Goal: Task Accomplishment & Management: Complete application form

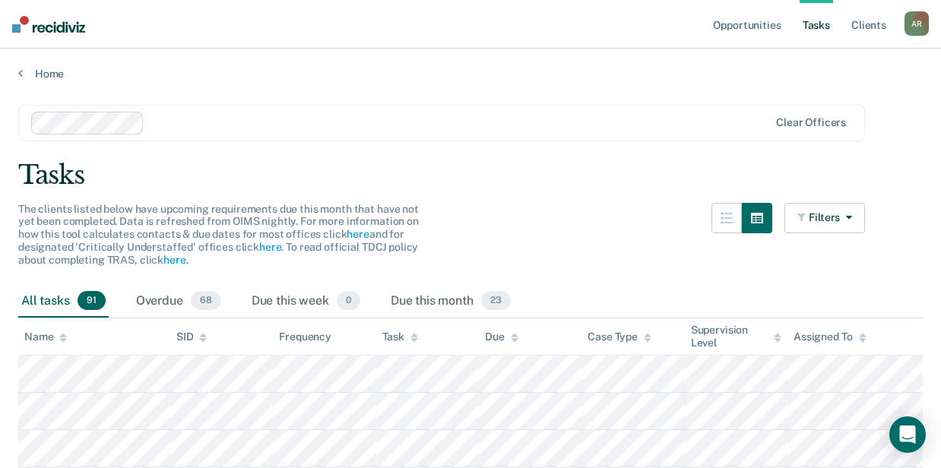
click at [577, 220] on div "The clients listed below have upcoming requirements due this month that have no…" at bounding box center [441, 244] width 847 height 82
click at [47, 296] on div "All tasks 91" at bounding box center [63, 301] width 90 height 33
click at [756, 24] on link "Opportunities" at bounding box center [747, 24] width 74 height 49
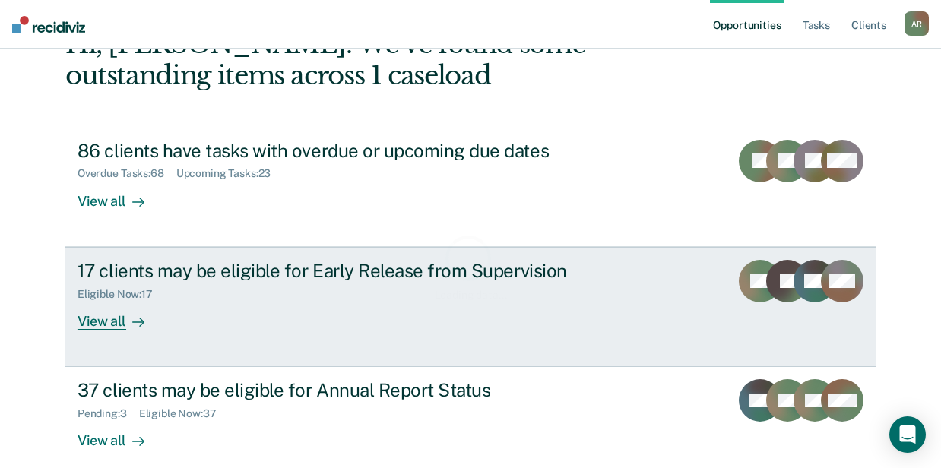
scroll to position [176, 0]
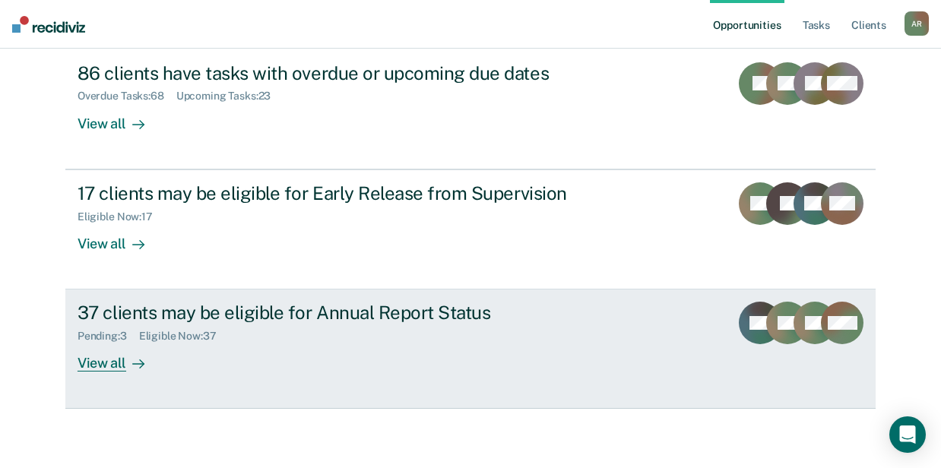
click at [230, 359] on div "37 clients may be eligible for Annual Report Status Pending : 3 Eligible Now : …" at bounding box center [363, 337] width 570 height 70
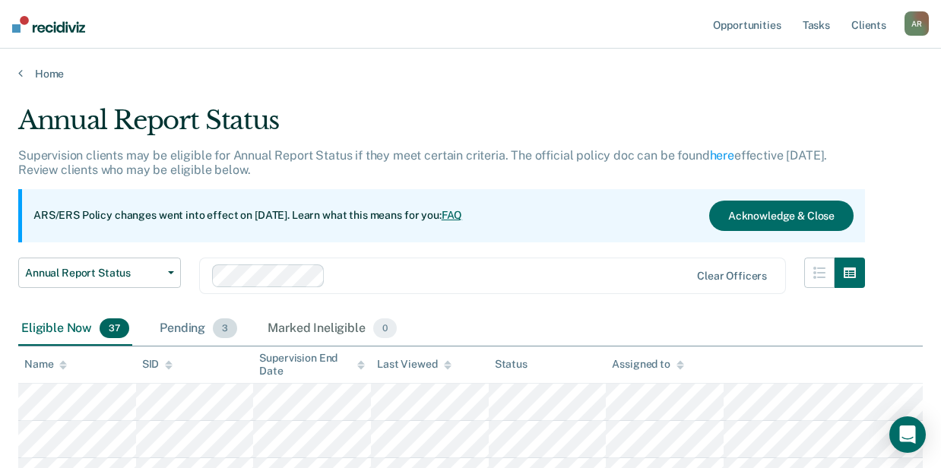
click at [195, 334] on div "Pending 3" at bounding box center [199, 328] width 84 height 33
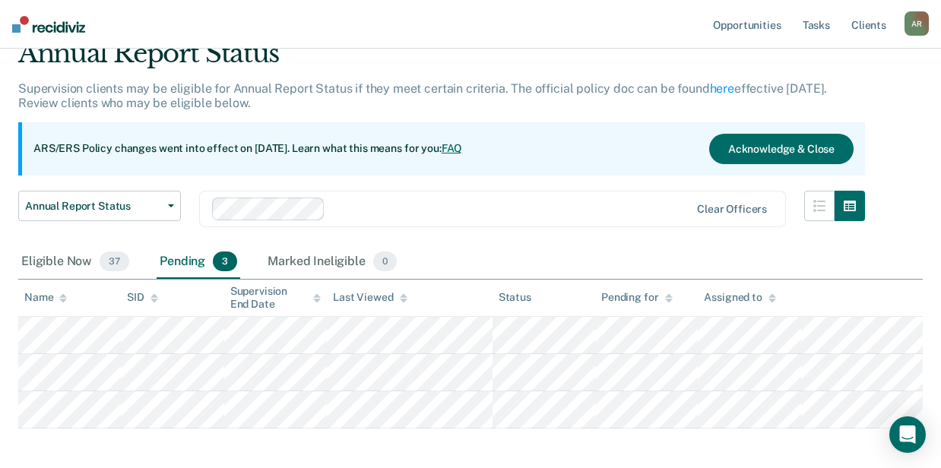
scroll to position [135, 0]
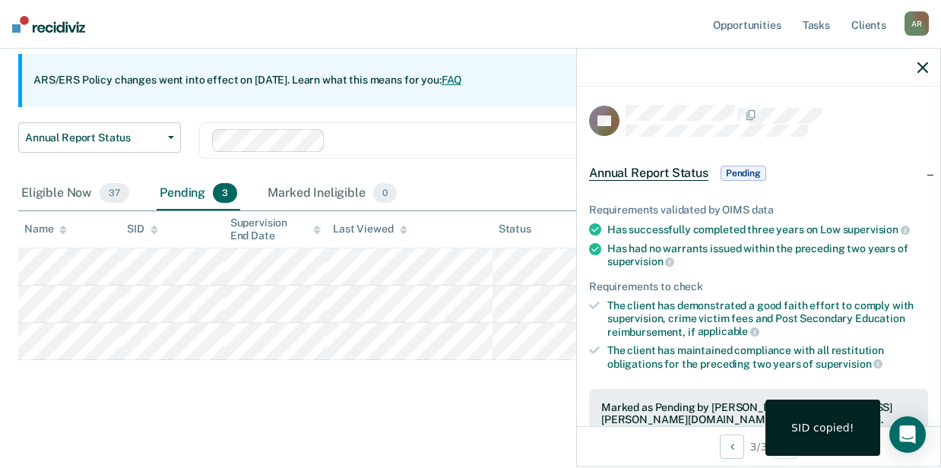
drag, startPoint x: 925, startPoint y: 68, endPoint x: 917, endPoint y: 72, distance: 9.2
click at [924, 68] on icon "button" at bounding box center [922, 67] width 11 height 11
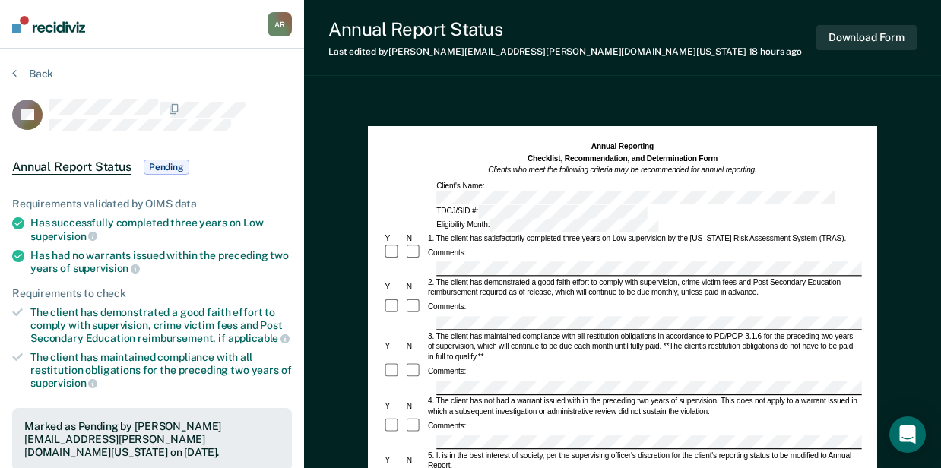
click at [166, 18] on nav "Aleisha Roberts A R Profile How it works Log Out" at bounding box center [152, 24] width 304 height 49
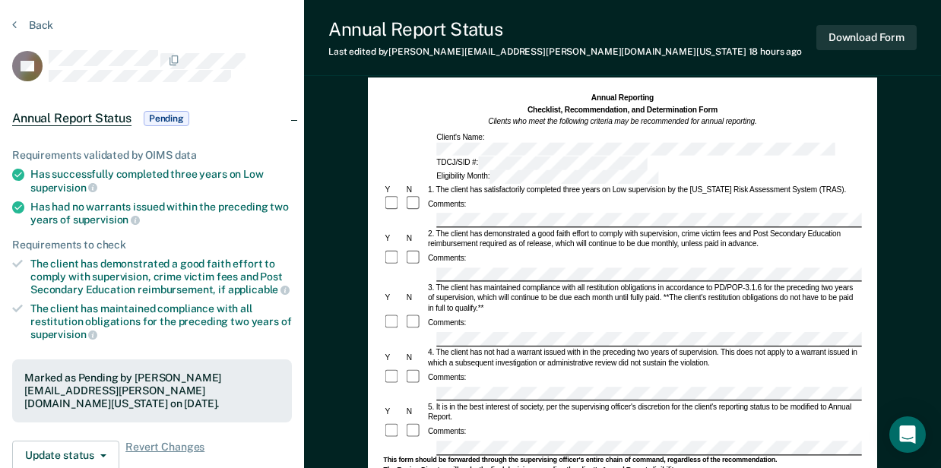
scroll to position [101, 0]
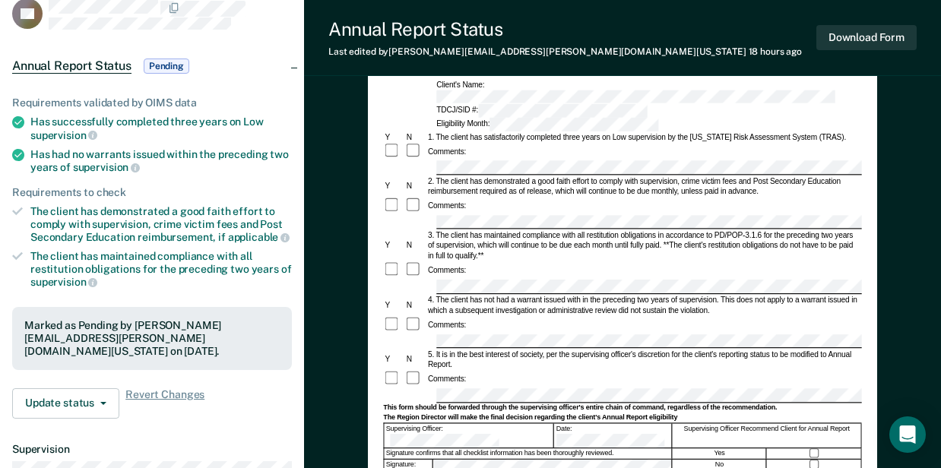
click at [448, 179] on form "Annual Reporting Checklist, Recommendation, and Determination Form Clients who …" at bounding box center [622, 390] width 478 height 700
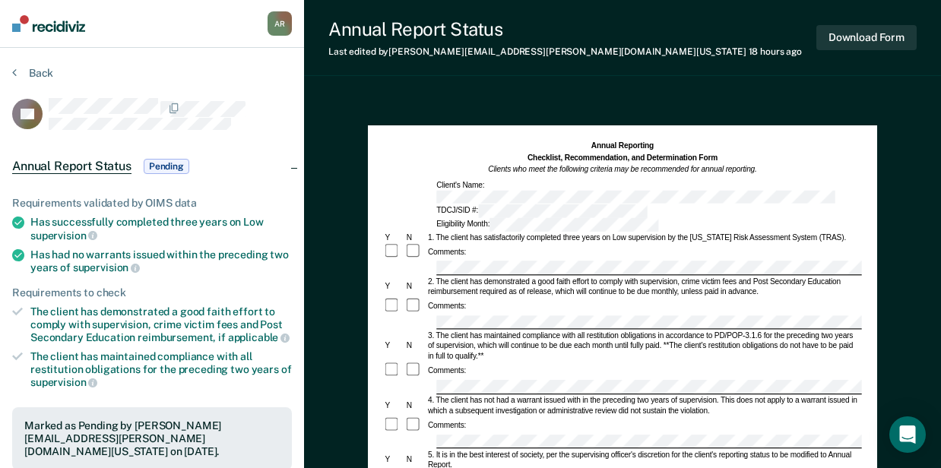
scroll to position [0, 0]
click at [40, 71] on button "Back" at bounding box center [32, 74] width 41 height 14
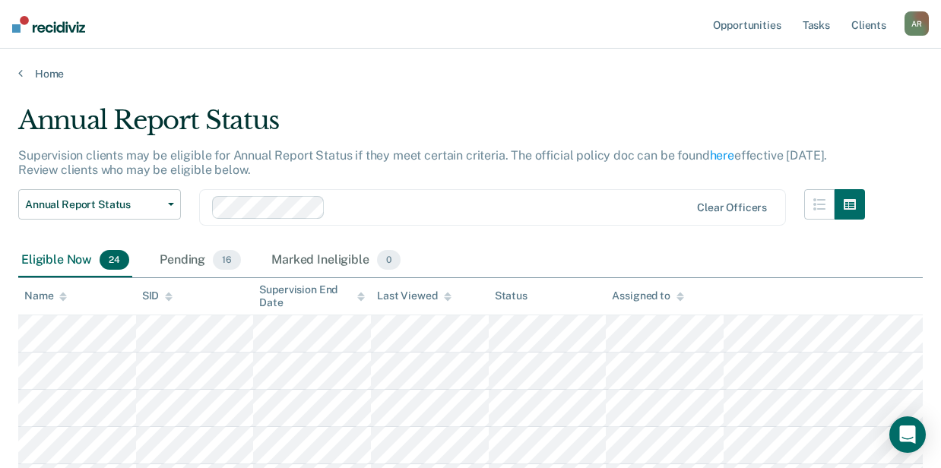
click at [49, 73] on link "Home" at bounding box center [470, 74] width 904 height 14
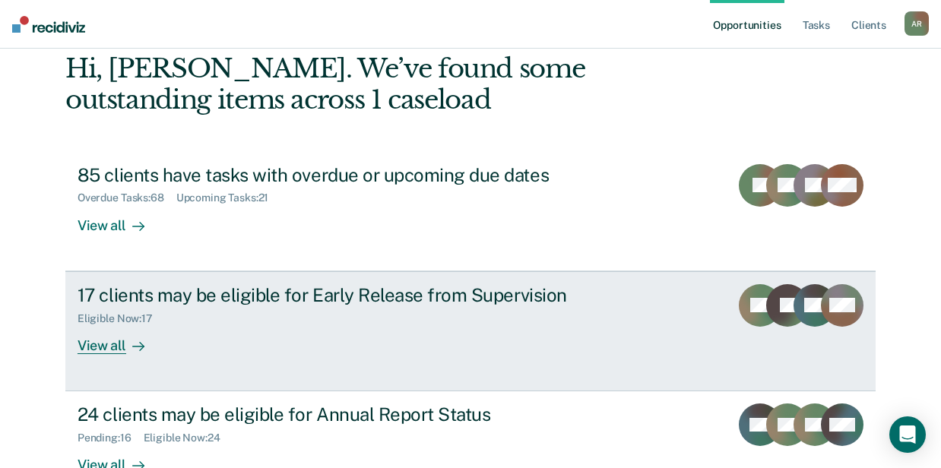
scroll to position [152, 0]
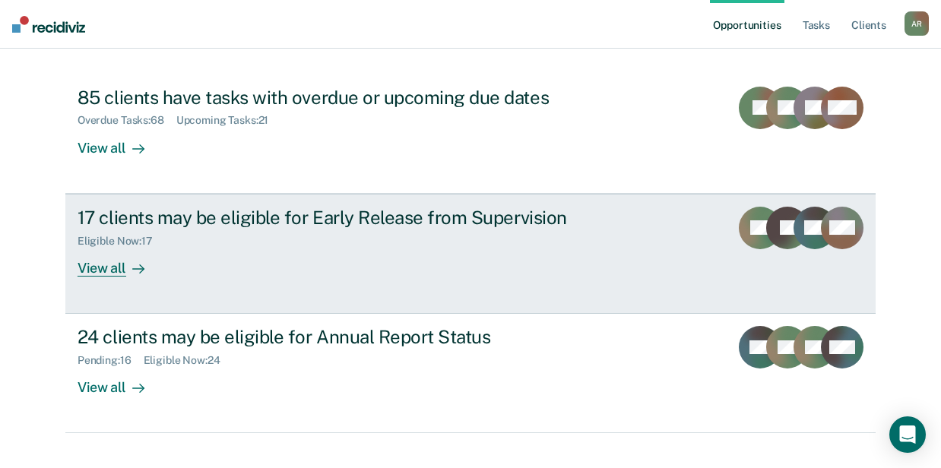
click at [265, 261] on div "17 clients may be eligible for Early Release from Supervision Eligible Now : 17…" at bounding box center [363, 242] width 570 height 70
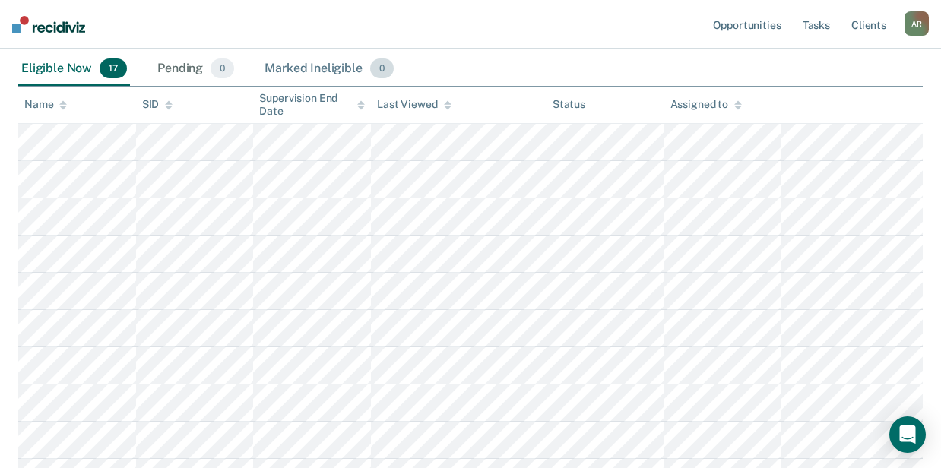
scroll to position [150, 0]
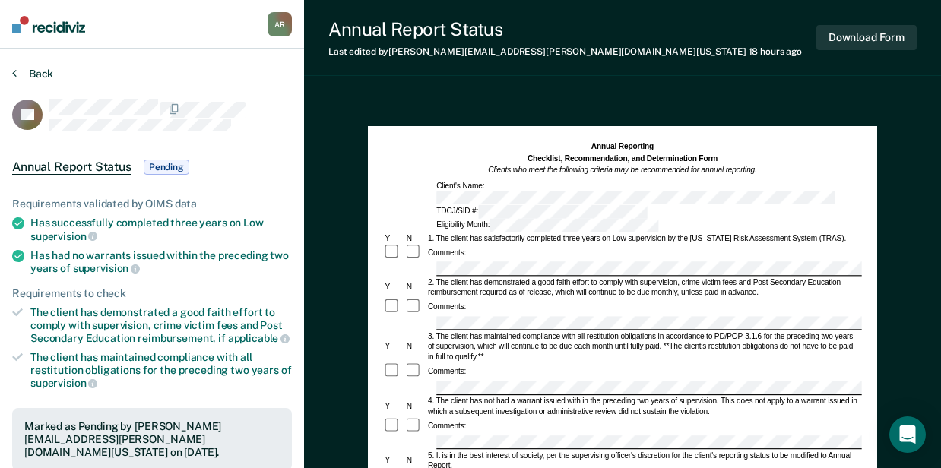
click at [17, 75] on button "Back" at bounding box center [32, 74] width 41 height 14
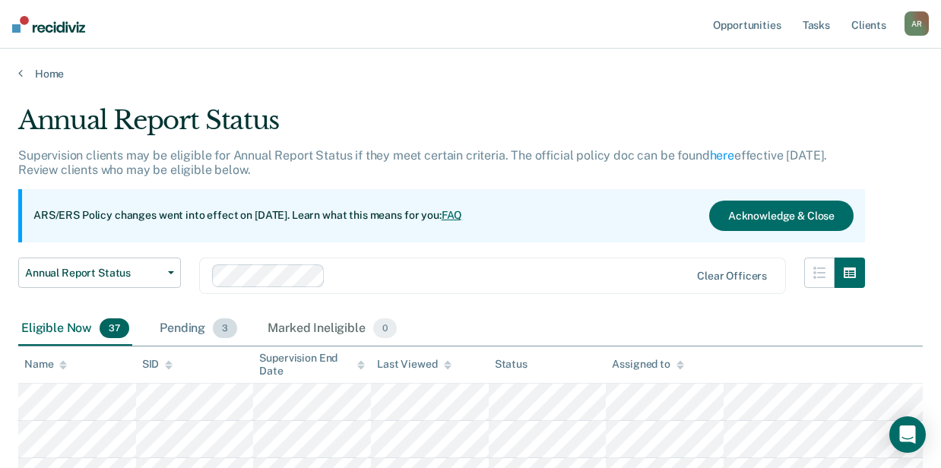
click at [192, 331] on div "Pending 3" at bounding box center [199, 328] width 84 height 33
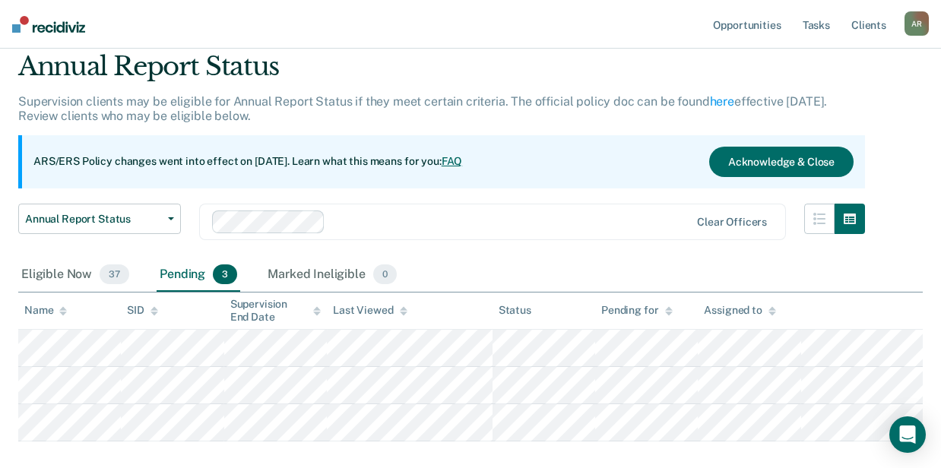
scroll to position [135, 0]
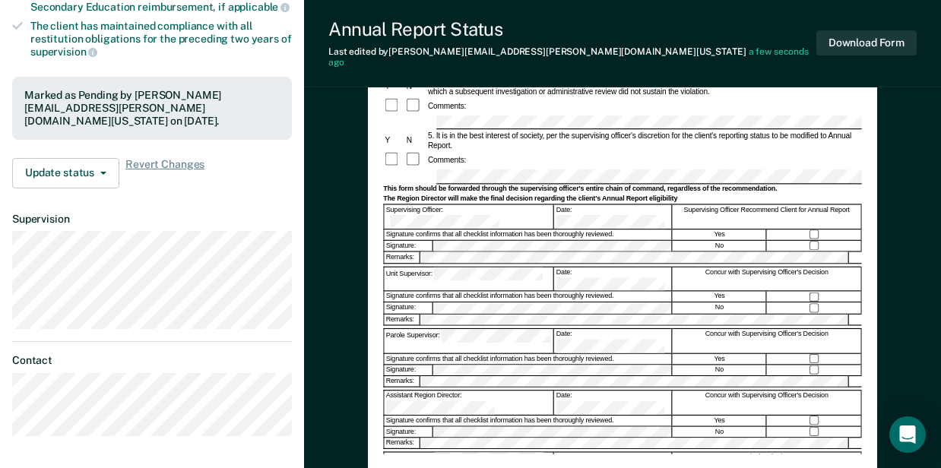
scroll to position [186, 0]
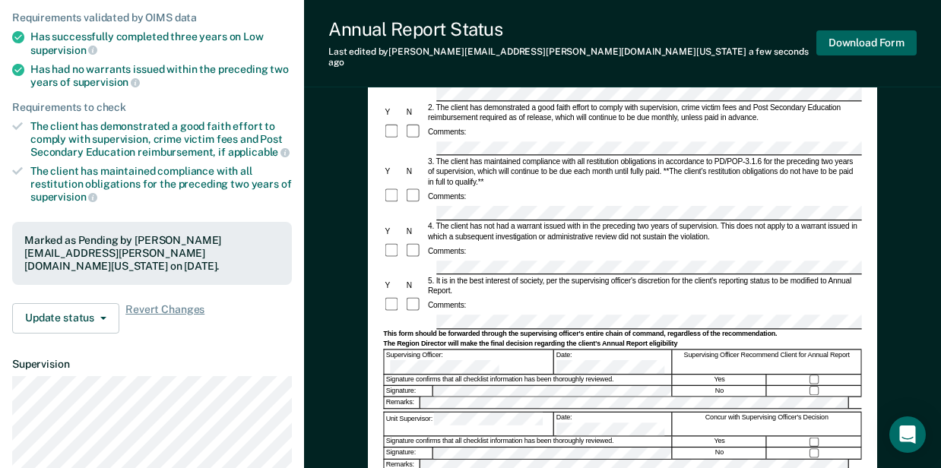
click at [866, 45] on button "Download Form" at bounding box center [866, 42] width 100 height 25
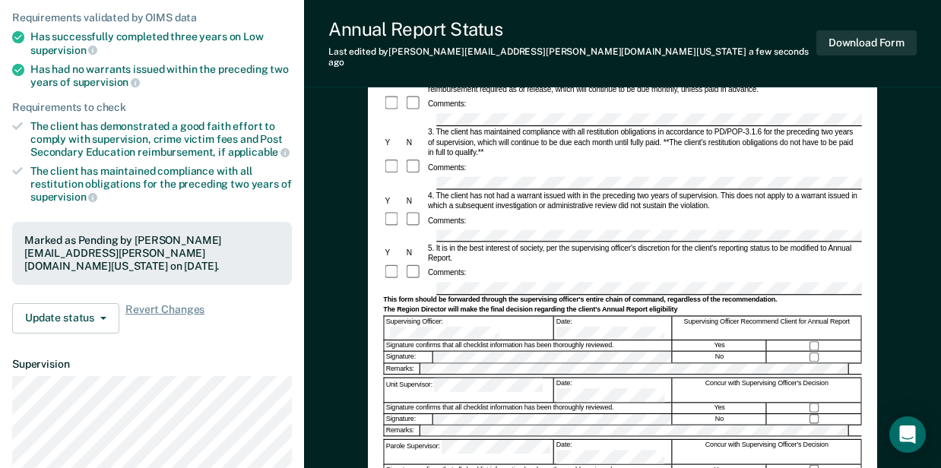
scroll to position [0, 0]
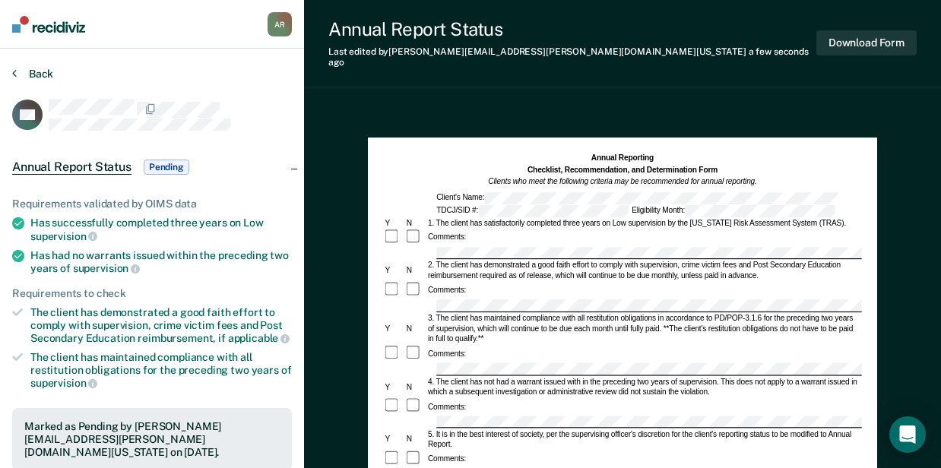
click at [19, 78] on button "Back" at bounding box center [32, 74] width 41 height 14
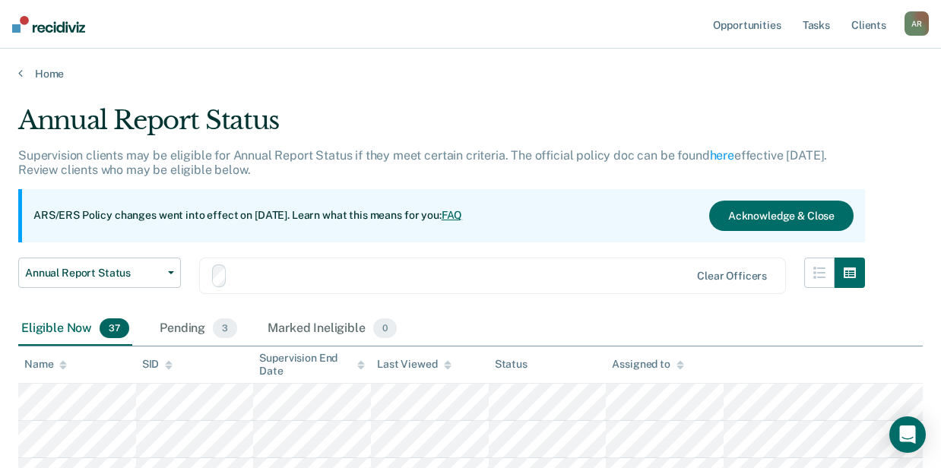
scroll to position [135, 0]
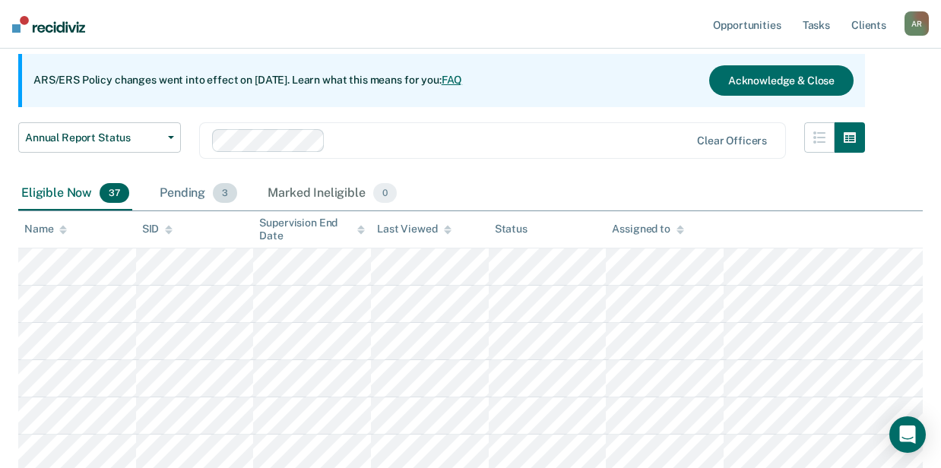
click at [173, 192] on div "Pending 3" at bounding box center [199, 193] width 84 height 33
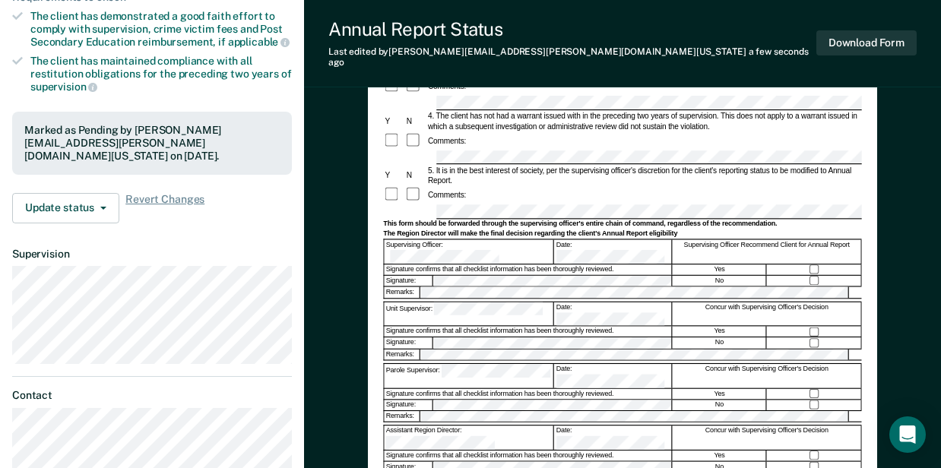
scroll to position [304, 0]
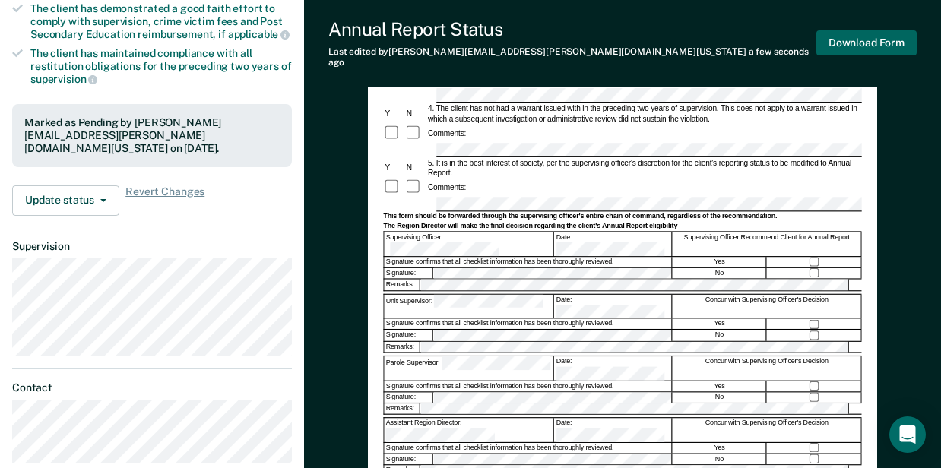
click at [862, 36] on button "Download Form" at bounding box center [866, 42] width 100 height 25
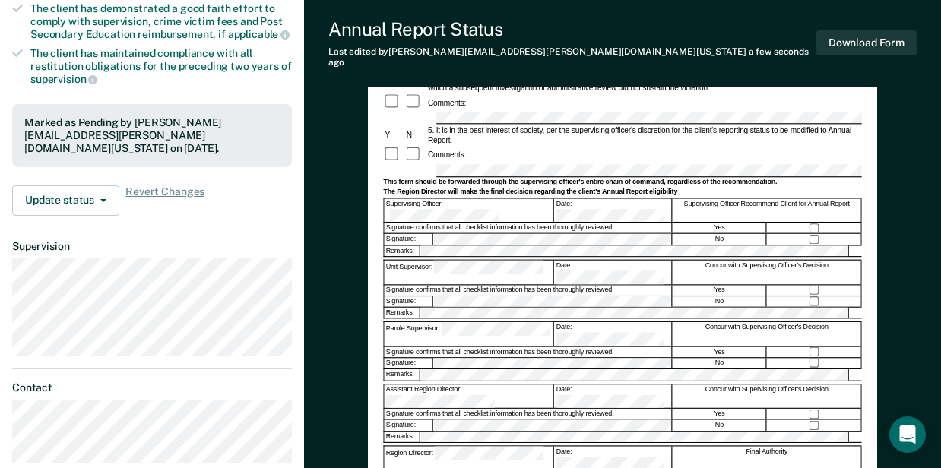
scroll to position [0, 0]
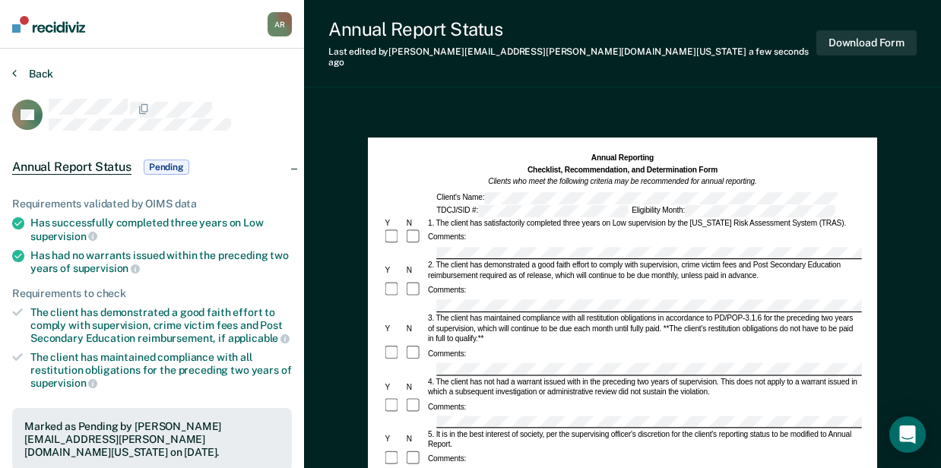
click at [19, 71] on button "Back" at bounding box center [32, 74] width 41 height 14
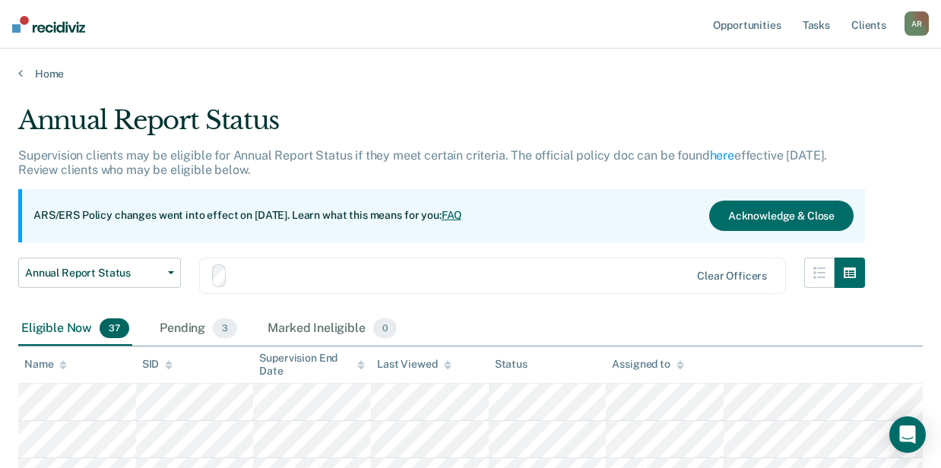
scroll to position [135, 0]
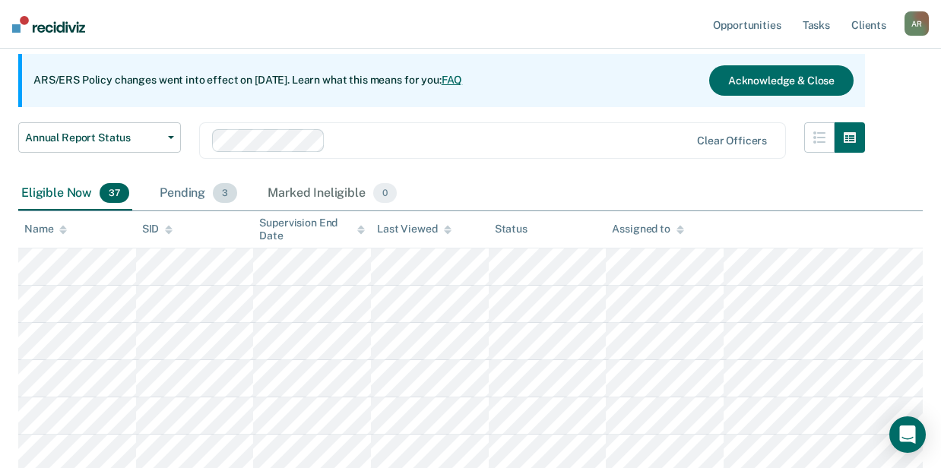
click at [169, 200] on div "Pending 3" at bounding box center [199, 193] width 84 height 33
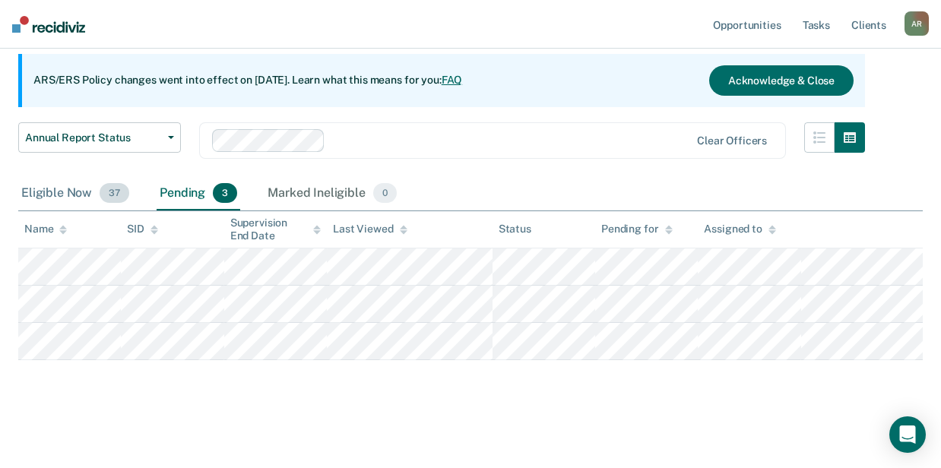
click at [76, 194] on div "Eligible Now 37" at bounding box center [75, 193] width 114 height 33
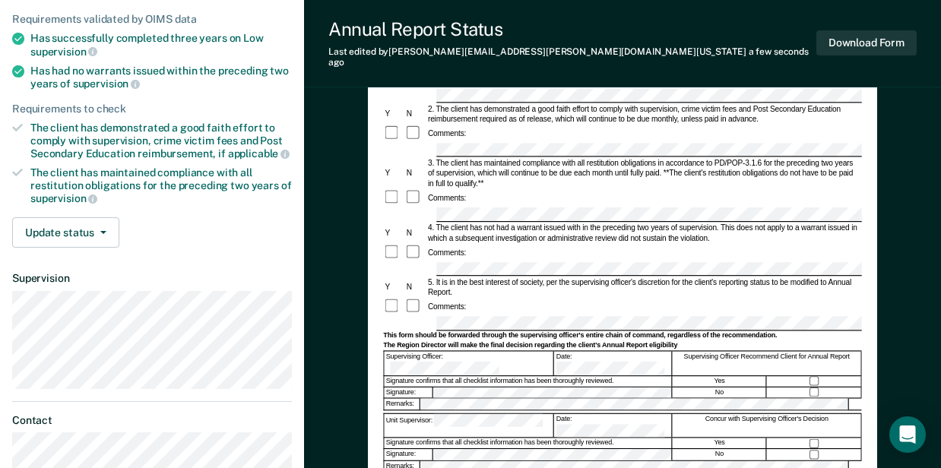
scroll to position [202, 0]
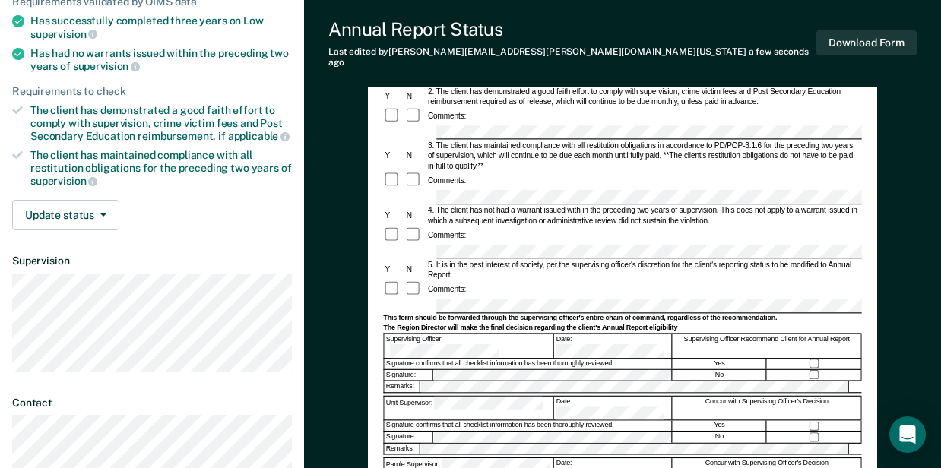
click at [392, 243] on form "Annual Reporting Checklist, Recommendation, and Determination Form Clients who …" at bounding box center [622, 301] width 478 height 700
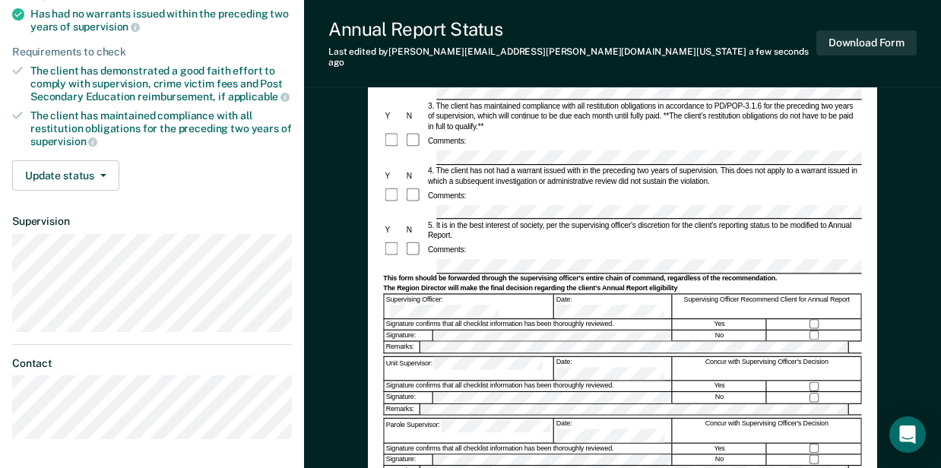
scroll to position [253, 0]
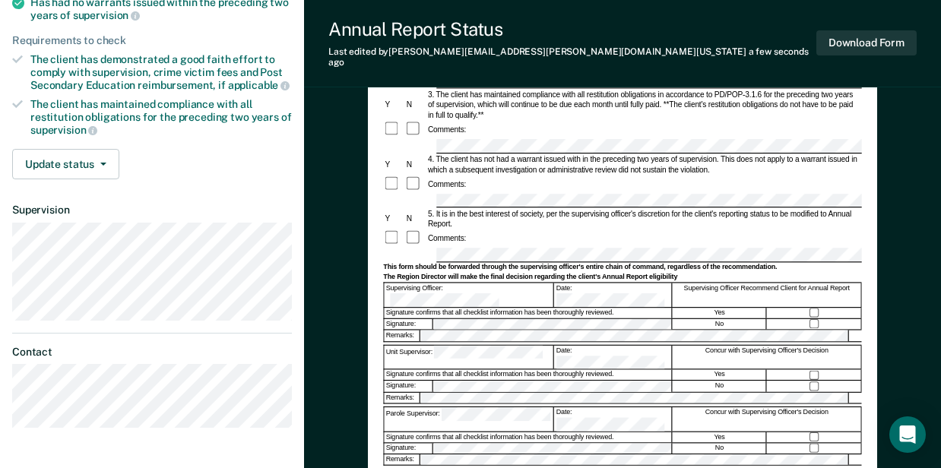
click at [811, 308] on div at bounding box center [815, 313] width 94 height 11
click at [465, 432] on div "Signature confirms that all checklist information has been thoroughly reviewed." at bounding box center [528, 437] width 288 height 11
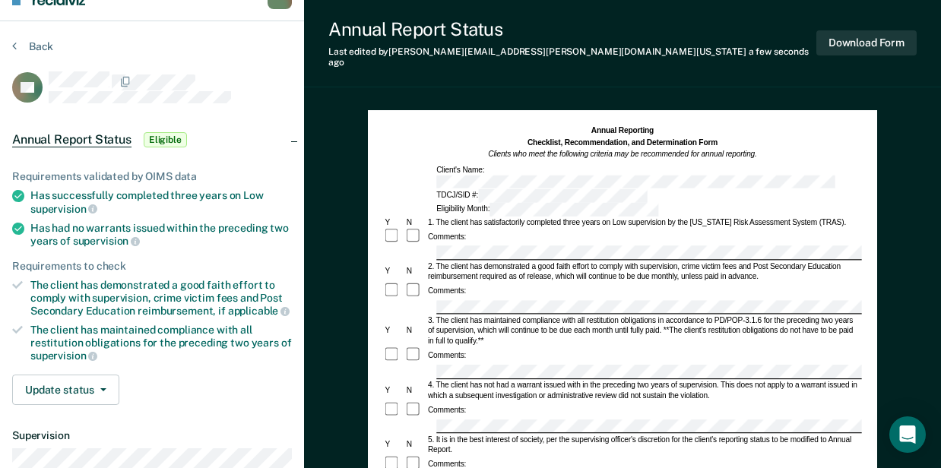
scroll to position [0, 0]
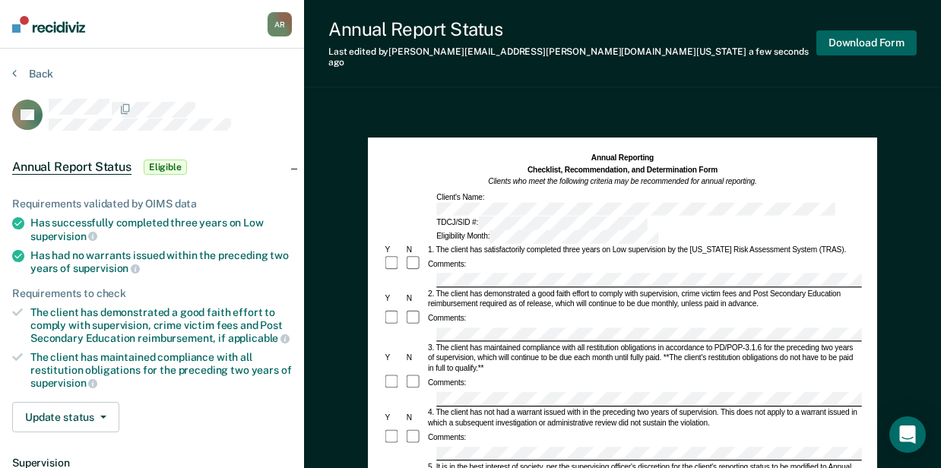
click at [888, 46] on button "Download Form" at bounding box center [866, 42] width 100 height 25
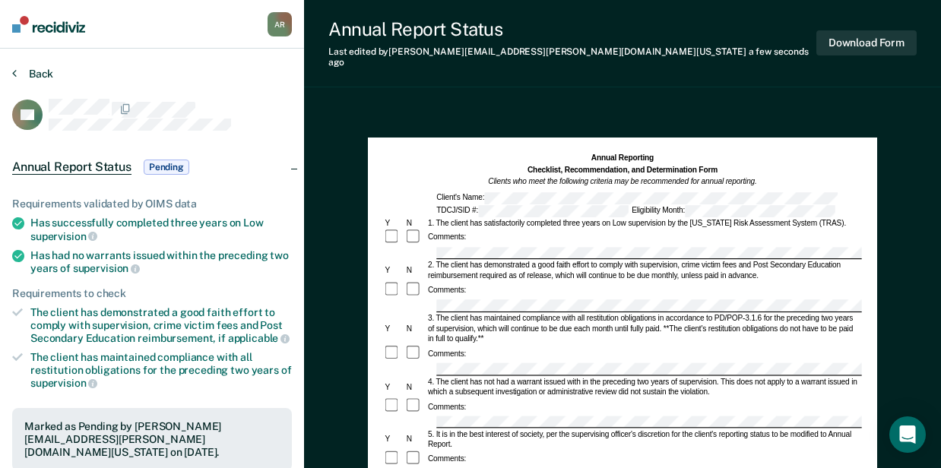
click at [36, 68] on button "Back" at bounding box center [32, 74] width 41 height 14
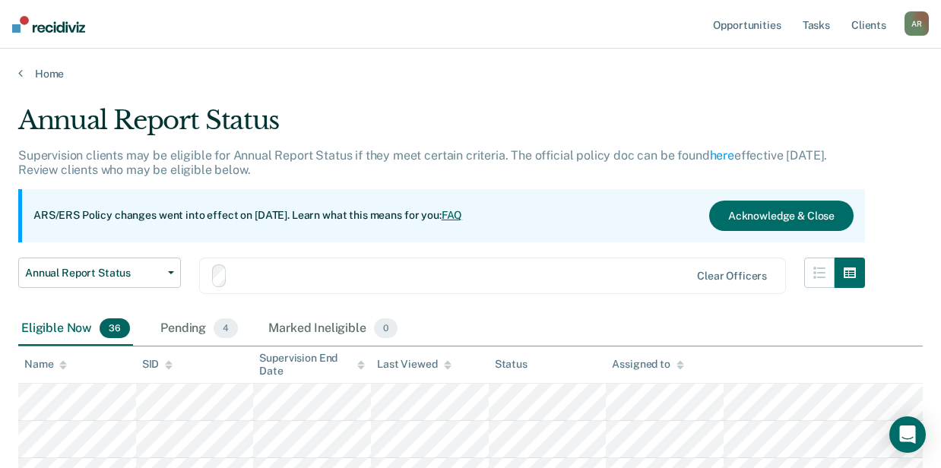
scroll to position [135, 0]
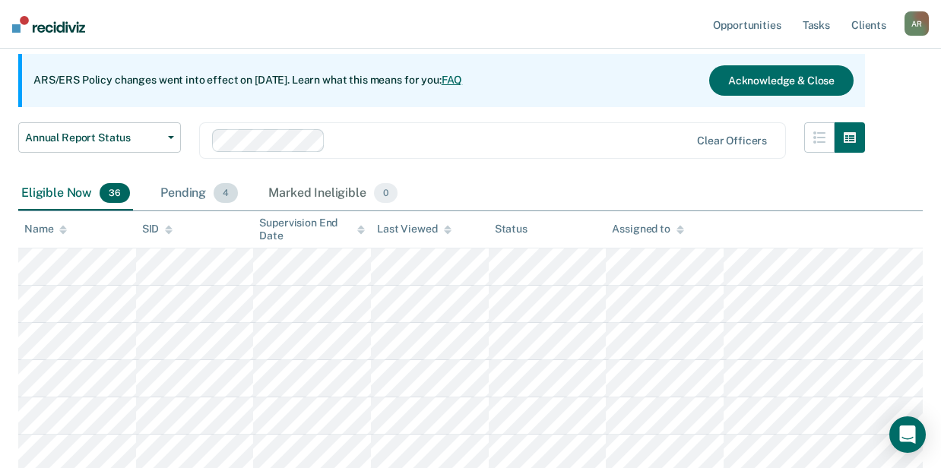
click at [196, 198] on div "Pending 4" at bounding box center [199, 193] width 84 height 33
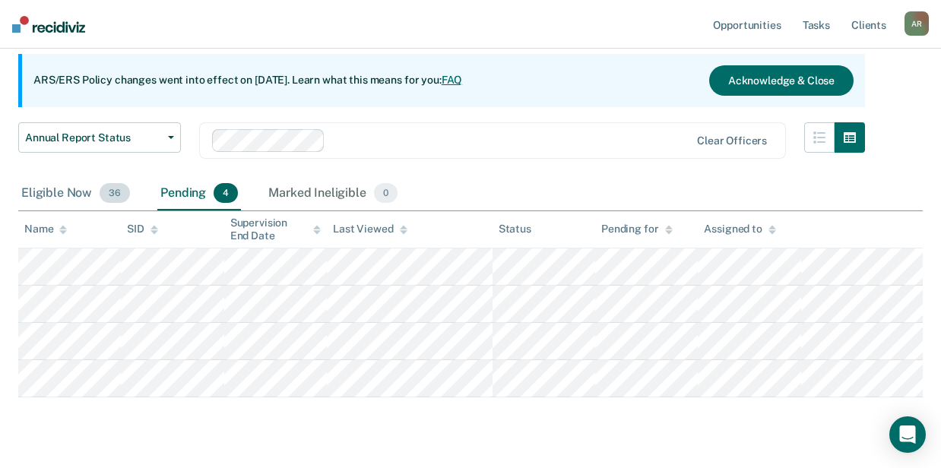
click at [72, 198] on div "Eligible Now 36" at bounding box center [75, 193] width 115 height 33
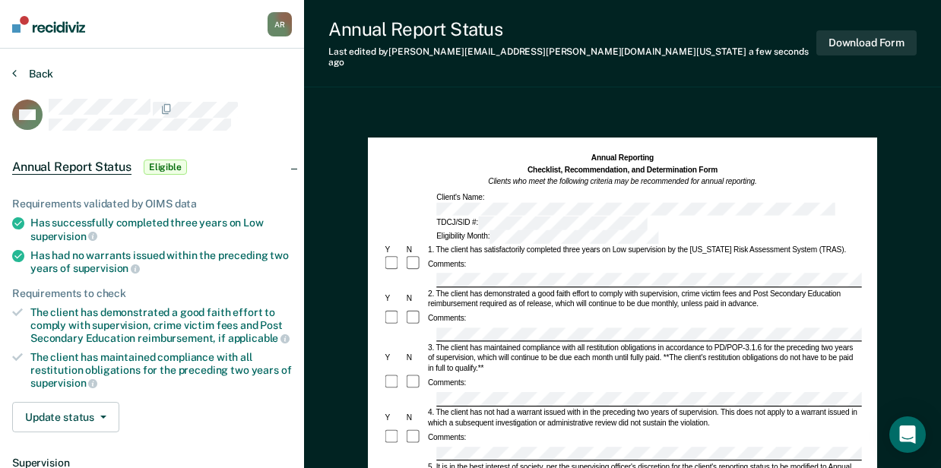
click at [43, 71] on button "Back" at bounding box center [32, 74] width 41 height 14
click at [35, 76] on button "Back" at bounding box center [32, 74] width 41 height 14
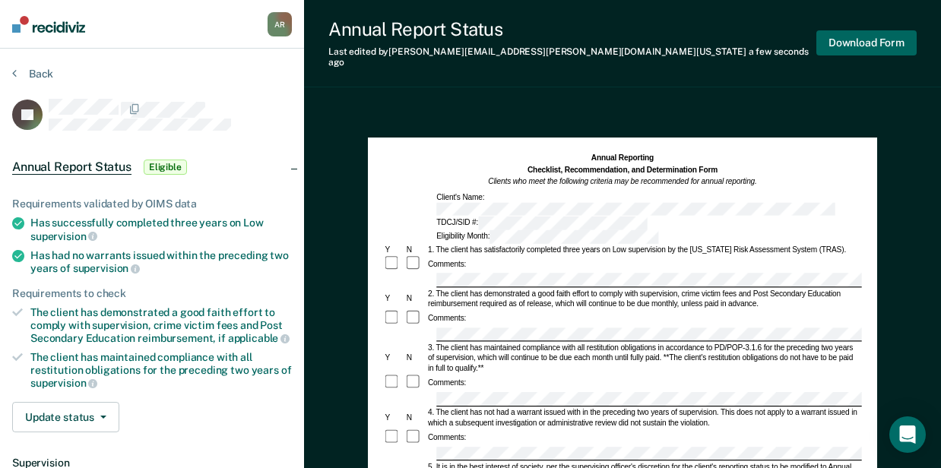
click at [847, 38] on button "Download Form" at bounding box center [866, 42] width 100 height 25
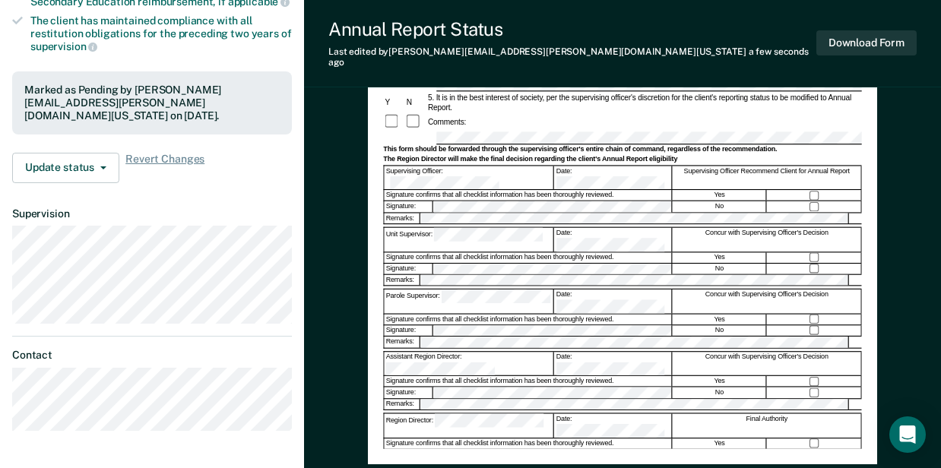
scroll to position [354, 0]
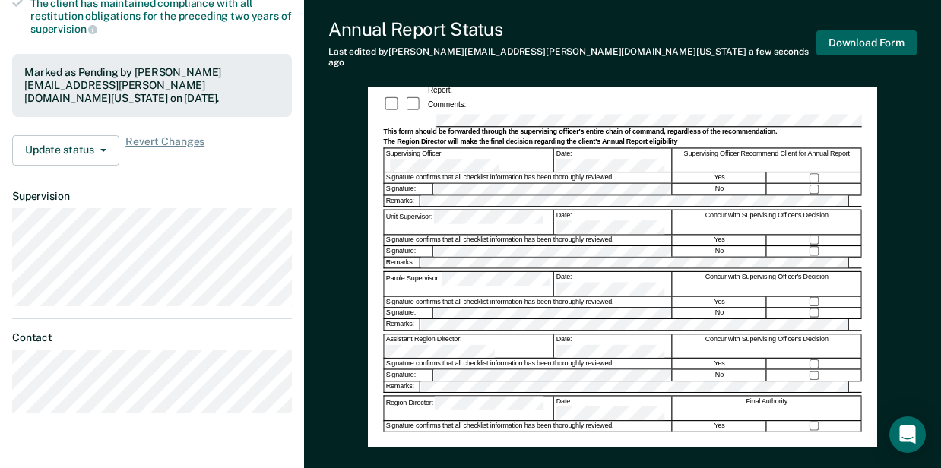
click at [879, 35] on button "Download Form" at bounding box center [866, 42] width 100 height 25
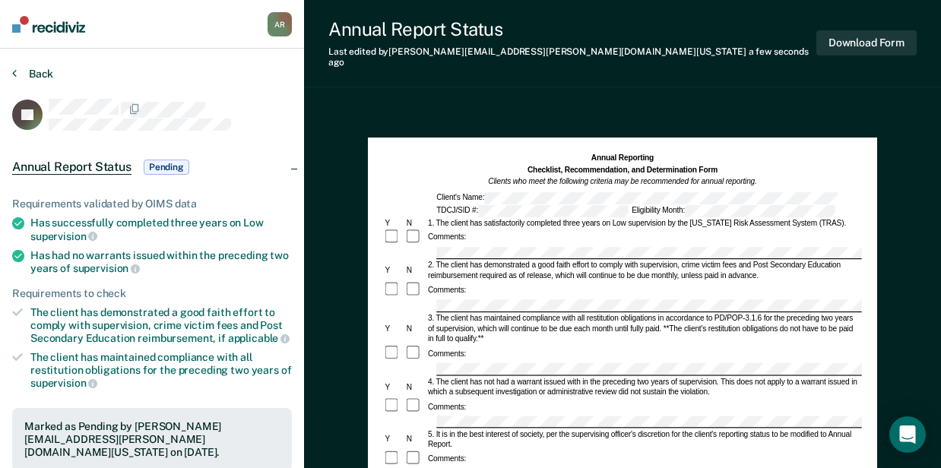
click at [46, 74] on button "Back" at bounding box center [32, 74] width 41 height 14
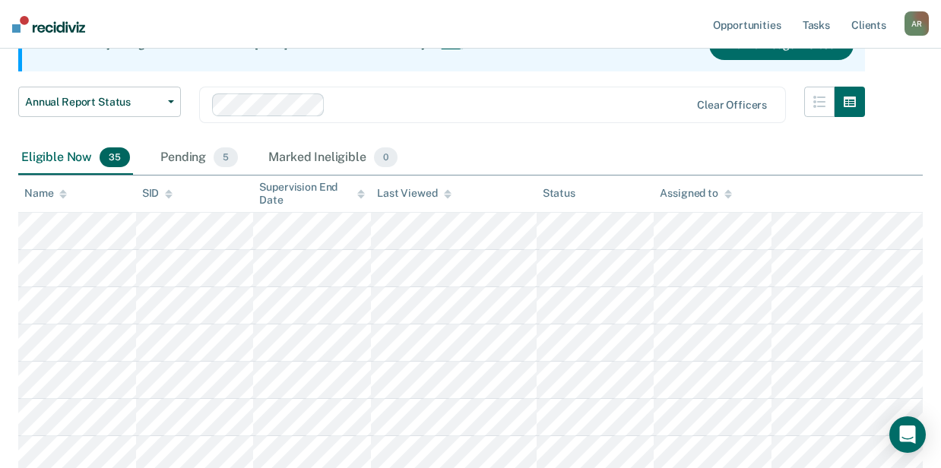
scroll to position [186, 0]
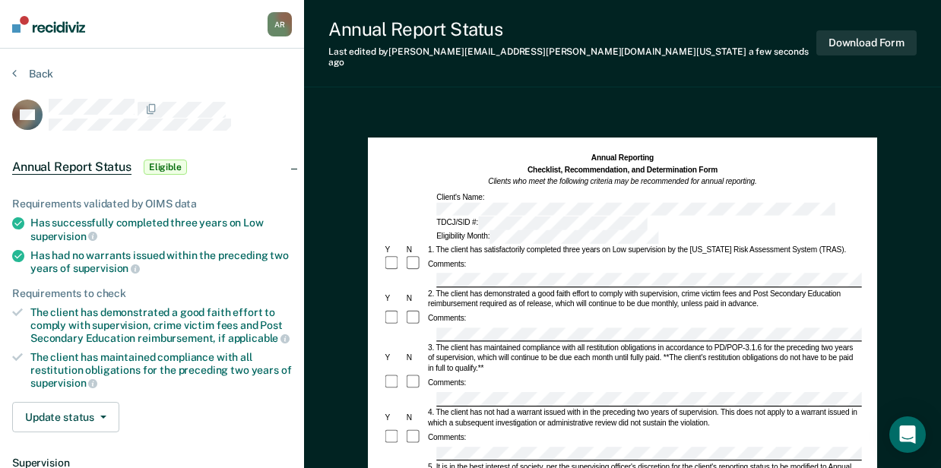
click at [423, 328] on div at bounding box center [622, 335] width 478 height 14
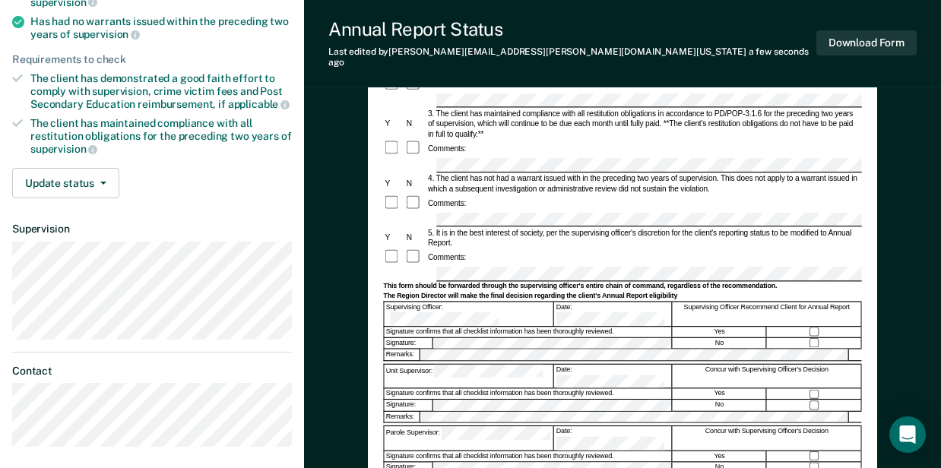
scroll to position [338, 0]
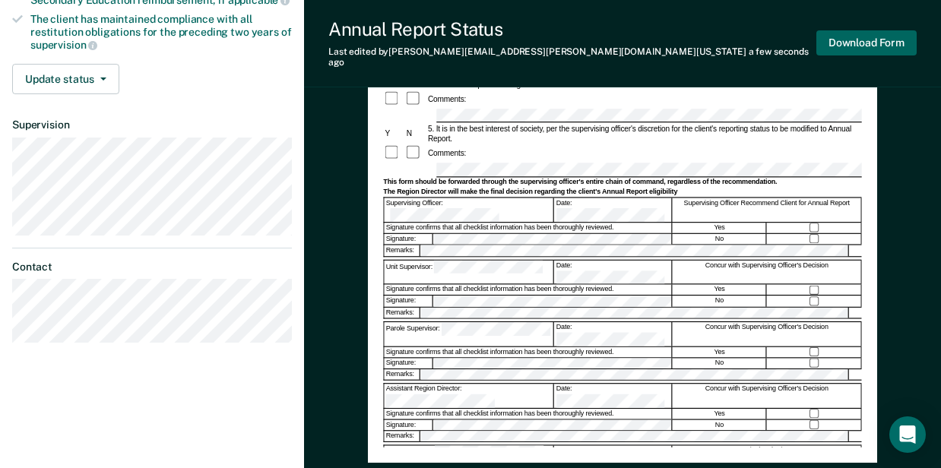
click at [848, 46] on button "Download Form" at bounding box center [866, 42] width 100 height 25
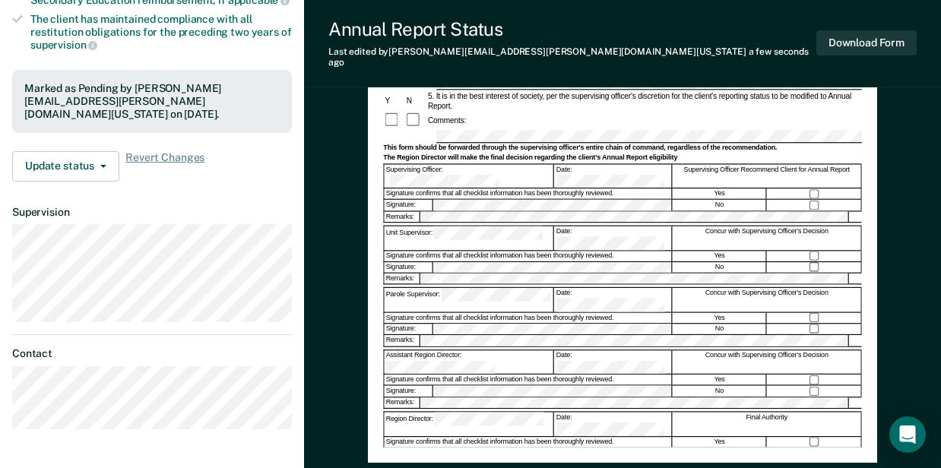
scroll to position [0, 0]
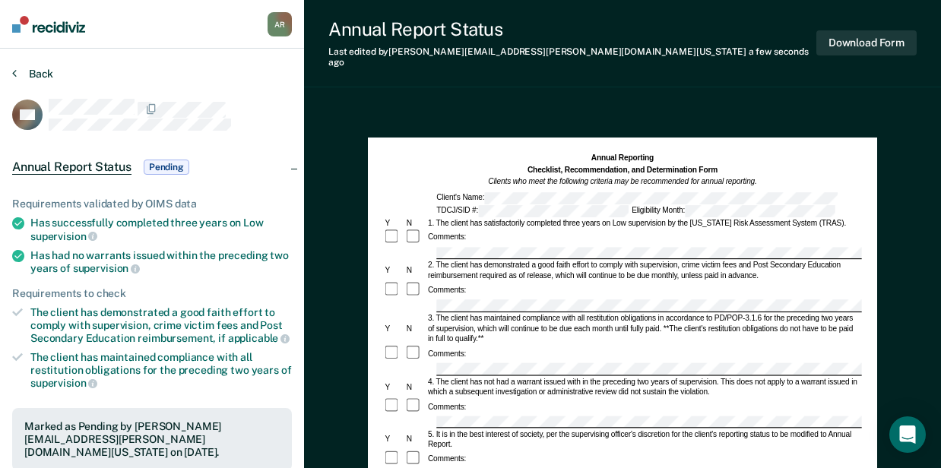
click at [33, 71] on button "Back" at bounding box center [32, 74] width 41 height 14
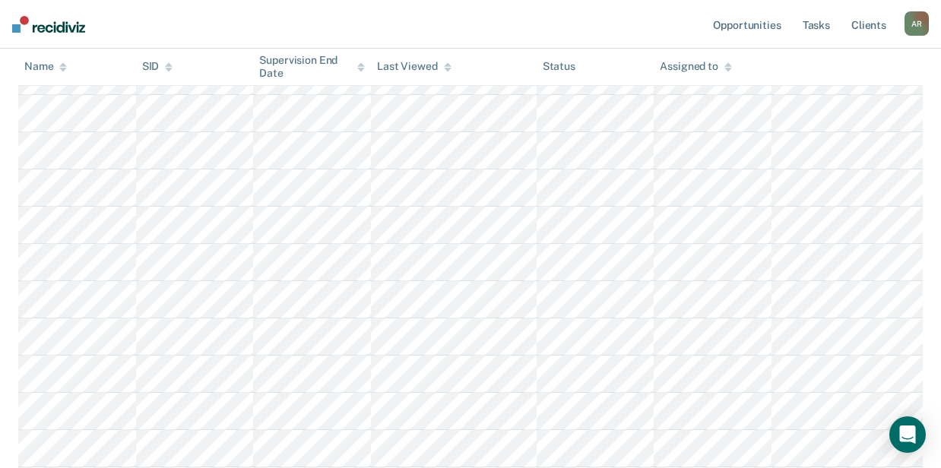
scroll to position [227, 0]
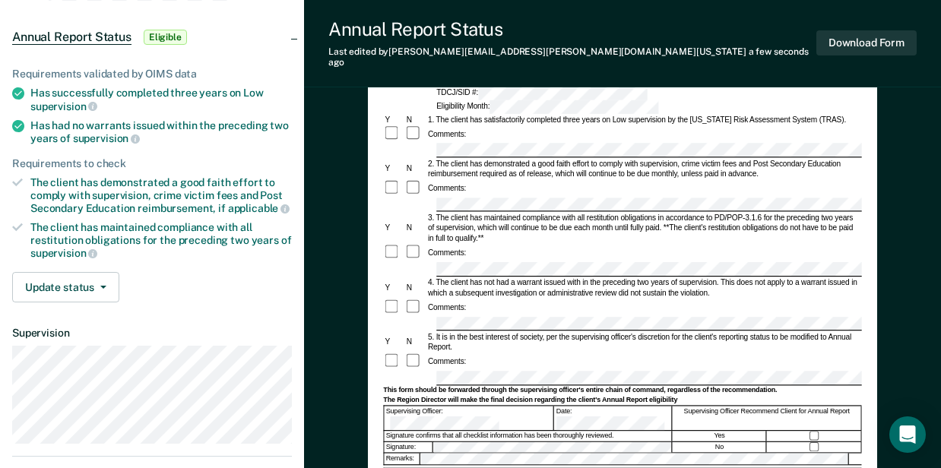
scroll to position [304, 0]
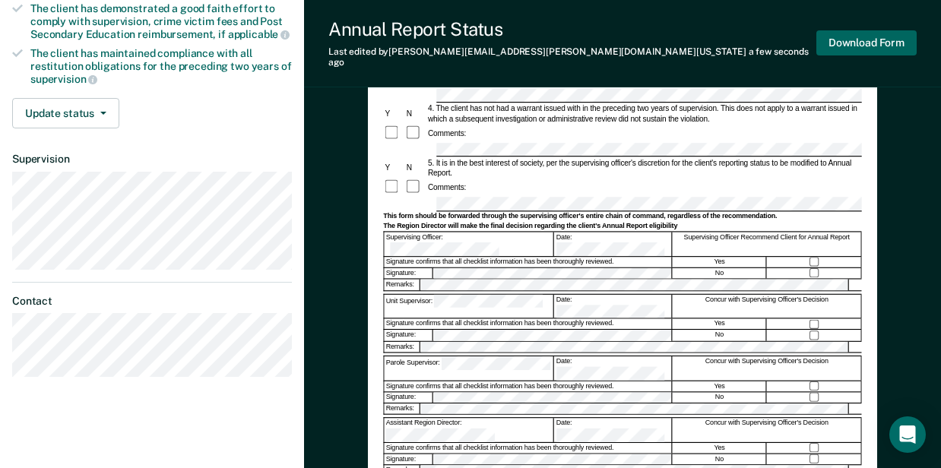
click at [841, 41] on button "Download Form" at bounding box center [866, 42] width 100 height 25
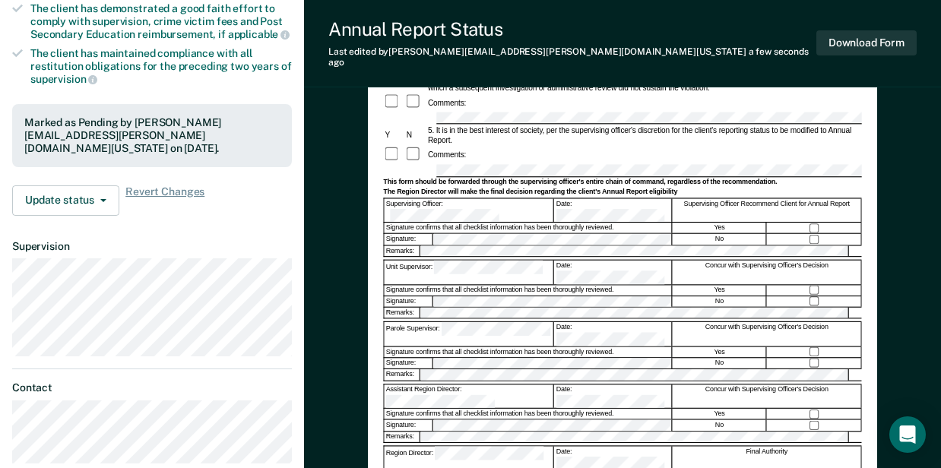
scroll to position [50, 0]
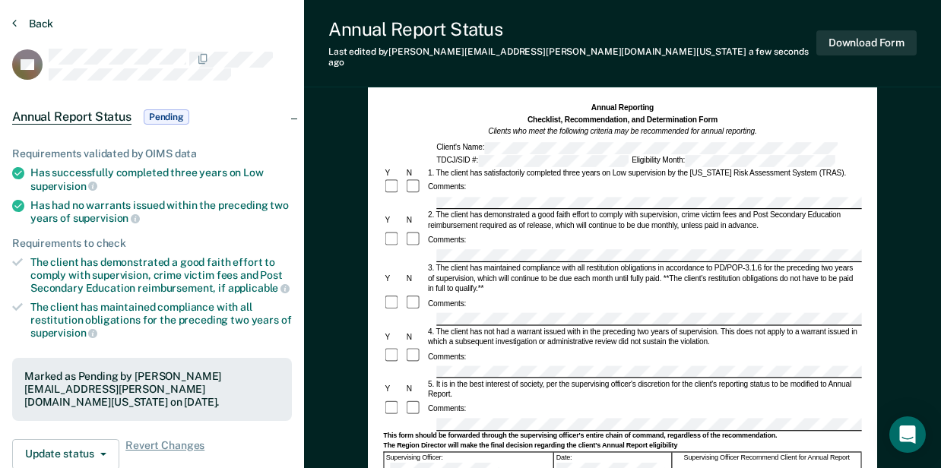
click at [33, 24] on button "Back" at bounding box center [32, 24] width 41 height 14
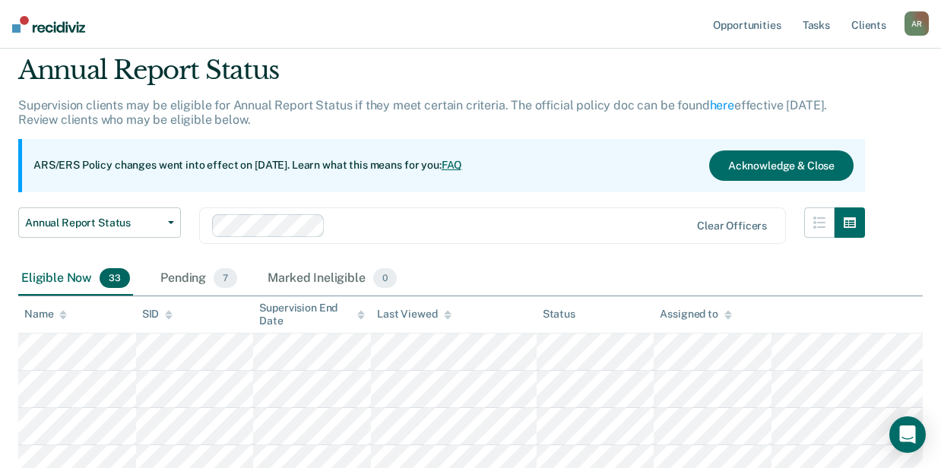
scroll to position [227, 0]
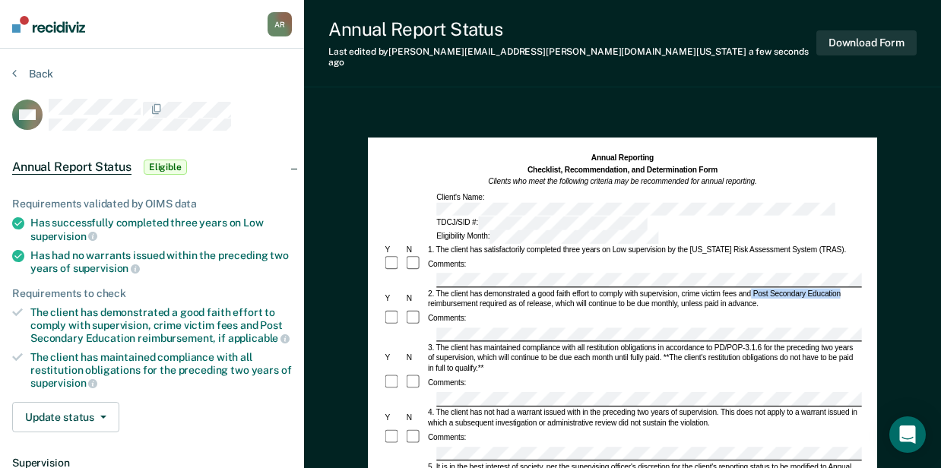
drag, startPoint x: 751, startPoint y: 251, endPoint x: 841, endPoint y: 253, distance: 89.7
click at [841, 288] on div "2. The client has demonstrated a good faith effort to comply with supervision, …" at bounding box center [644, 298] width 436 height 21
copy div "Post Secondary Education"
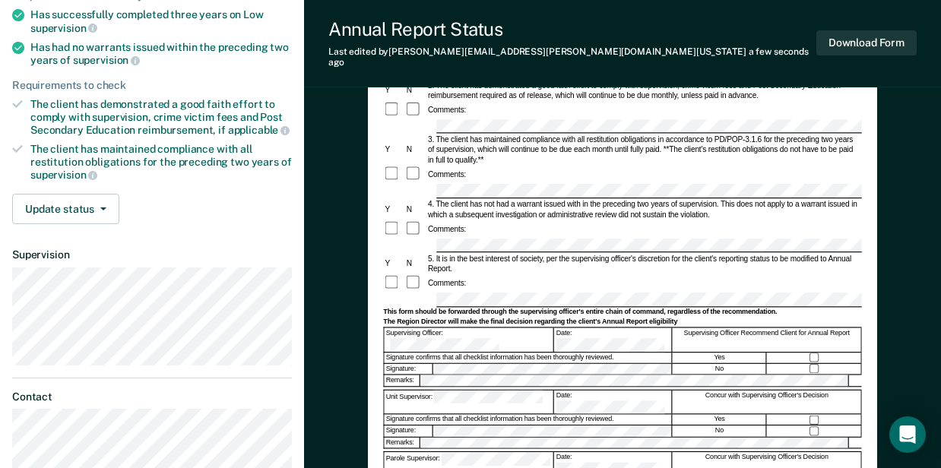
scroll to position [304, 0]
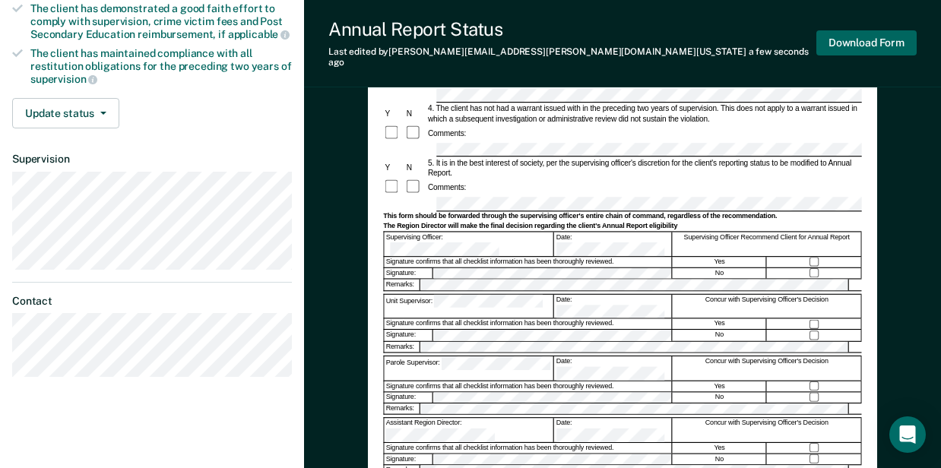
click at [859, 38] on button "Download Form" at bounding box center [866, 42] width 100 height 25
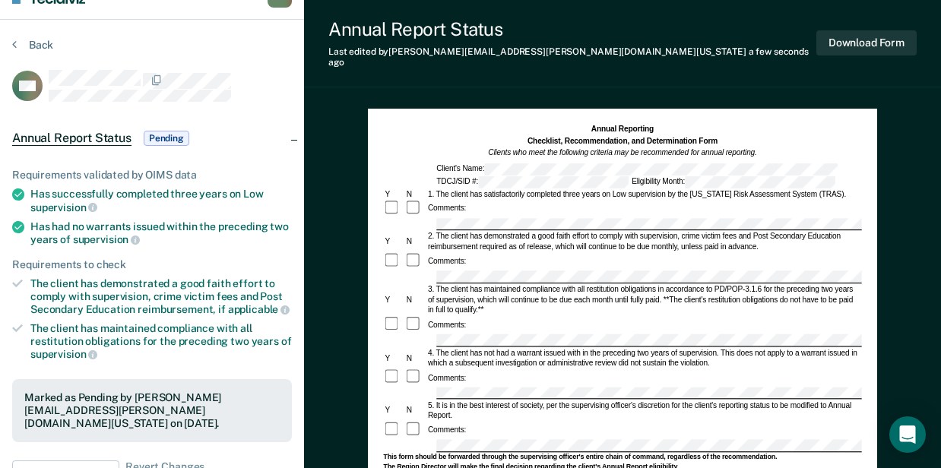
scroll to position [0, 0]
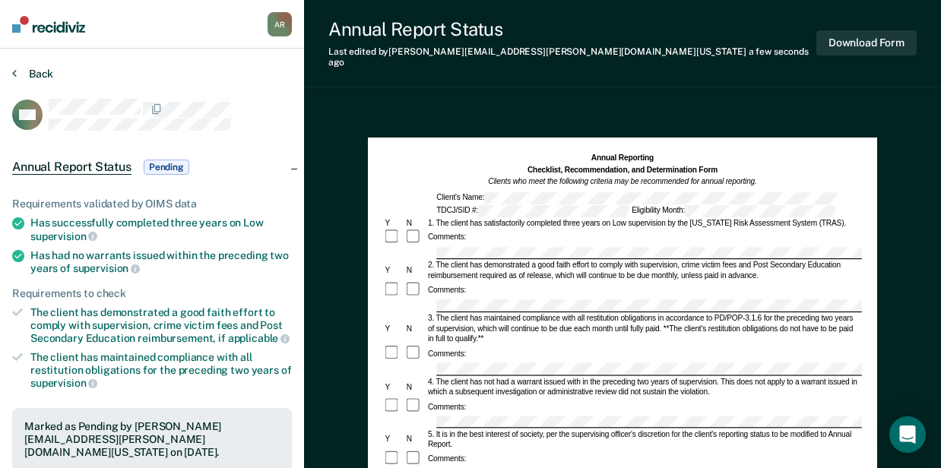
click at [32, 72] on button "Back" at bounding box center [32, 74] width 41 height 14
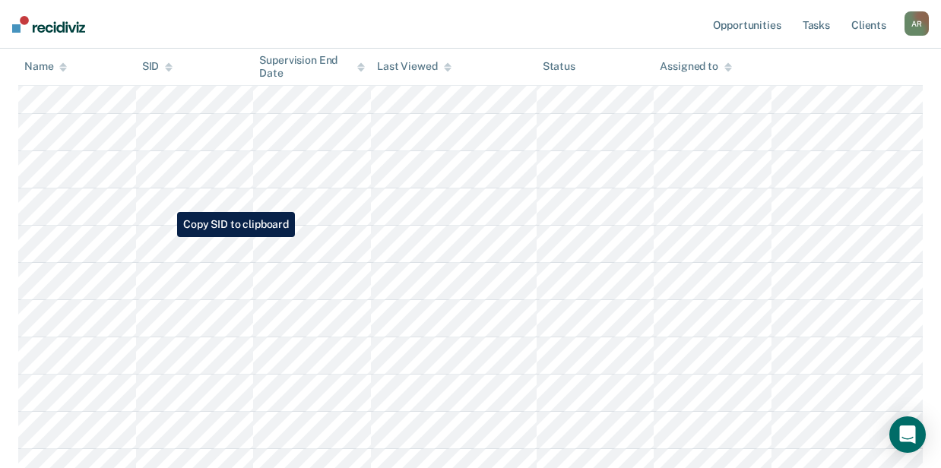
scroll to position [152, 0]
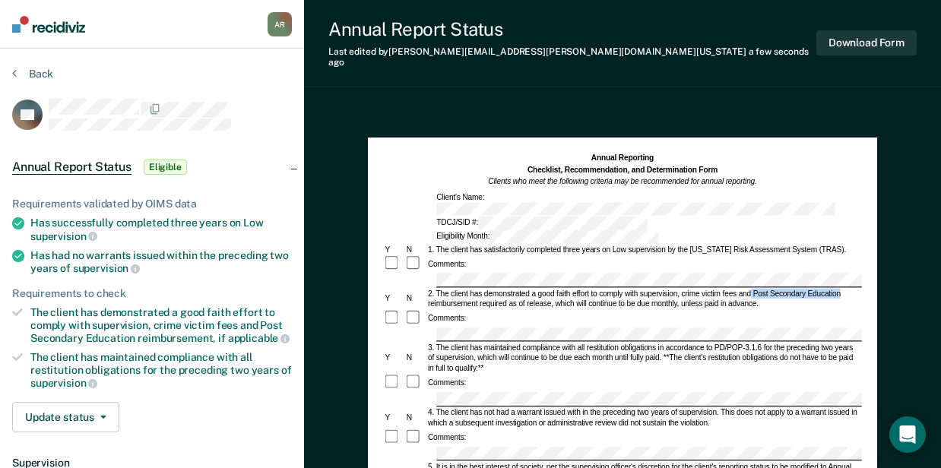
drag, startPoint x: 751, startPoint y: 254, endPoint x: 842, endPoint y: 254, distance: 91.2
click at [842, 288] on div "2. The client has demonstrated a good faith effort to comply with supervision, …" at bounding box center [644, 298] width 436 height 21
copy div "Post Secondary Education"
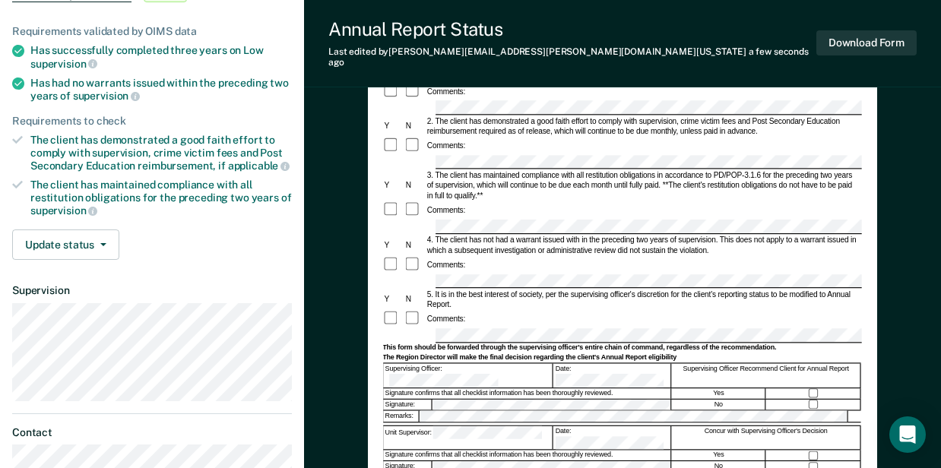
scroll to position [34, 0]
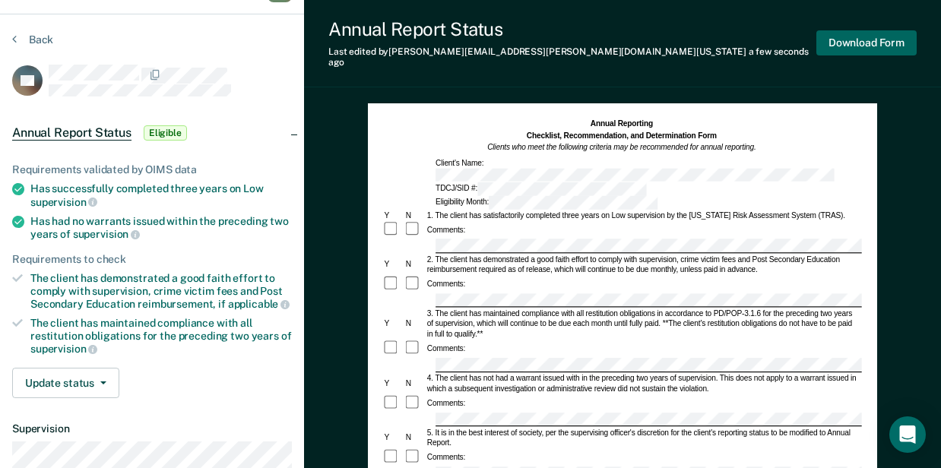
click at [881, 44] on button "Download Form" at bounding box center [866, 42] width 100 height 25
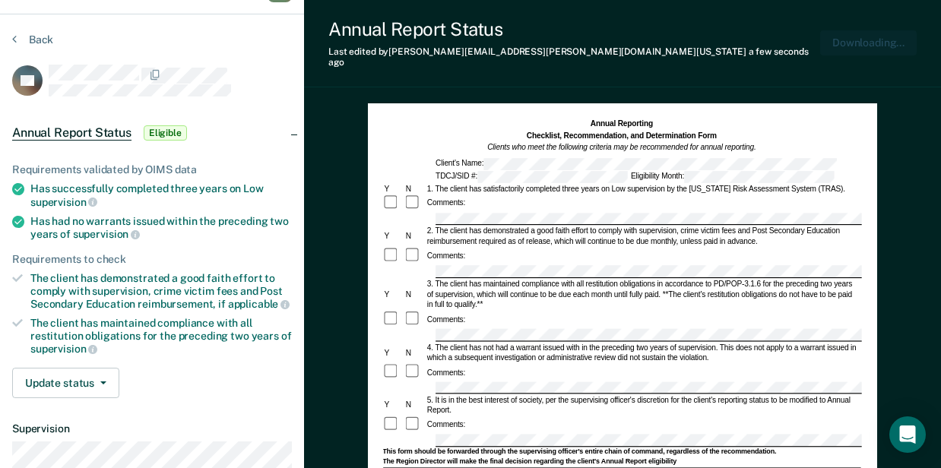
scroll to position [0, 0]
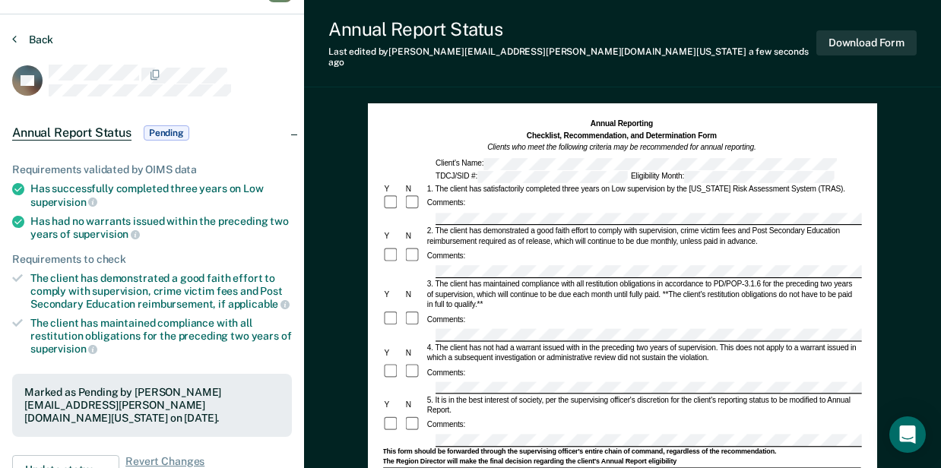
click at [35, 35] on button "Back" at bounding box center [32, 40] width 41 height 14
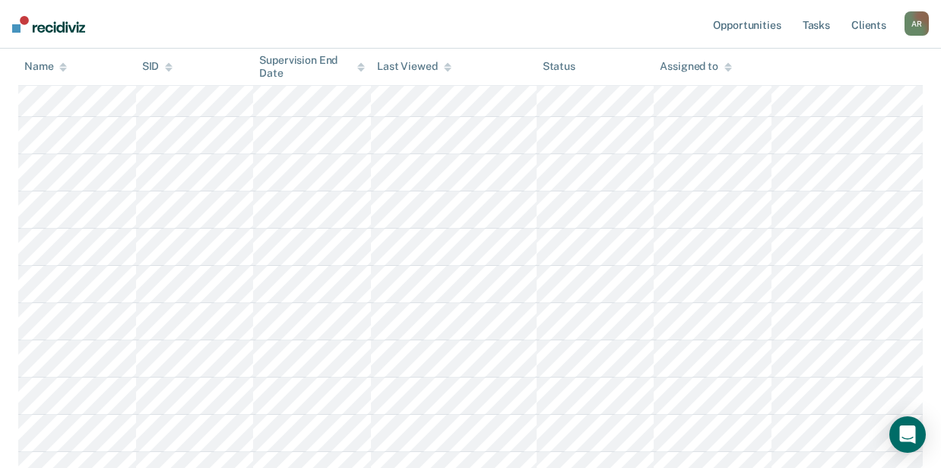
scroll to position [165, 0]
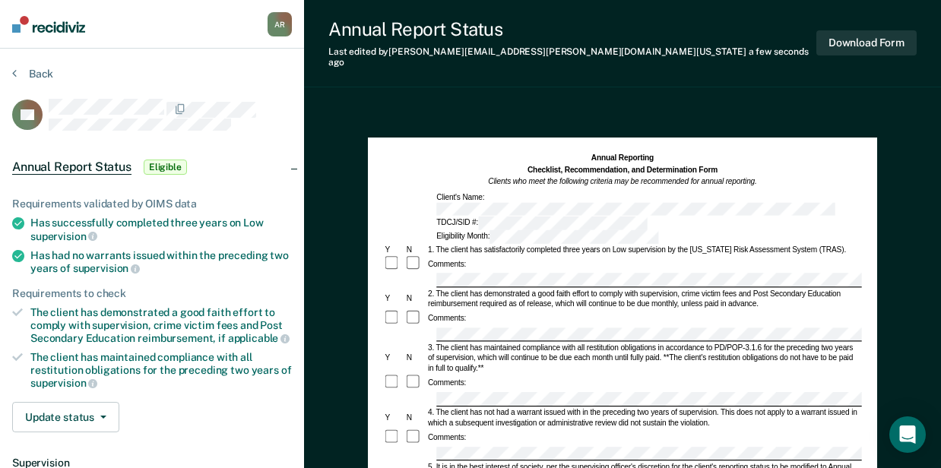
scroll to position [50, 0]
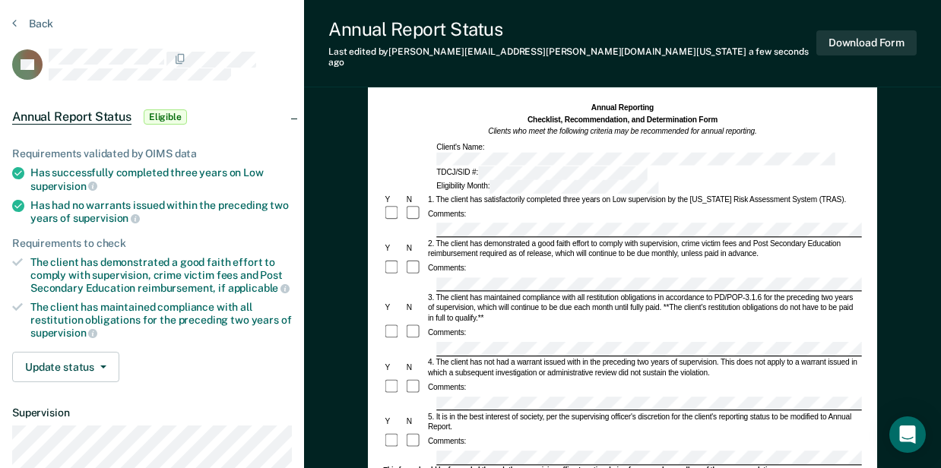
click at [471, 357] on div "4. The client has not had a warrant issued with in the preceding two years of s…" at bounding box center [644, 367] width 436 height 21
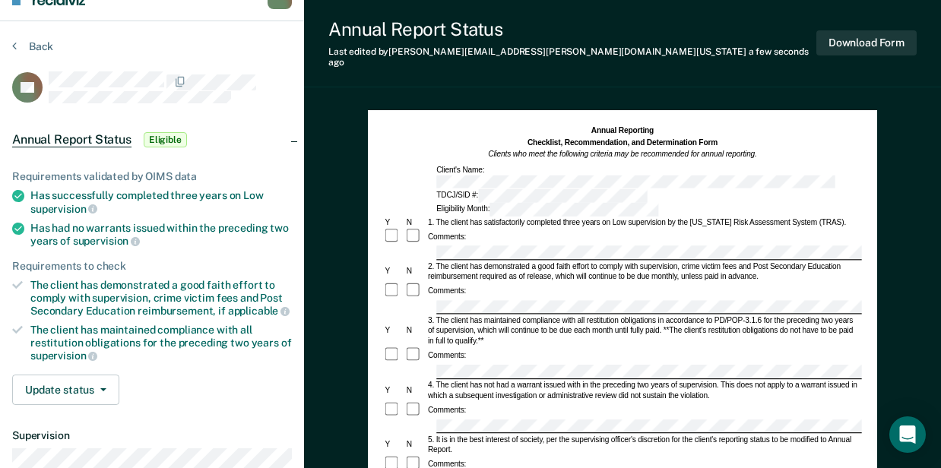
scroll to position [0, 0]
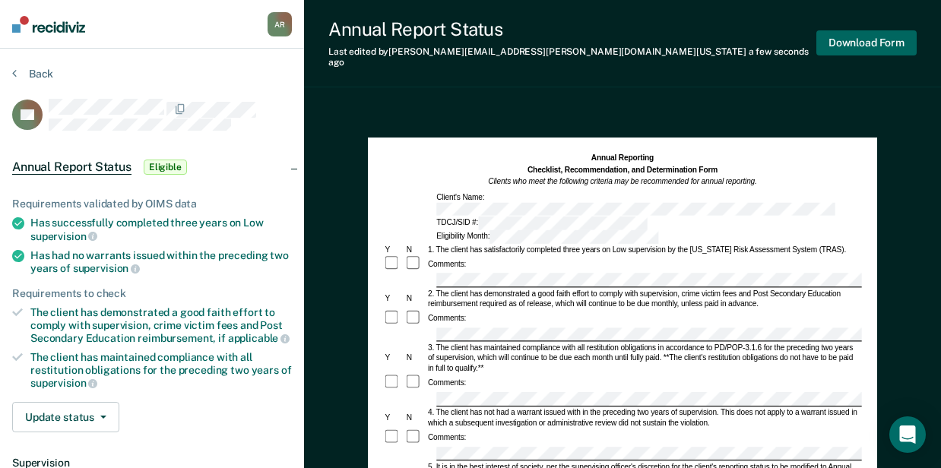
click at [844, 41] on button "Download Form" at bounding box center [866, 42] width 100 height 25
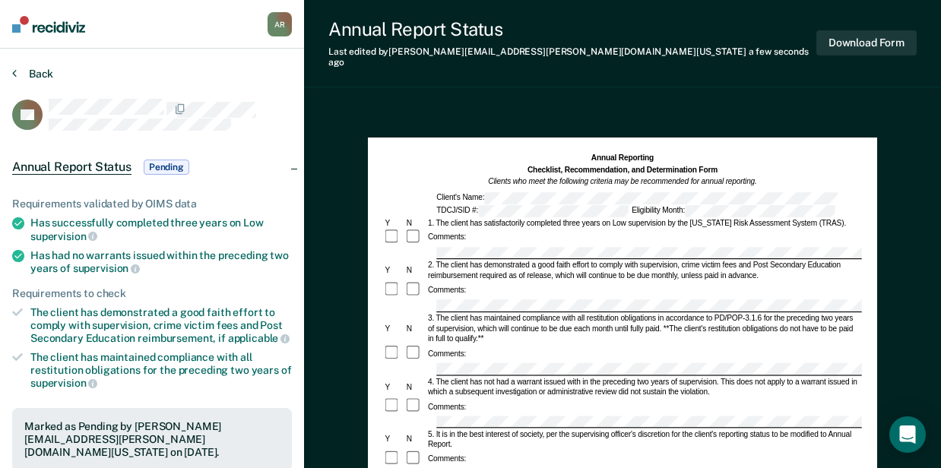
click at [43, 74] on button "Back" at bounding box center [32, 74] width 41 height 14
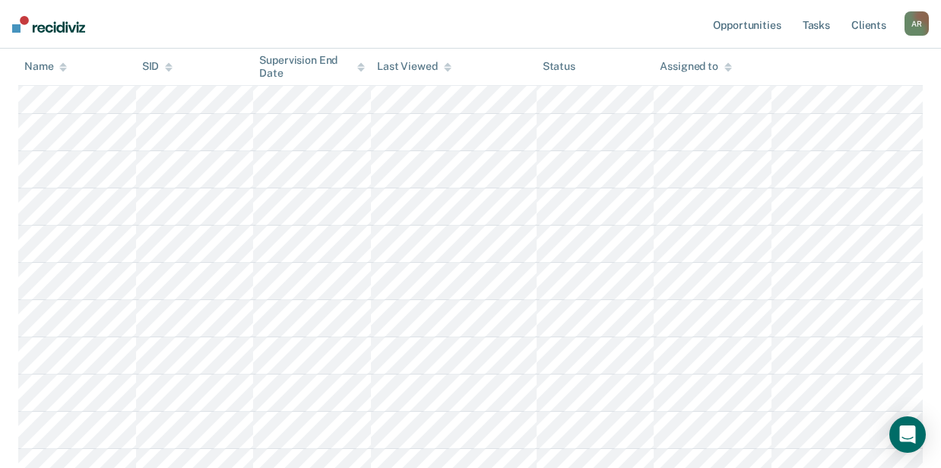
scroll to position [179, 0]
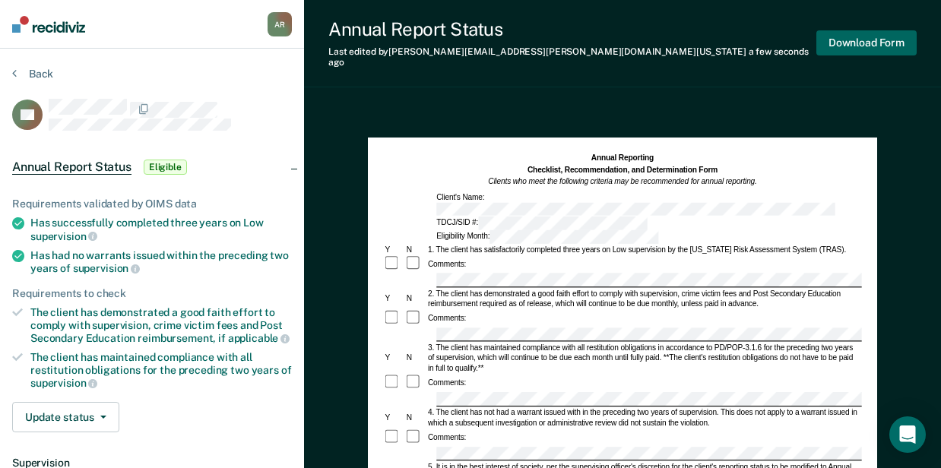
click at [888, 43] on button "Download Form" at bounding box center [866, 42] width 100 height 25
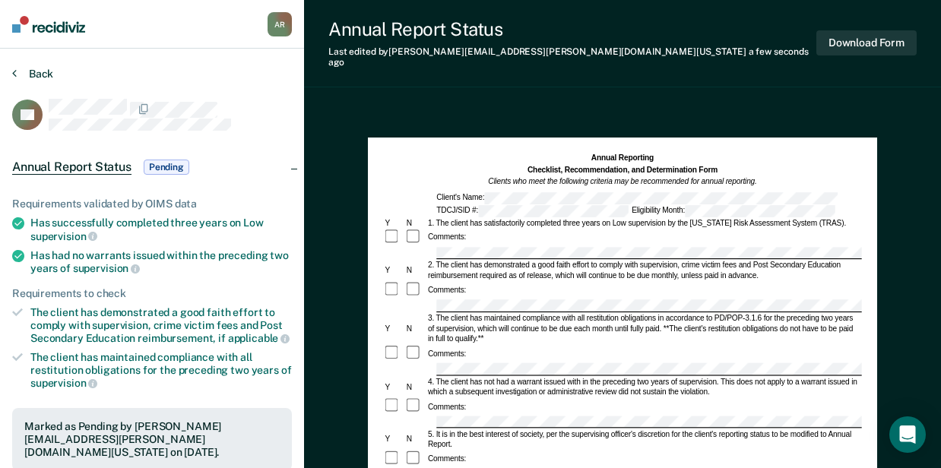
click at [14, 70] on icon at bounding box center [14, 73] width 5 height 12
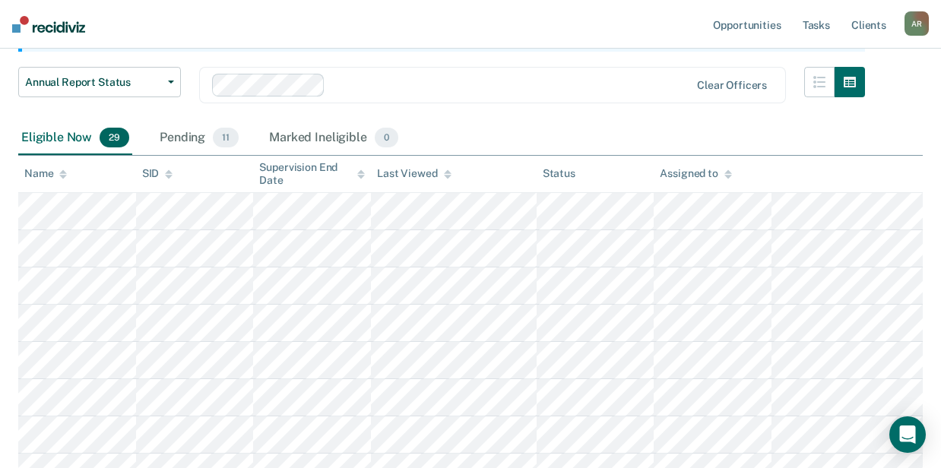
scroll to position [90, 0]
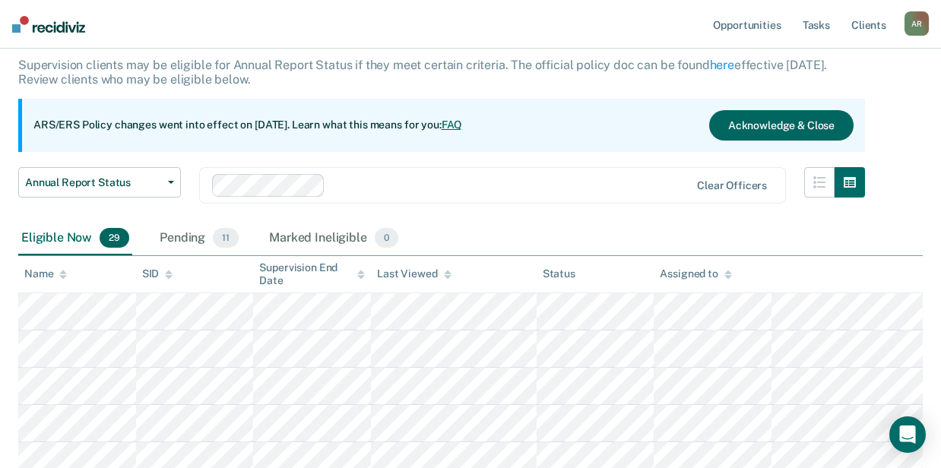
click at [744, 125] on button "Acknowledge & Close" at bounding box center [781, 125] width 144 height 30
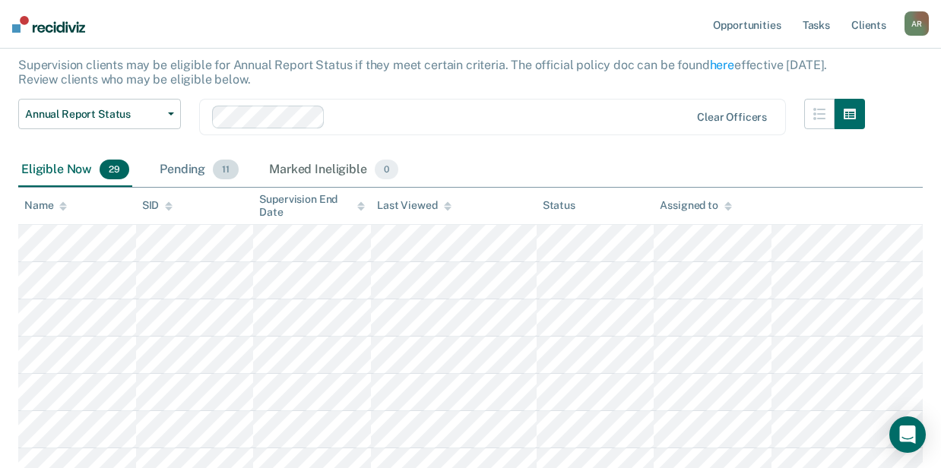
click at [213, 167] on span "11" at bounding box center [226, 170] width 26 height 20
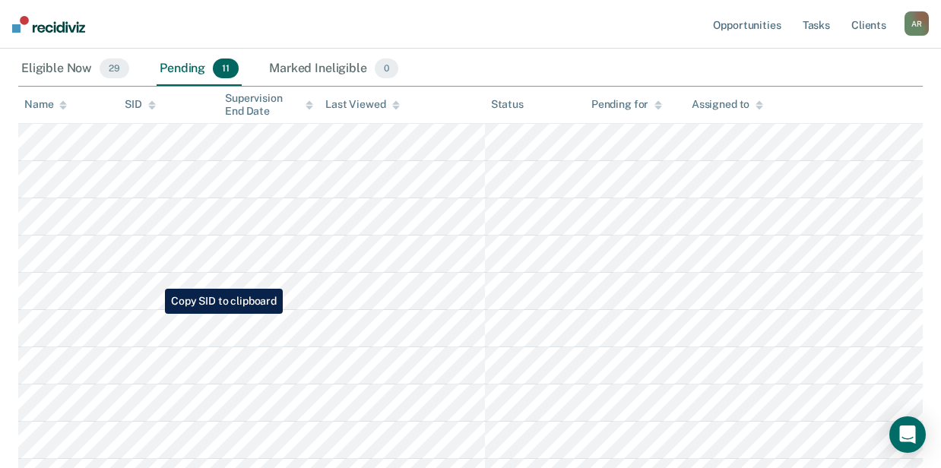
scroll to position [192, 0]
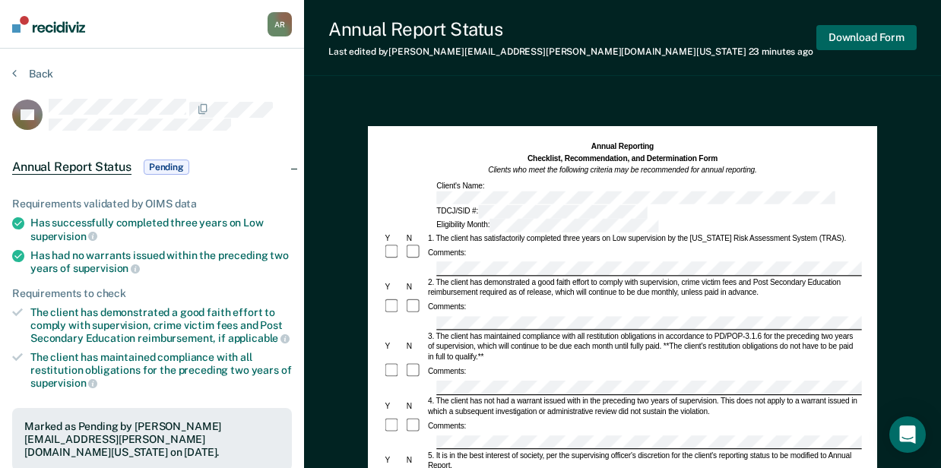
click at [865, 39] on button "Download Form" at bounding box center [866, 37] width 100 height 25
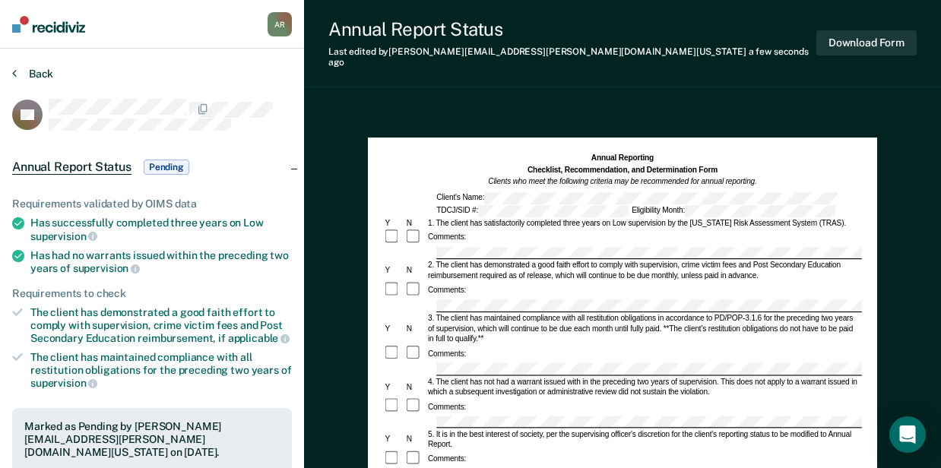
click at [28, 74] on button "Back" at bounding box center [32, 74] width 41 height 14
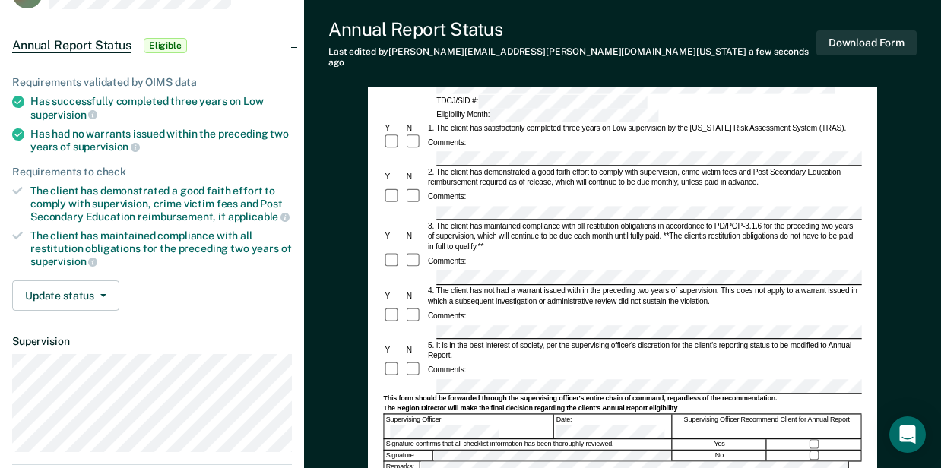
scroll to position [152, 0]
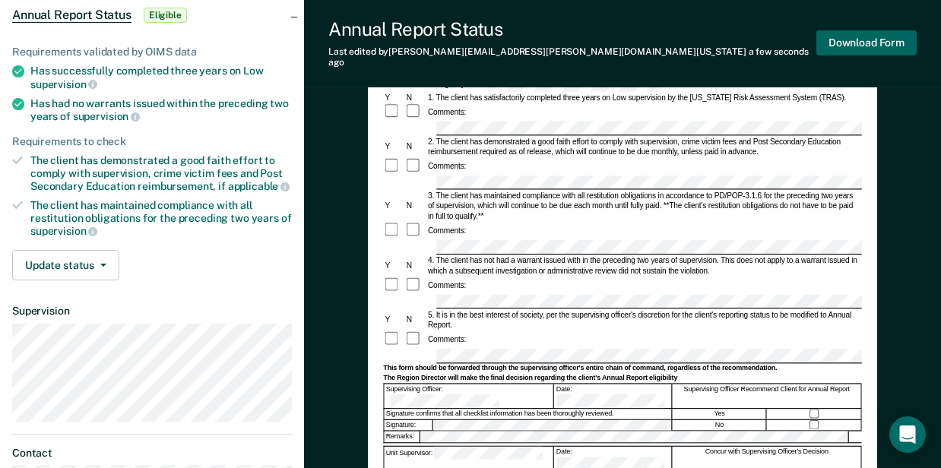
click at [854, 33] on button "Download Form" at bounding box center [866, 42] width 100 height 25
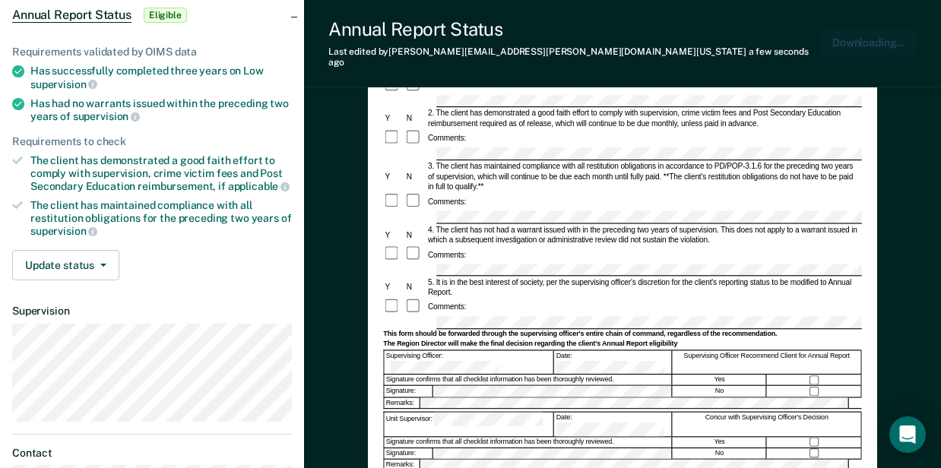
scroll to position [0, 0]
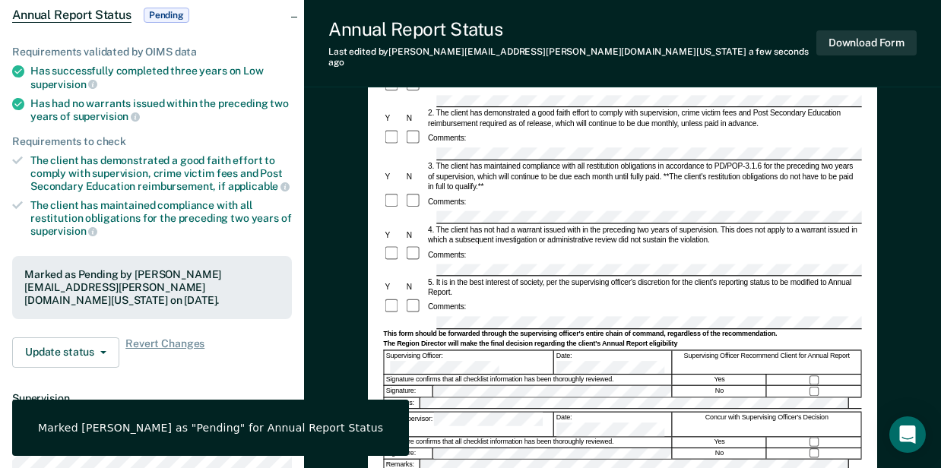
click at [690, 30] on div "Annual Report Status Last edited by Aleisha.Roberts@tdcj.texas.gov a few second…" at bounding box center [622, 43] width 637 height 87
click at [849, 33] on button "Download Form" at bounding box center [866, 42] width 100 height 25
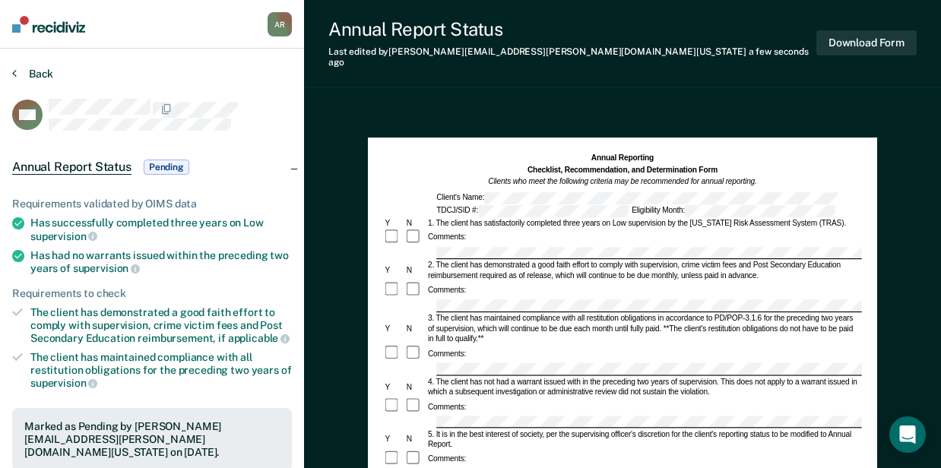
click at [33, 79] on button "Back" at bounding box center [32, 74] width 41 height 14
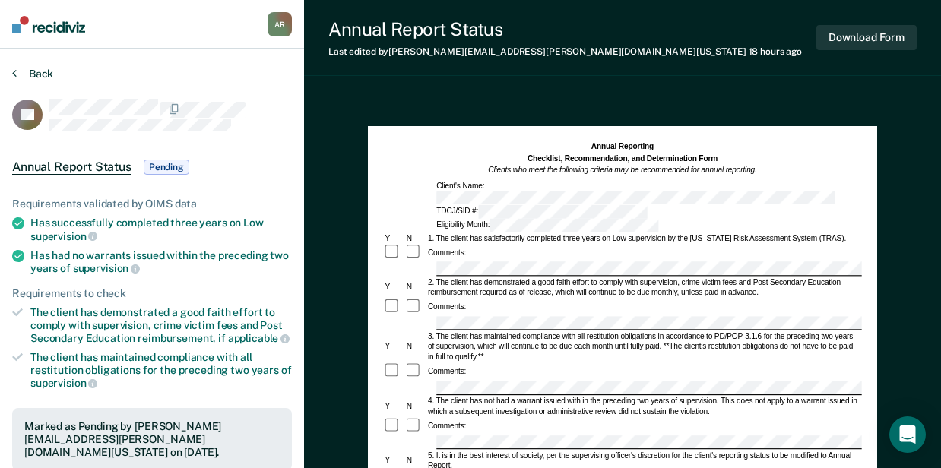
click at [12, 71] on icon at bounding box center [14, 73] width 5 height 12
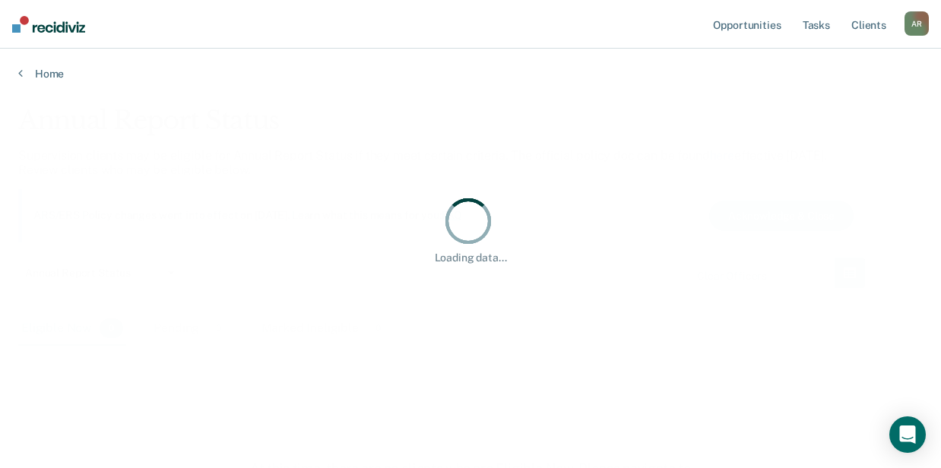
click at [189, 325] on div "Annual Report Status Supervision clients may be eligible for Annual Report Stat…" at bounding box center [470, 229] width 904 height 249
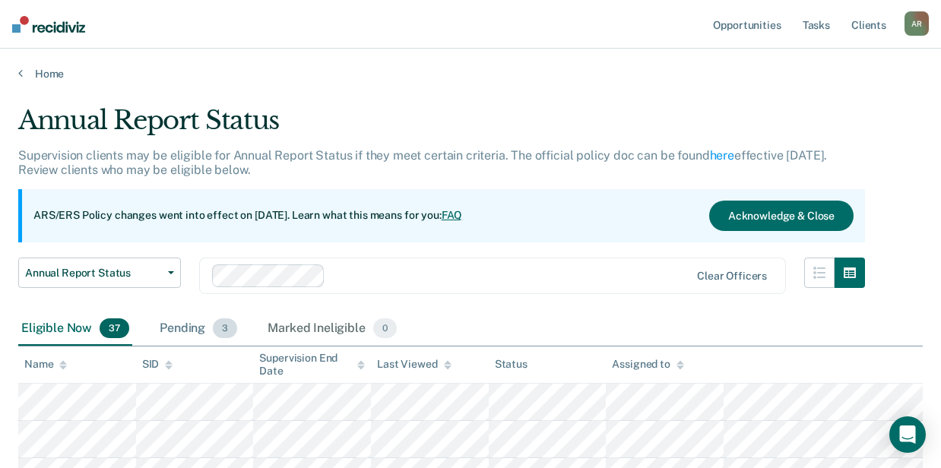
drag, startPoint x: 189, startPoint y: 325, endPoint x: 194, endPoint y: 331, distance: 8.2
click at [195, 331] on div "Pending 3" at bounding box center [199, 328] width 84 height 33
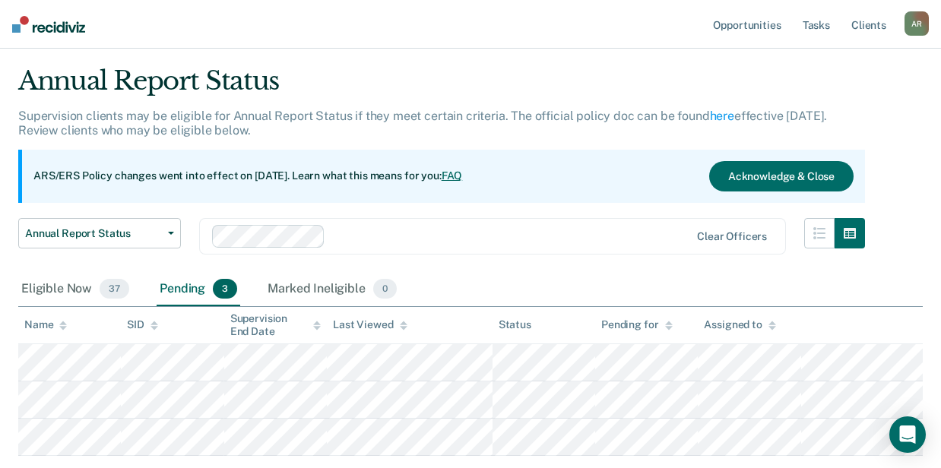
scroll to position [135, 0]
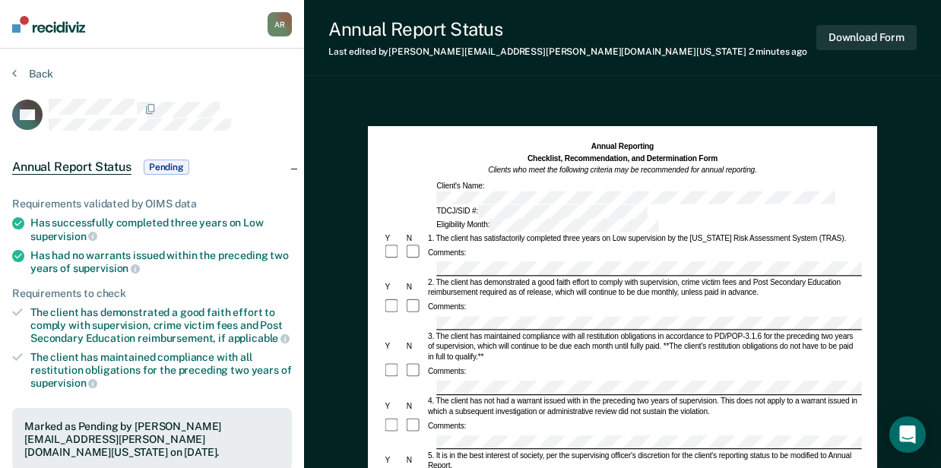
click at [430, 381] on div at bounding box center [622, 388] width 478 height 14
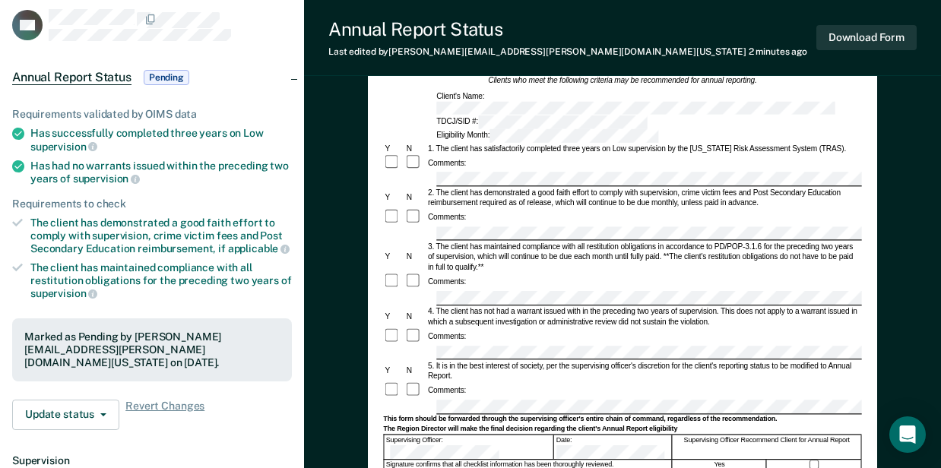
scroll to position [202, 0]
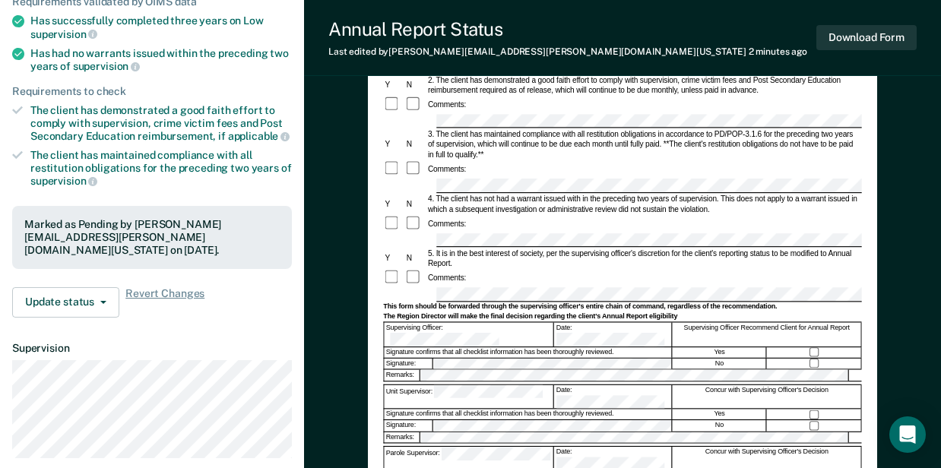
click at [418, 245] on form "Annual Reporting Checklist, Recommendation, and Determination Form Clients who …" at bounding box center [622, 289] width 478 height 700
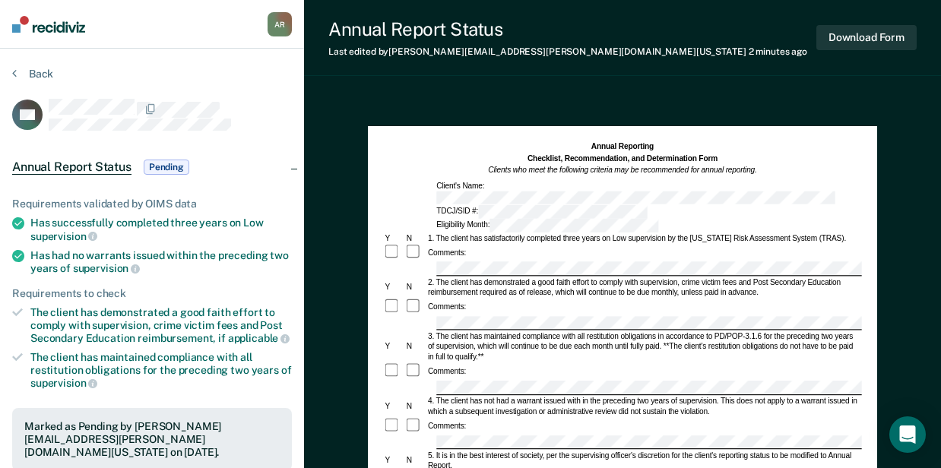
click at [423, 262] on div at bounding box center [622, 269] width 478 height 14
click at [412, 316] on div at bounding box center [622, 323] width 478 height 14
click at [416, 381] on div at bounding box center [622, 388] width 478 height 14
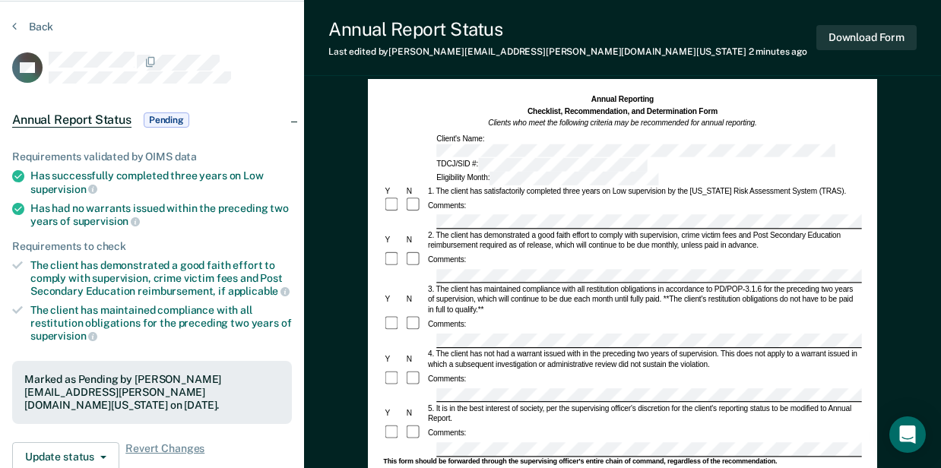
scroll to position [152, 0]
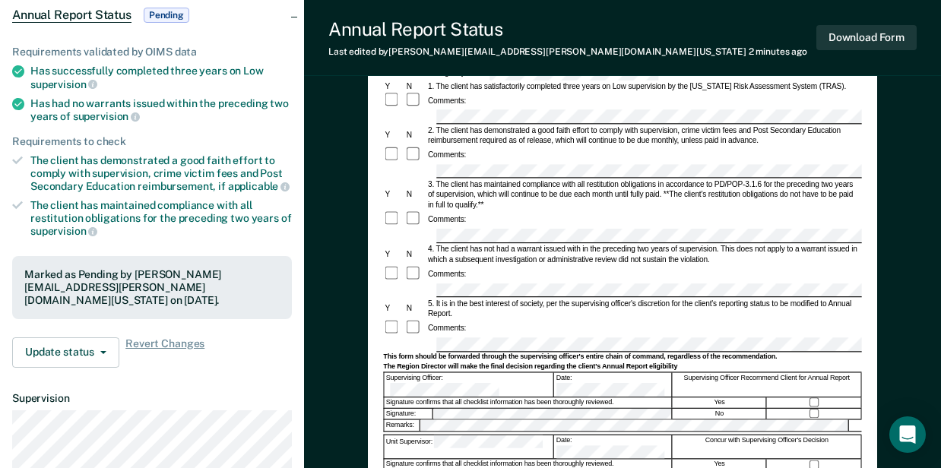
click at [388, 337] on div at bounding box center [622, 344] width 478 height 14
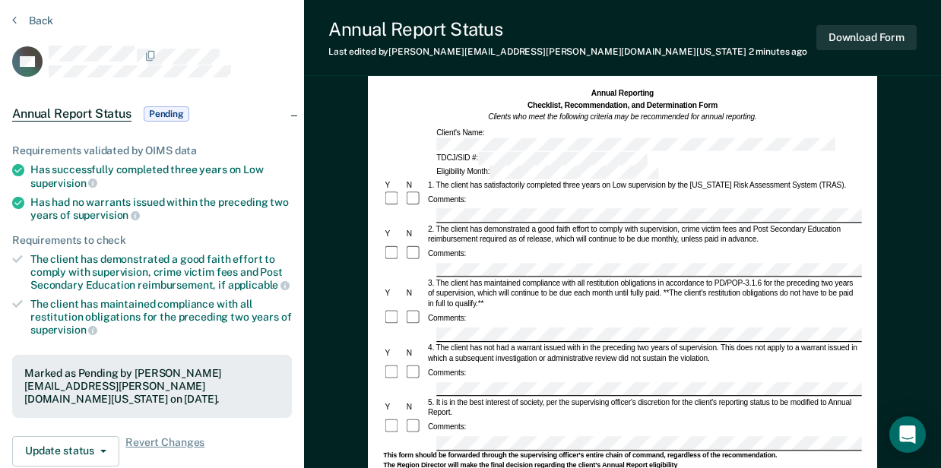
scroll to position [0, 0]
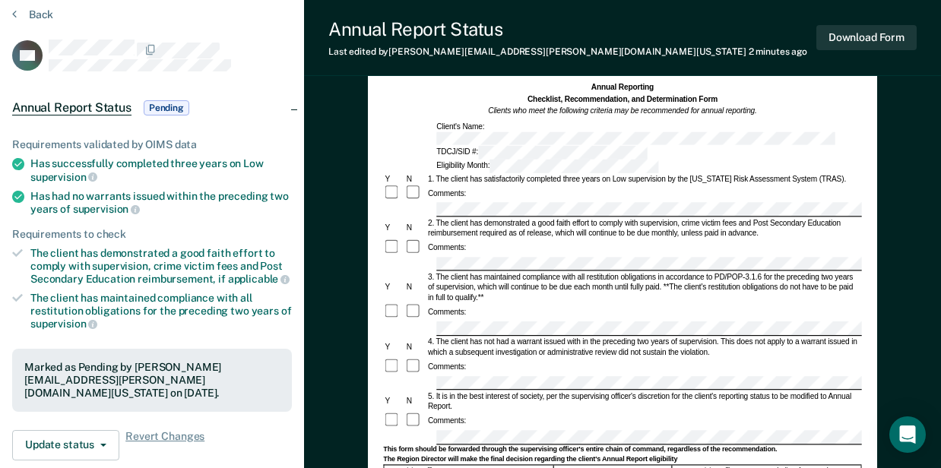
scroll to position [152, 0]
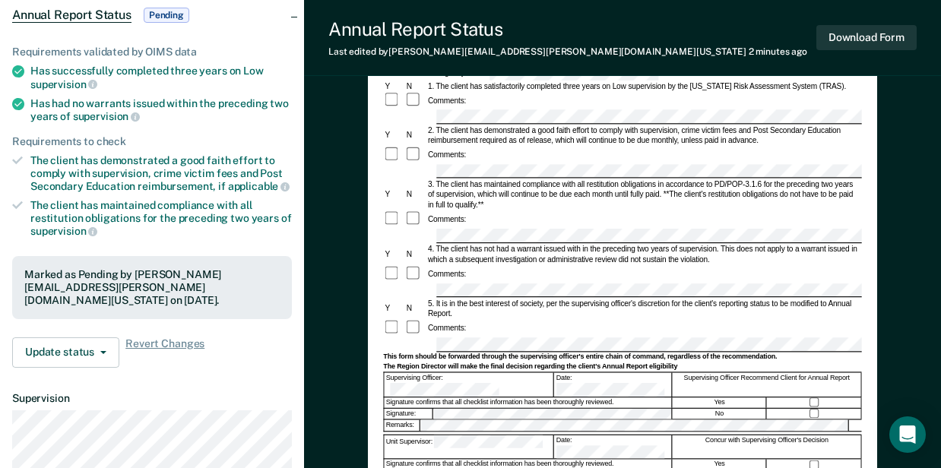
click at [426, 337] on div at bounding box center [622, 344] width 478 height 14
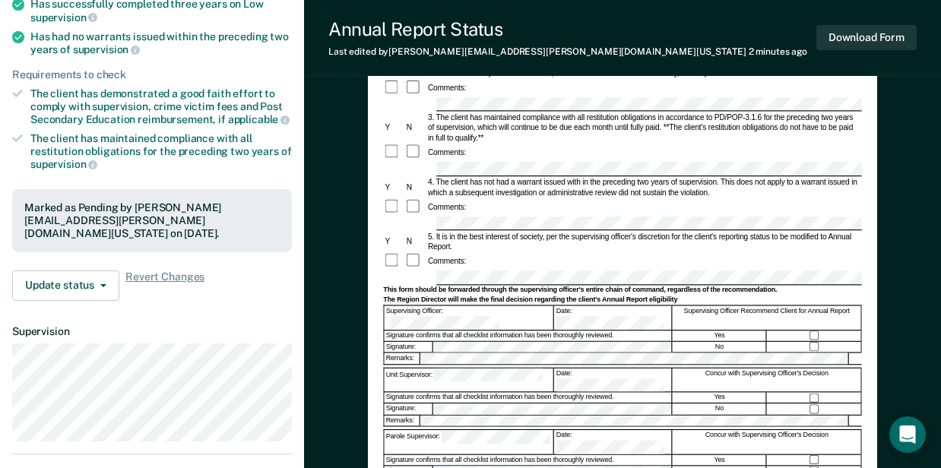
scroll to position [253, 0]
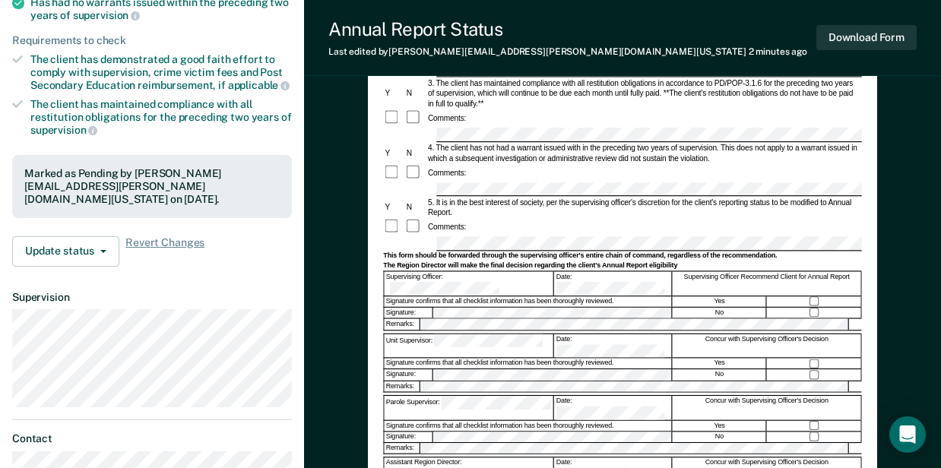
click at [426, 334] on div "Unit Supervisor:" at bounding box center [468, 346] width 169 height 24
click at [438, 396] on div "Parole Supervisor:" at bounding box center [468, 408] width 169 height 24
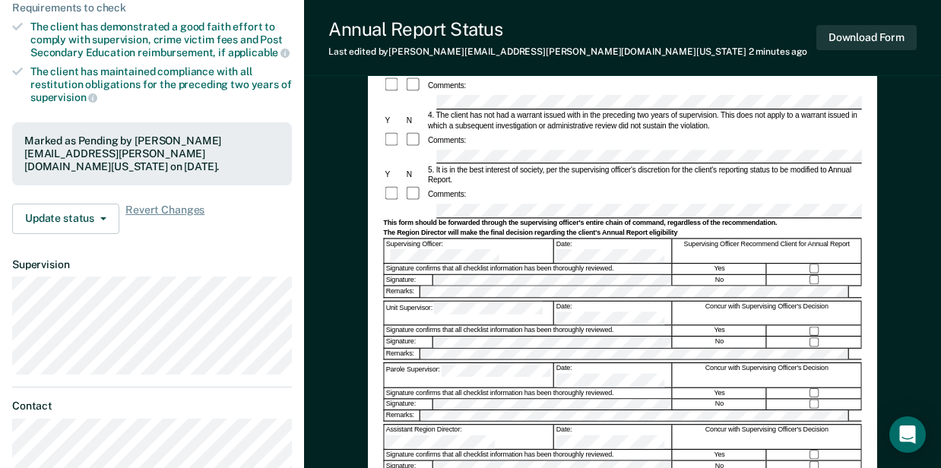
scroll to position [304, 0]
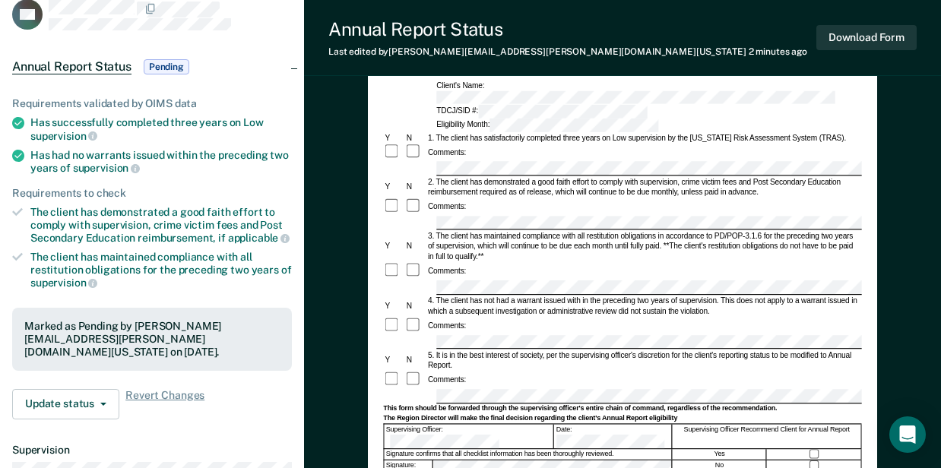
scroll to position [0, 0]
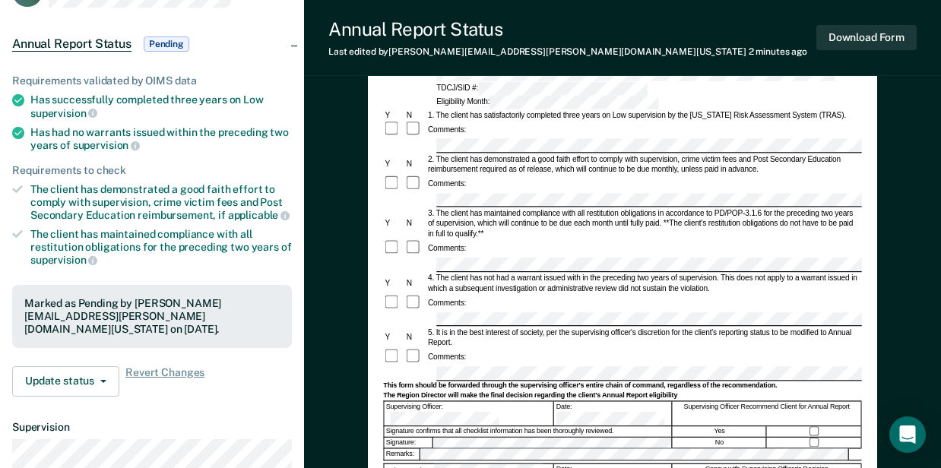
scroll to position [253, 0]
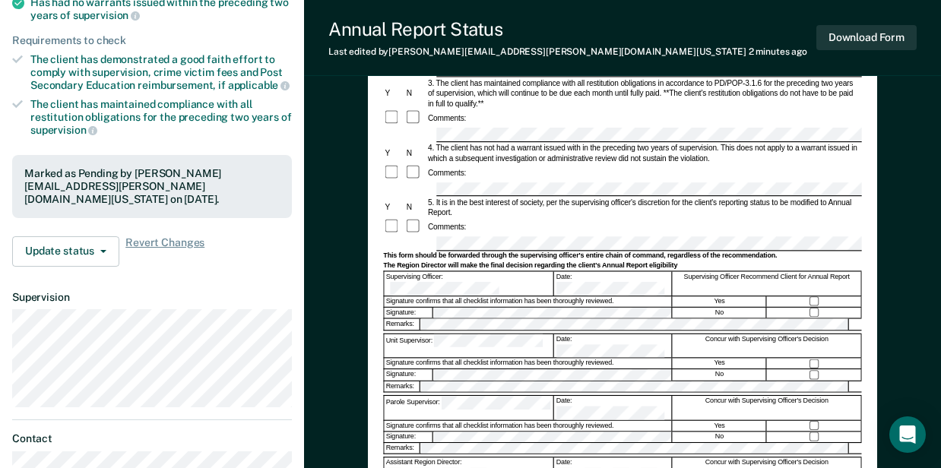
click at [426, 210] on form "Annual Reporting Checklist, Recommendation, and Determination Form Clients who …" at bounding box center [622, 238] width 478 height 700
click at [431, 334] on div "Unit Supervisor:" at bounding box center [468, 346] width 169 height 24
click at [423, 396] on div "Parole Supervisor:" at bounding box center [468, 408] width 169 height 24
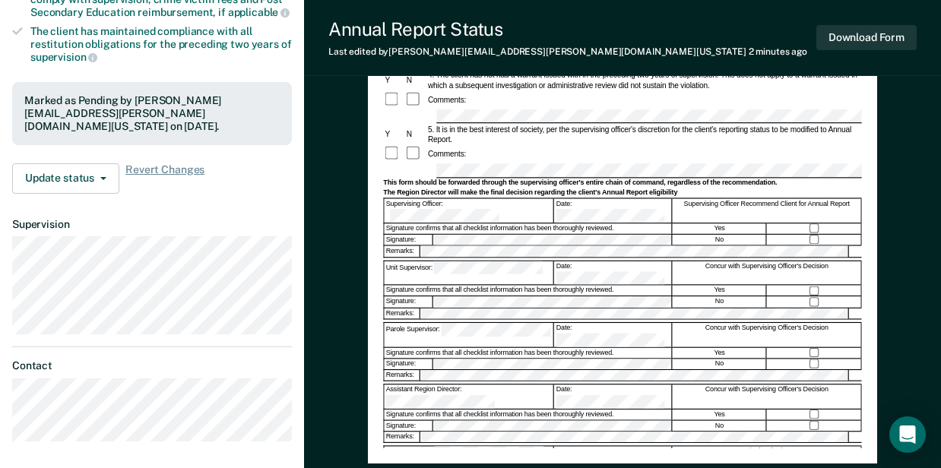
scroll to position [354, 0]
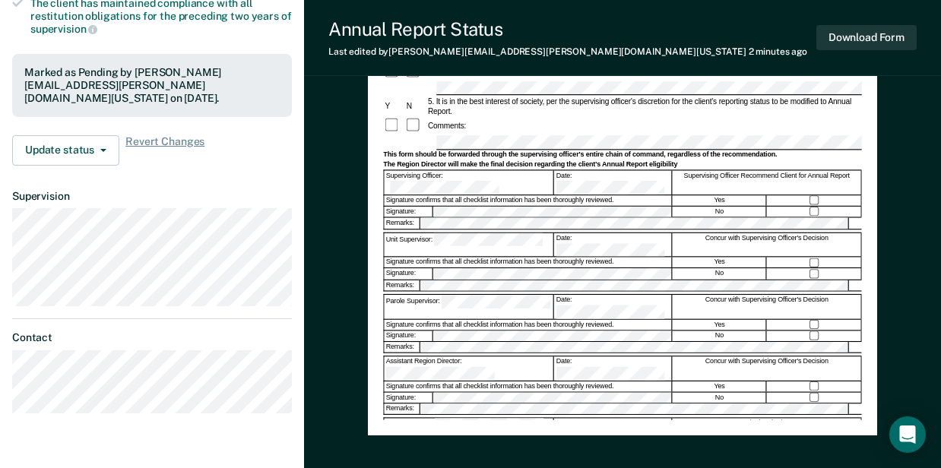
click at [336, 287] on div "Annual Reporting Checklist, Recommendation, and Determination Form Clients who …" at bounding box center [622, 147] width 637 height 814
click at [432, 419] on div "Region Director:" at bounding box center [468, 431] width 169 height 24
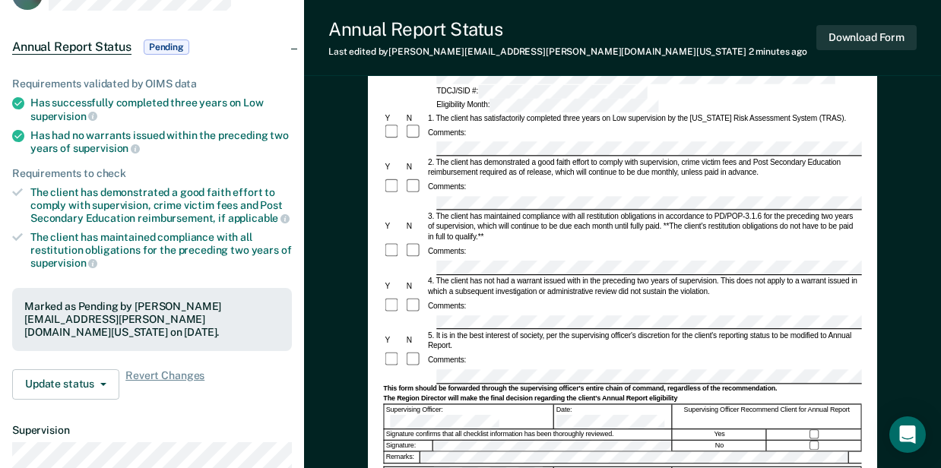
scroll to position [0, 0]
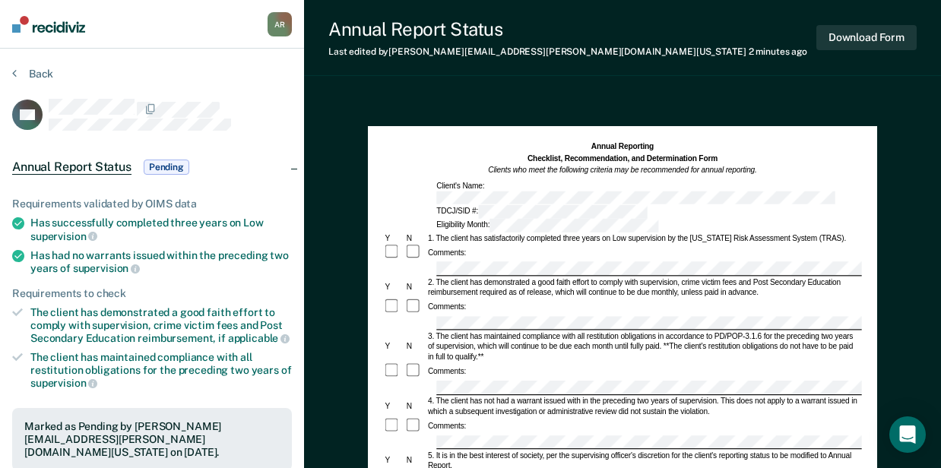
click at [433, 262] on div at bounding box center [622, 269] width 478 height 14
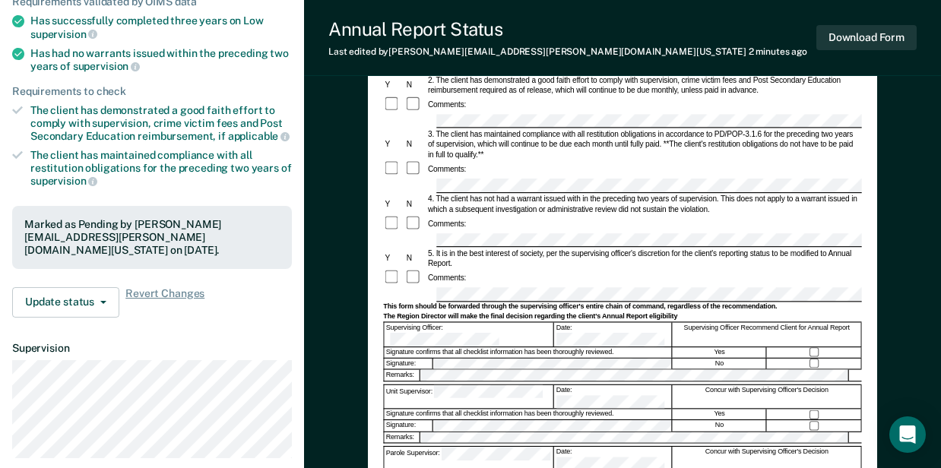
scroll to position [405, 0]
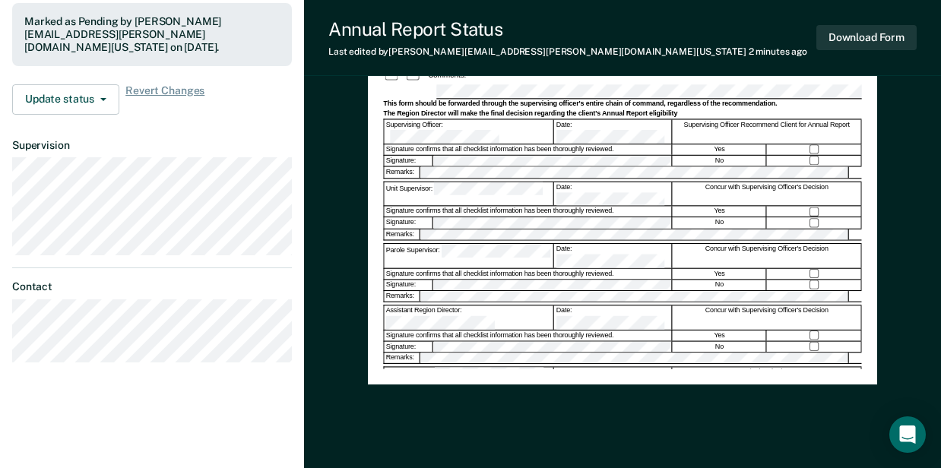
click at [438, 244] on div "Parole Supervisor:" at bounding box center [468, 256] width 169 height 24
click at [376, 240] on div "Annual Reporting Checklist, Recommendation, and Determination Form Clients who …" at bounding box center [622, 53] width 509 height 664
click at [426, 368] on div "Region Director:" at bounding box center [468, 380] width 169 height 24
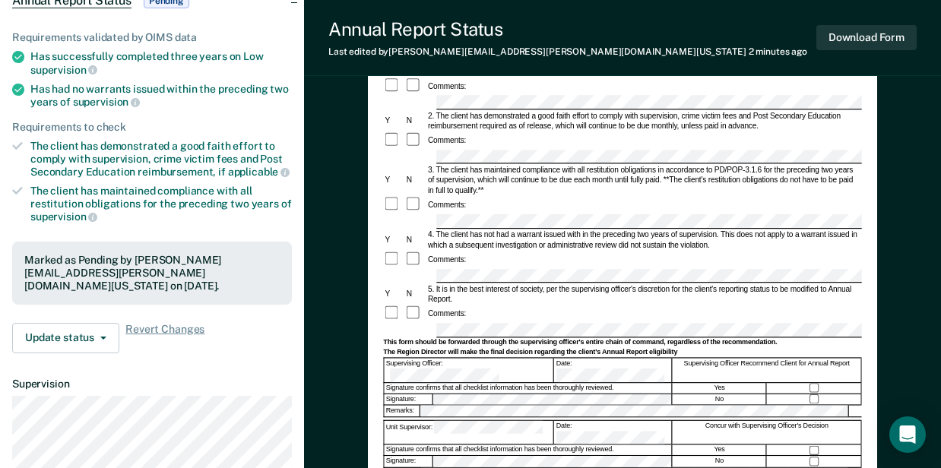
scroll to position [0, 0]
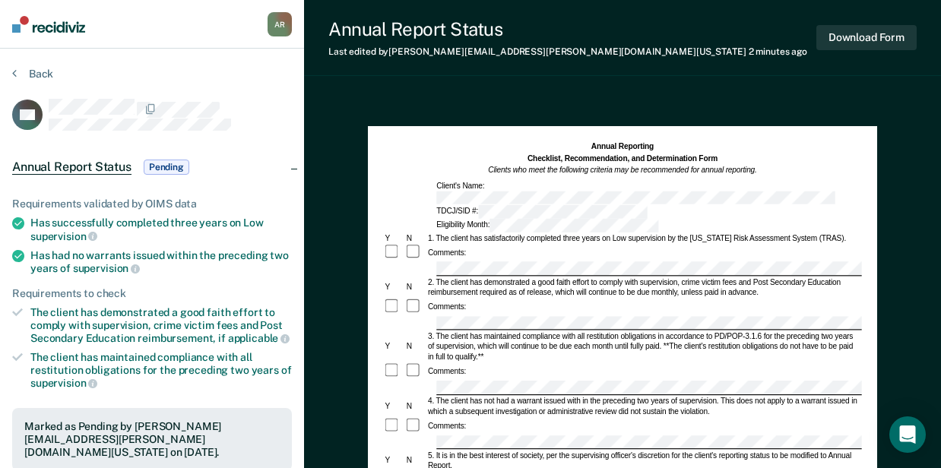
click at [418, 262] on div at bounding box center [622, 269] width 478 height 14
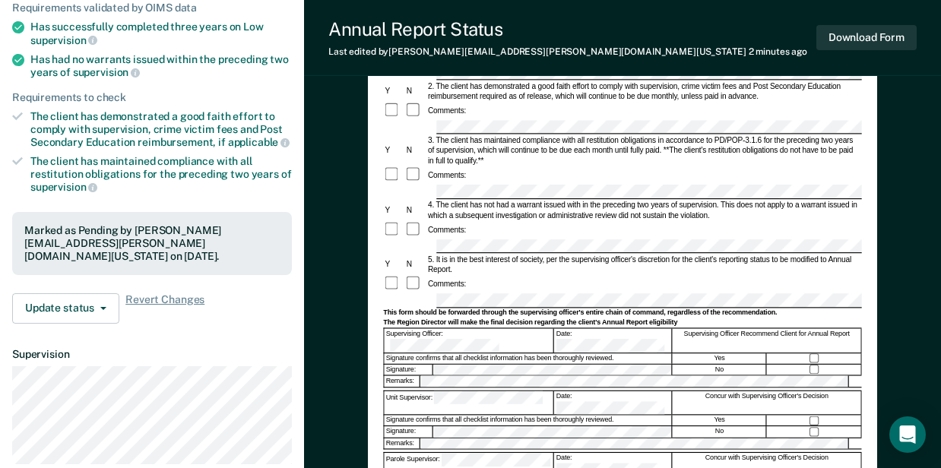
scroll to position [253, 0]
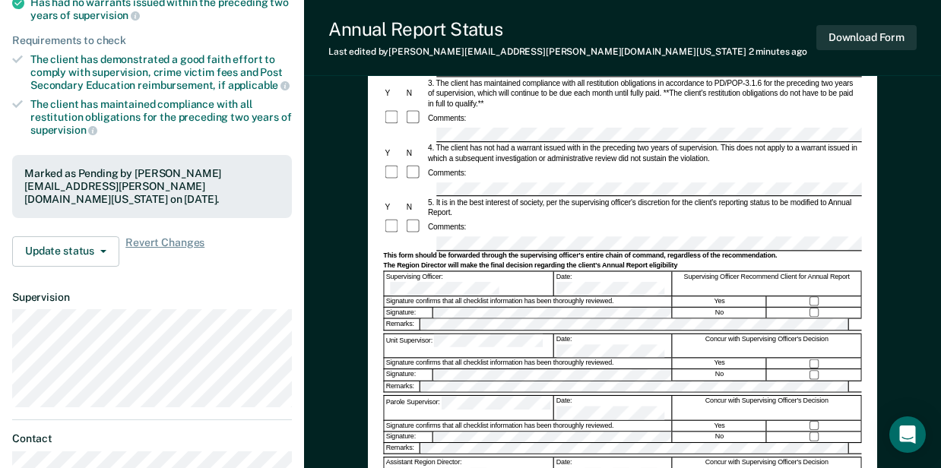
click at [412, 334] on div "Unit Supervisor:" at bounding box center [468, 346] width 169 height 24
click at [441, 324] on form "Annual Reporting Checklist, Recommendation, and Determination Form Clients who …" at bounding box center [622, 238] width 478 height 700
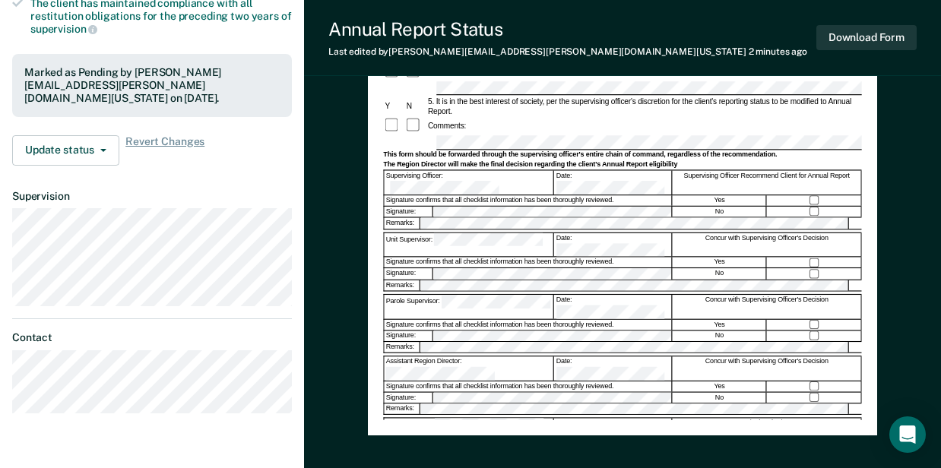
click at [382, 292] on div "Annual Reporting Checklist, Recommendation, and Determination Form Clients who …" at bounding box center [622, 104] width 509 height 664
click at [430, 419] on div "Region Director:" at bounding box center [468, 431] width 169 height 24
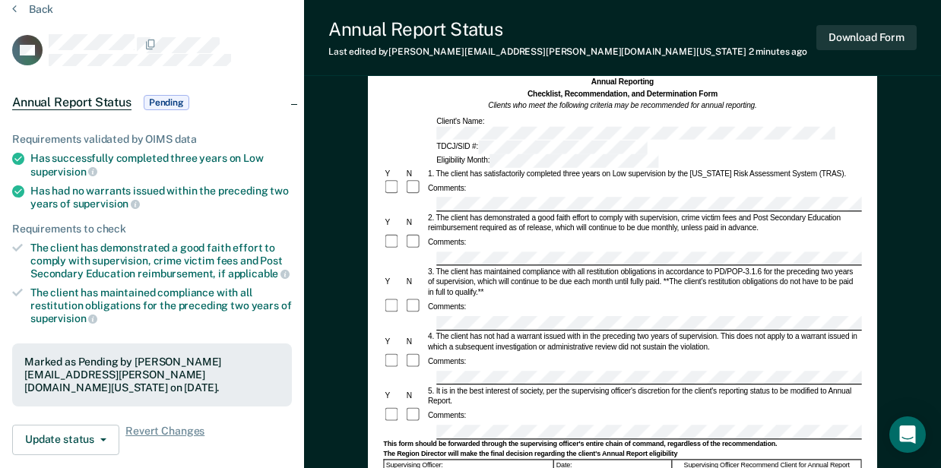
scroll to position [0, 0]
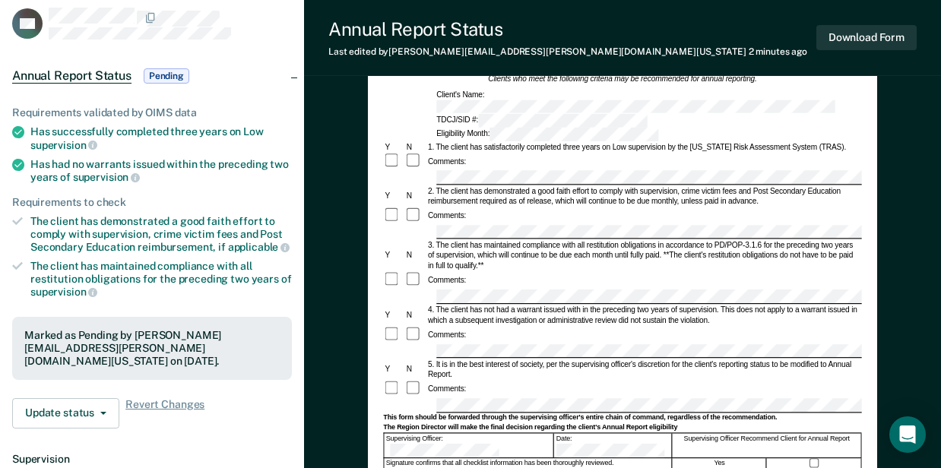
scroll to position [202, 0]
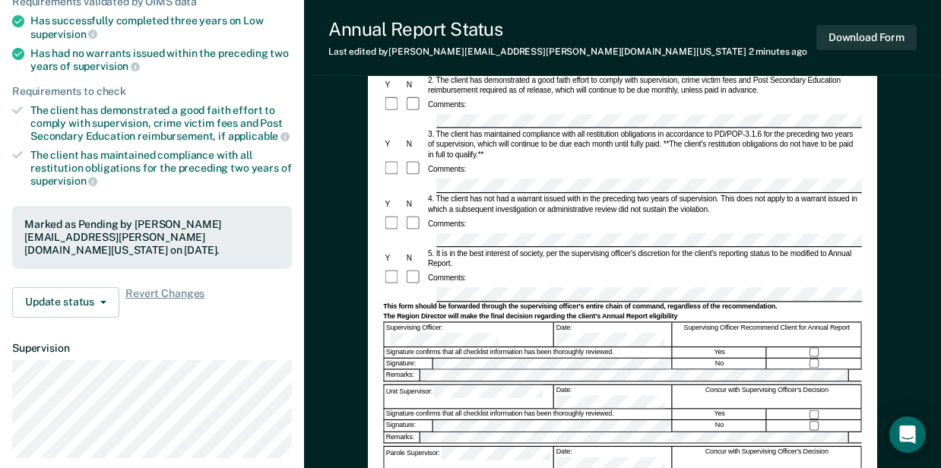
click at [407, 264] on form "Annual Reporting Checklist, Recommendation, and Determination Form Clients who …" at bounding box center [622, 289] width 478 height 700
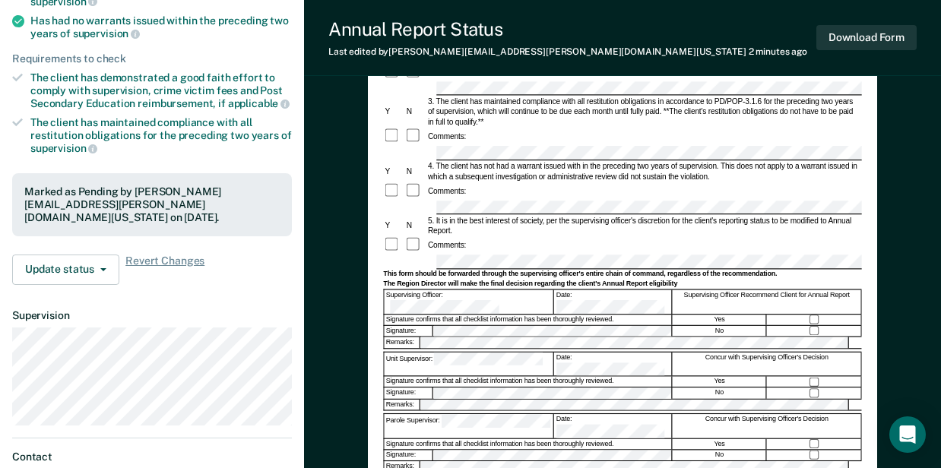
scroll to position [253, 0]
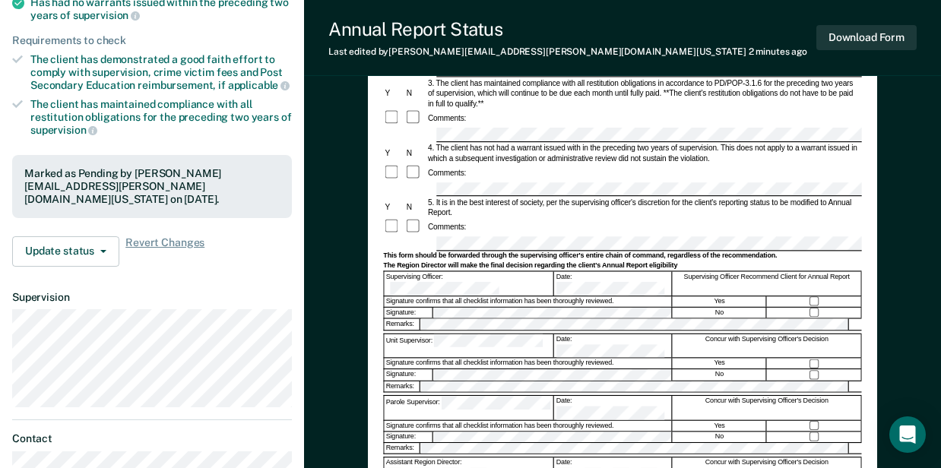
click at [421, 334] on div "Unit Supervisor:" at bounding box center [468, 346] width 169 height 24
click at [439, 396] on div "Parole Supervisor:" at bounding box center [468, 408] width 169 height 24
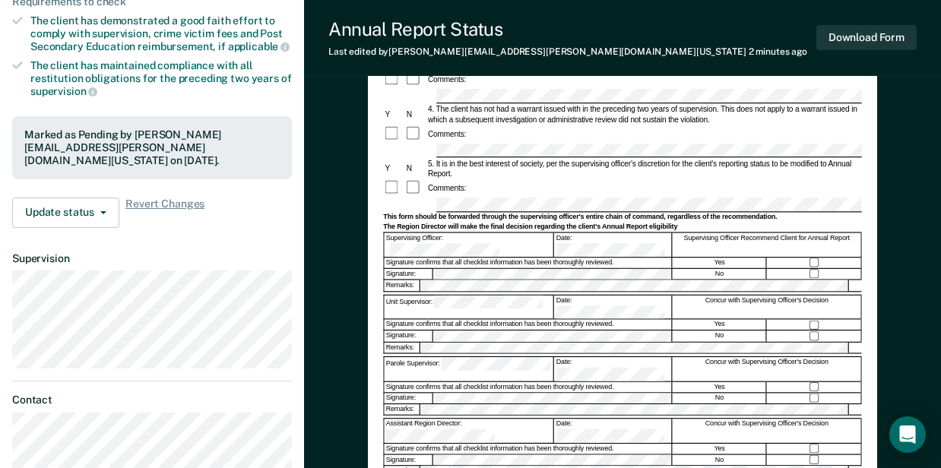
scroll to position [304, 0]
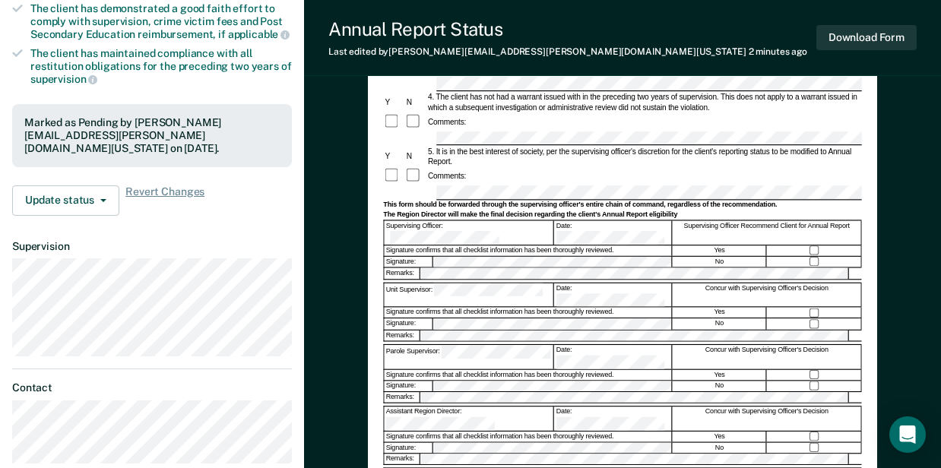
click at [432, 382] on form "Annual Reporting Checklist, Recommendation, and Determination Form Clients who …" at bounding box center [622, 187] width 478 height 700
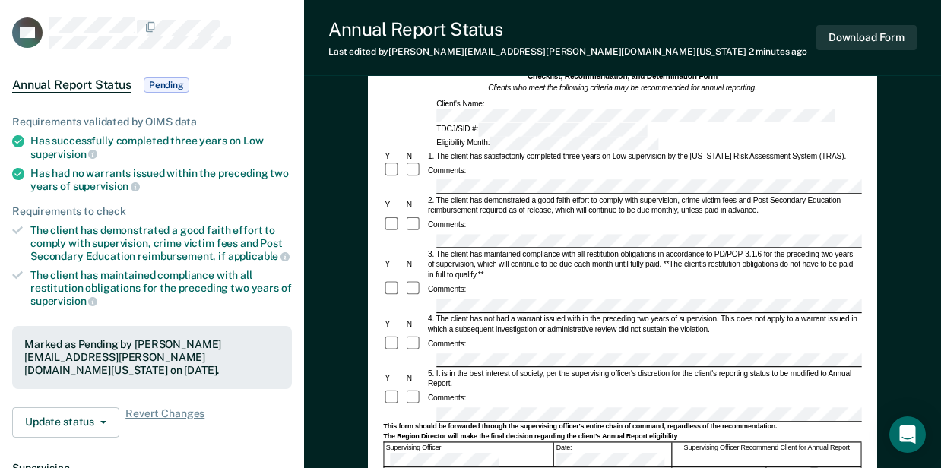
scroll to position [0, 0]
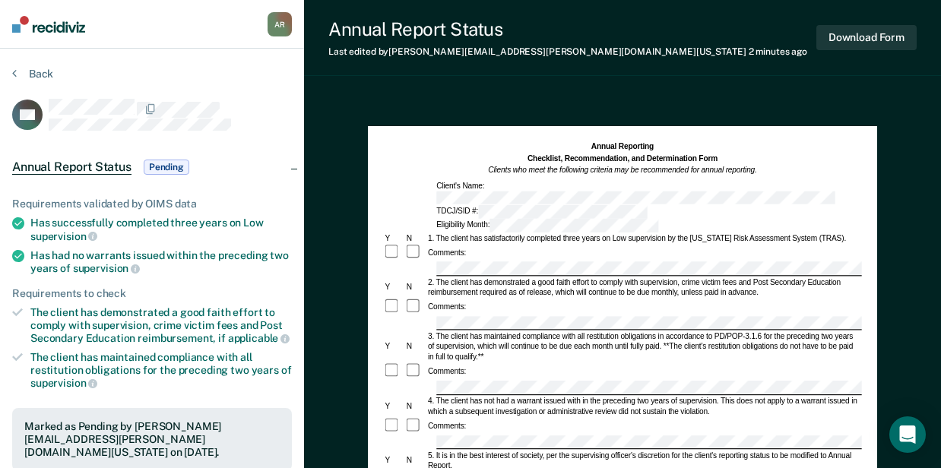
click at [419, 316] on div at bounding box center [622, 323] width 478 height 14
click at [426, 381] on div at bounding box center [622, 388] width 478 height 14
click at [432, 436] on div at bounding box center [622, 443] width 478 height 14
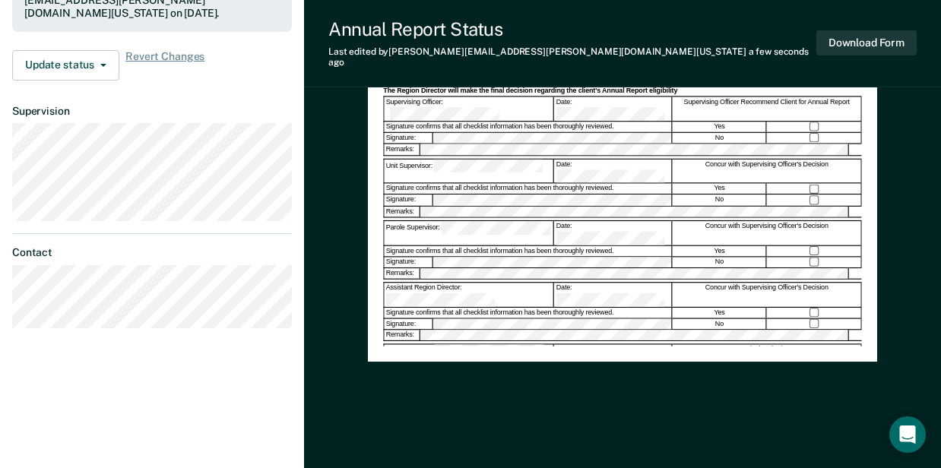
scroll to position [287, 0]
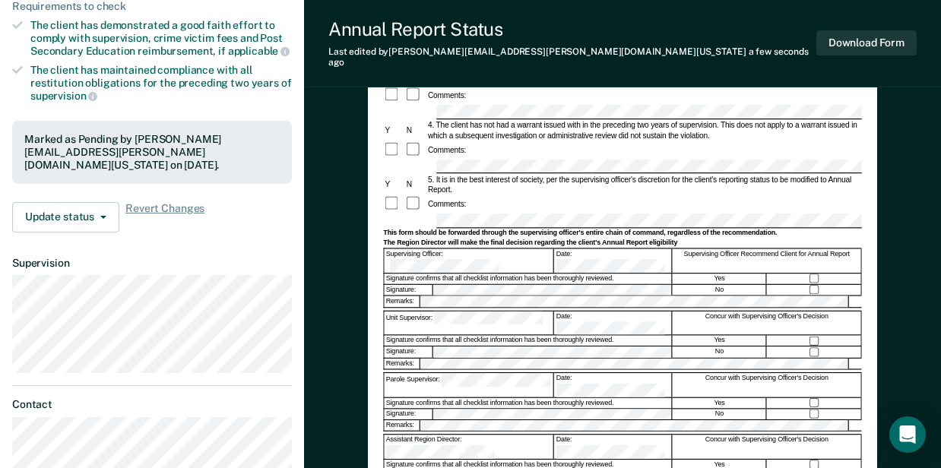
click at [421, 311] on div "Unit Supervisor:" at bounding box center [468, 323] width 169 height 24
click at [469, 304] on form "Annual Reporting Checklist, Recommendation, and Determination Form Clients who …" at bounding box center [622, 215] width 478 height 700
drag, startPoint x: 511, startPoint y: 306, endPoint x: 369, endPoint y: 353, distance: 150.0
click at [369, 353] on div "Annual Reporting Checklist, Recommendation, and Determination Form Clients who …" at bounding box center [622, 182] width 509 height 664
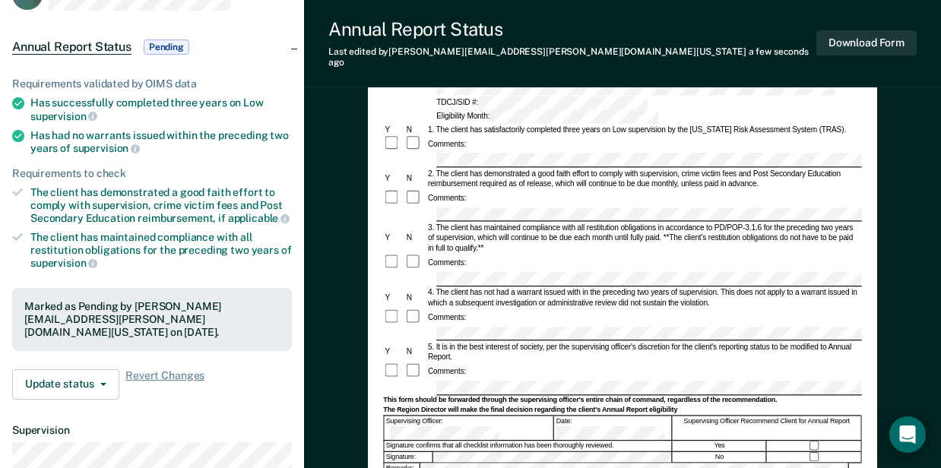
scroll to position [0, 0]
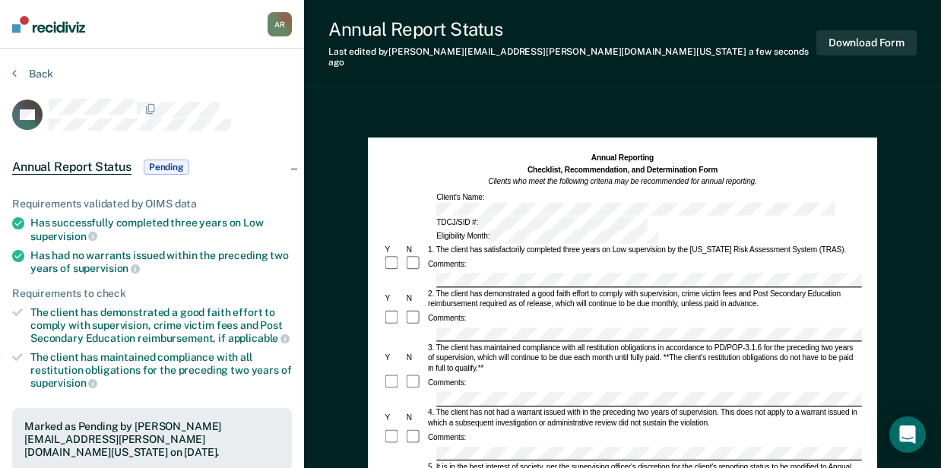
click at [433, 392] on div at bounding box center [622, 399] width 478 height 14
click at [436, 446] on div at bounding box center [678, 453] width 487 height 14
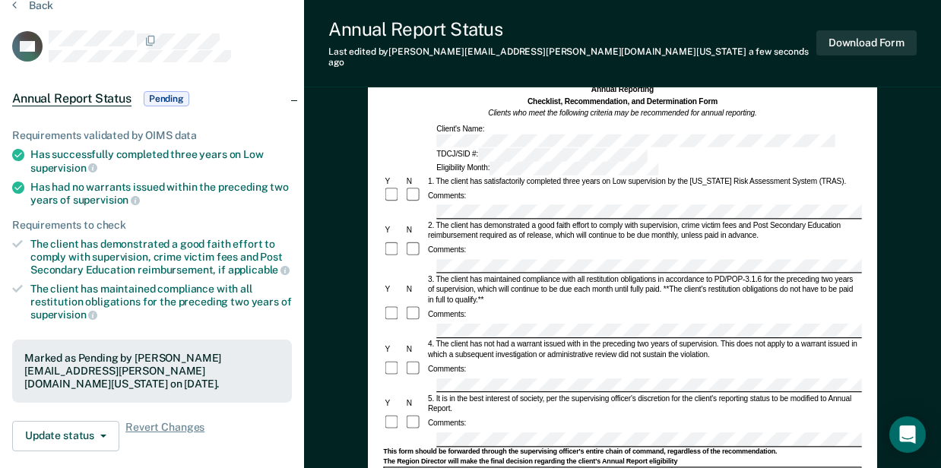
scroll to position [202, 0]
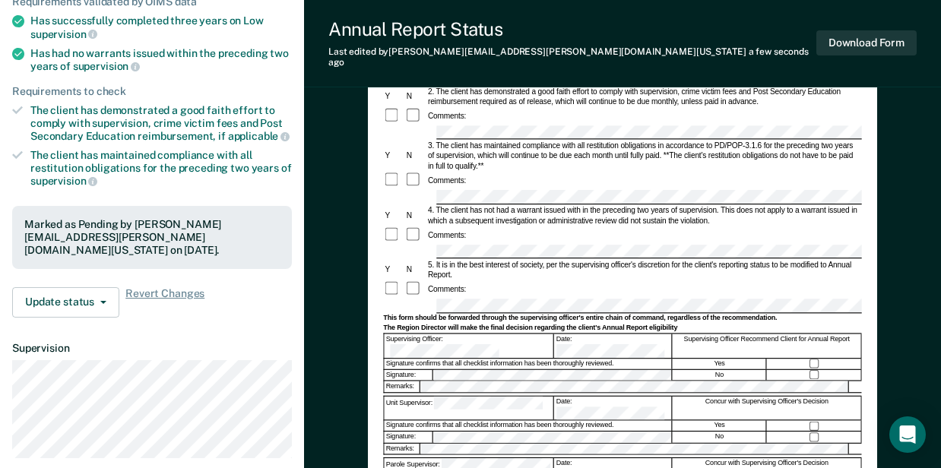
click at [435, 262] on form "Annual Reporting Checklist, Recommendation, and Determination Form Clients who …" at bounding box center [622, 301] width 478 height 700
click at [417, 396] on div "Unit Supervisor:" at bounding box center [468, 408] width 169 height 24
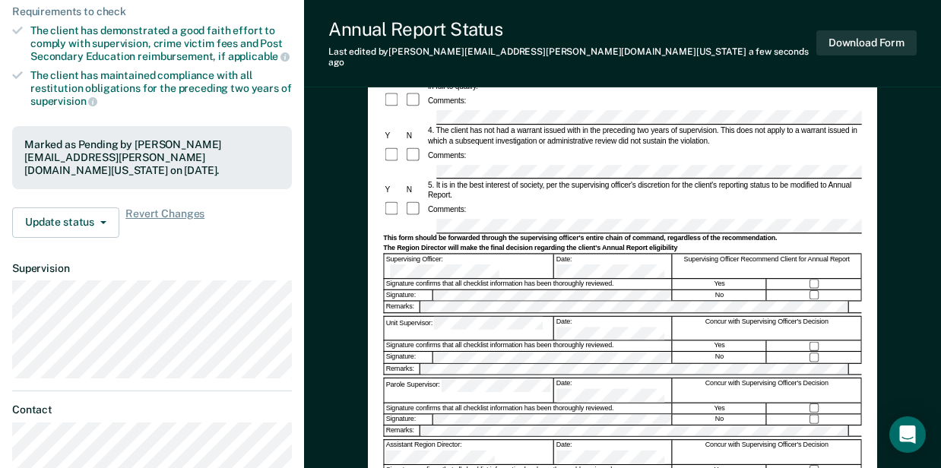
scroll to position [405, 0]
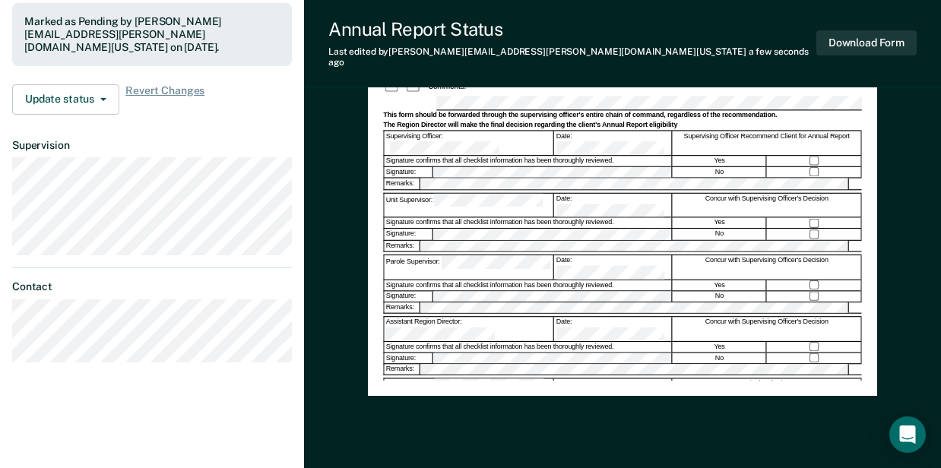
click at [438, 281] on form "Annual Reporting Checklist, Recommendation, and Determination Form Clients who …" at bounding box center [622, 98] width 478 height 700
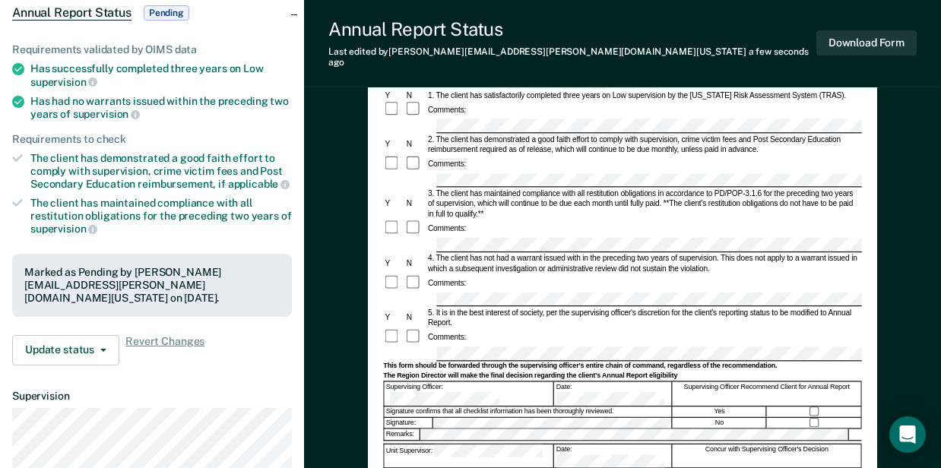
scroll to position [0, 0]
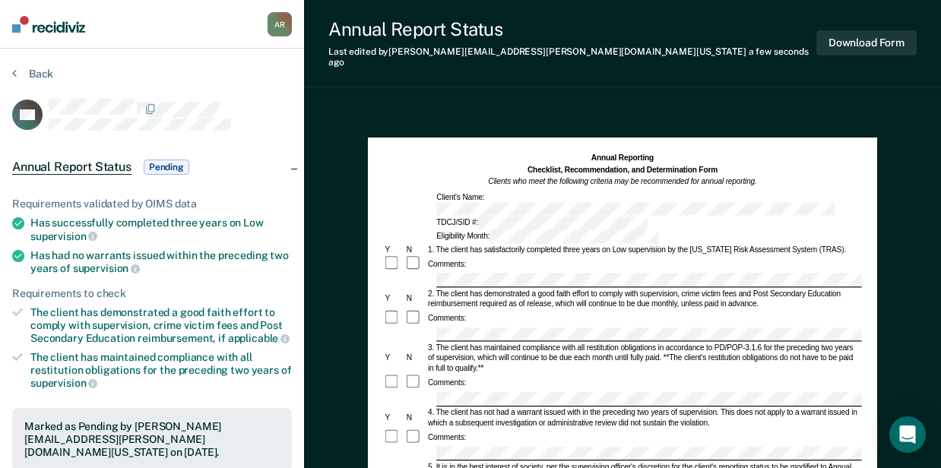
click at [425, 392] on div at bounding box center [622, 399] width 478 height 14
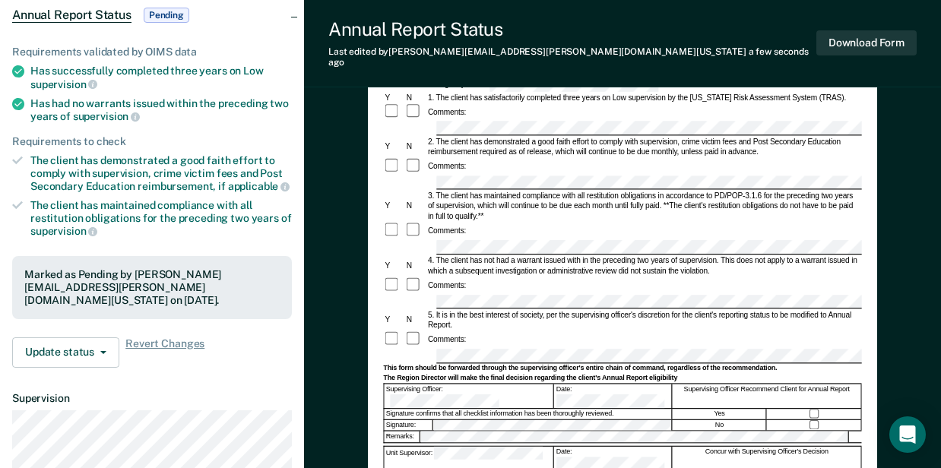
click at [432, 349] on div at bounding box center [622, 356] width 478 height 14
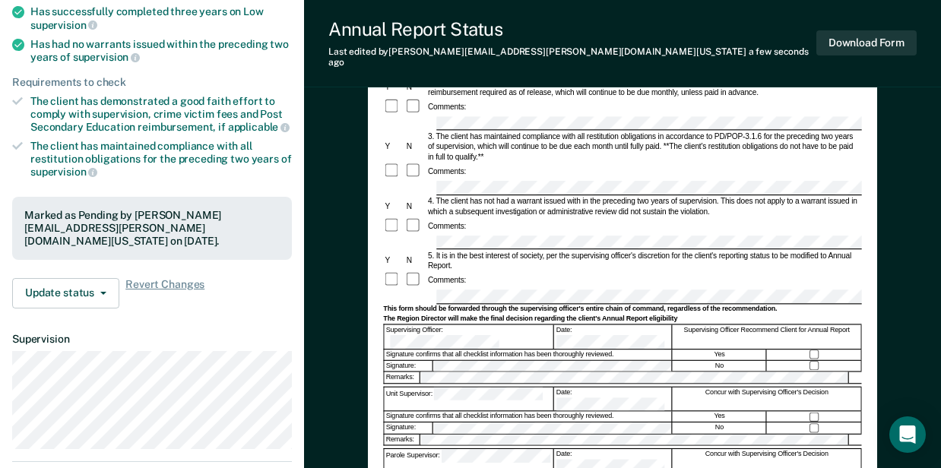
scroll to position [304, 0]
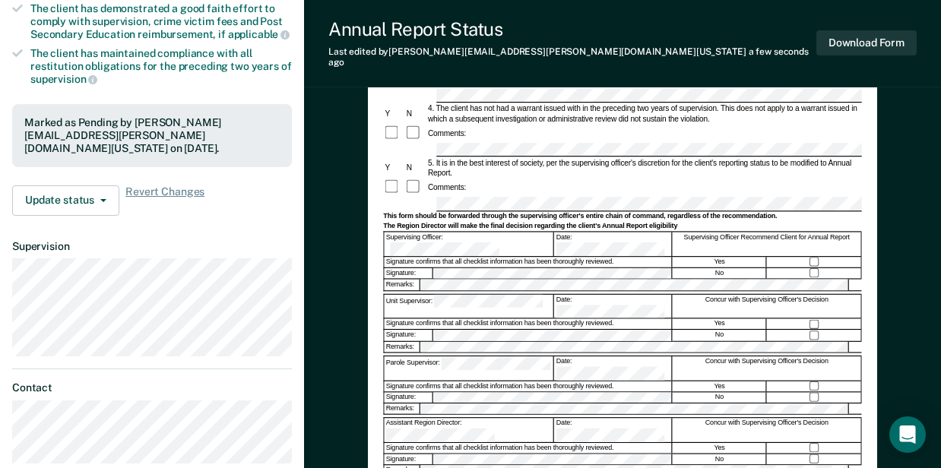
click at [436, 356] on div "Parole Supervisor:" at bounding box center [468, 368] width 169 height 24
click at [401, 383] on form "Annual Reporting Checklist, Recommendation, and Determination Form Clients who …" at bounding box center [622, 199] width 478 height 700
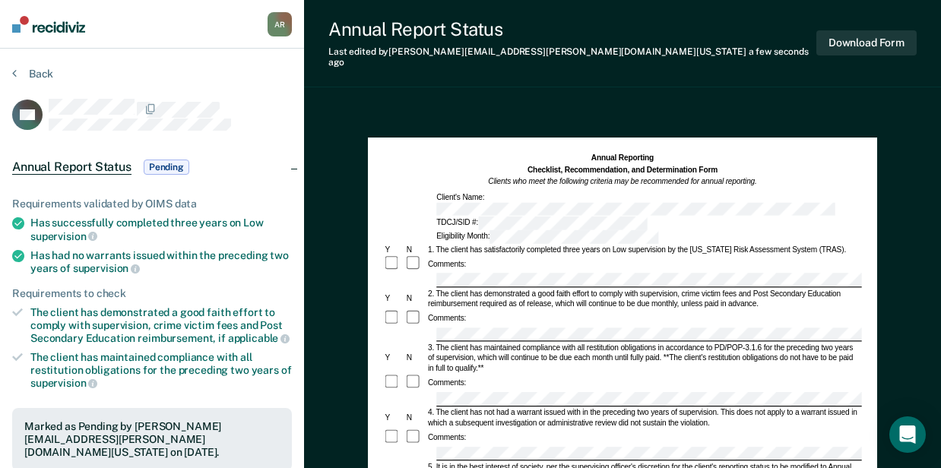
click at [425, 273] on div at bounding box center [622, 280] width 478 height 14
click at [423, 446] on div at bounding box center [622, 453] width 478 height 14
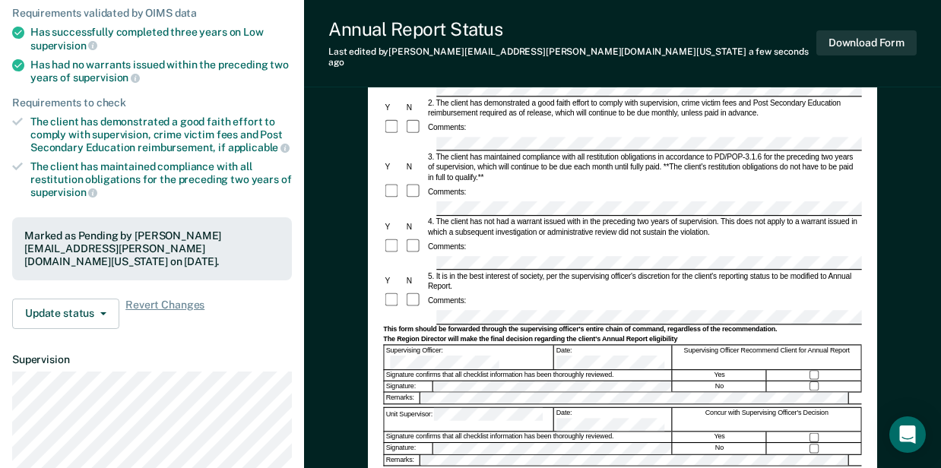
scroll to position [205, 0]
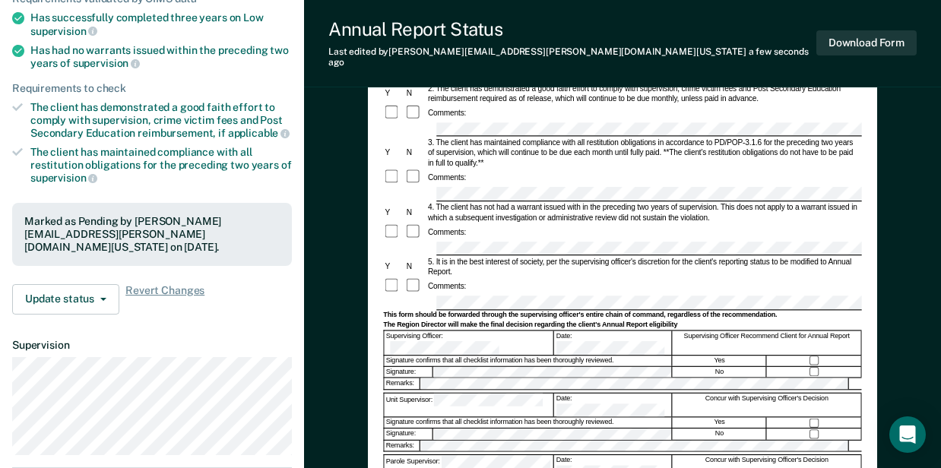
click at [407, 393] on div "Unit Supervisor:" at bounding box center [468, 405] width 169 height 24
click at [438, 455] on div "Parole Supervisor:" at bounding box center [468, 467] width 169 height 24
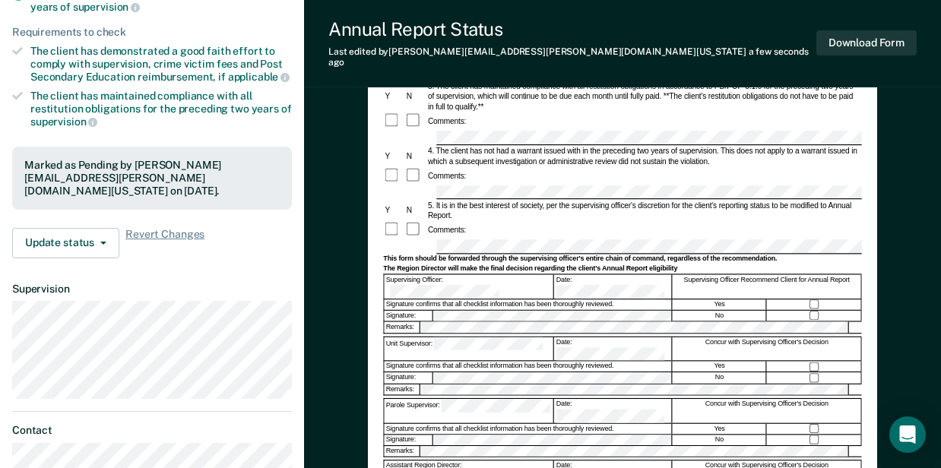
scroll to position [357, 0]
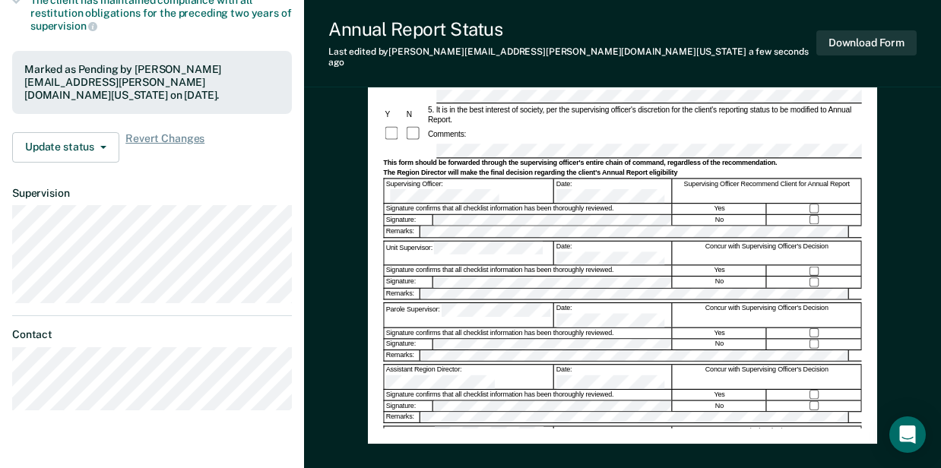
click at [385, 295] on form "Annual Reporting Checklist, Recommendation, and Determination Form Clients who …" at bounding box center [622, 146] width 478 height 700
click at [427, 427] on div "Region Director:" at bounding box center [468, 439] width 169 height 24
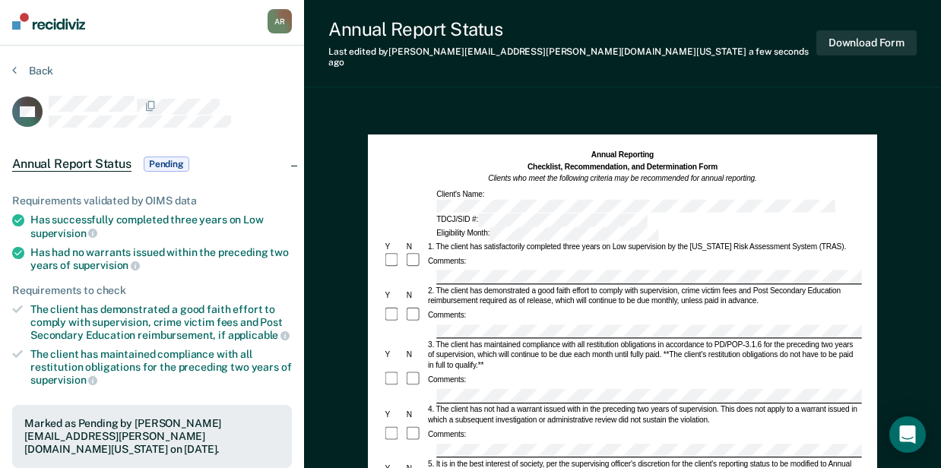
scroll to position [0, 0]
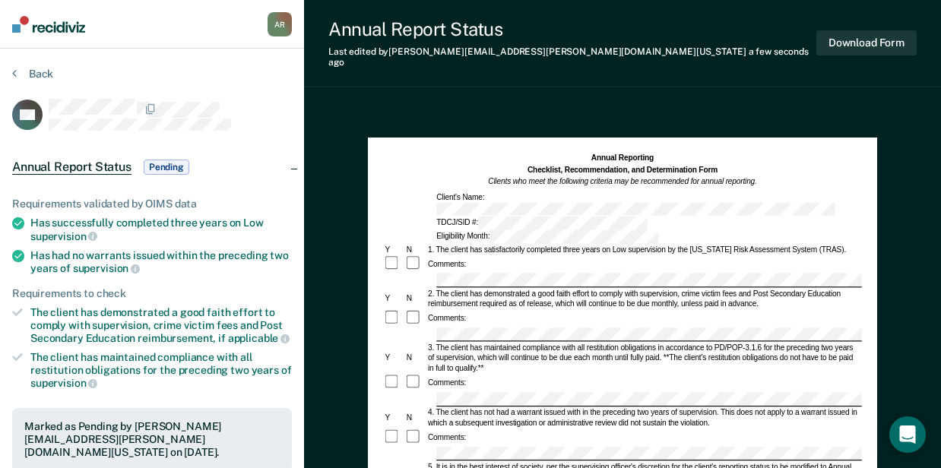
click at [417, 273] on div at bounding box center [622, 280] width 478 height 14
click at [432, 446] on div at bounding box center [622, 453] width 478 height 14
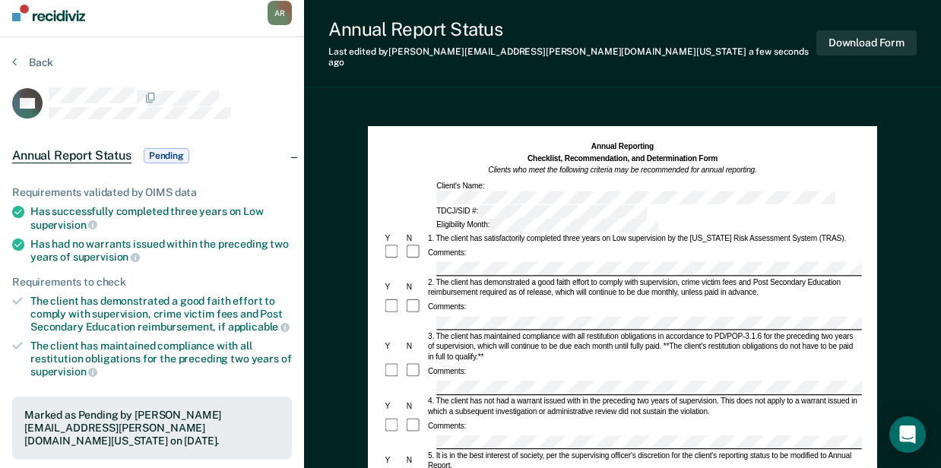
scroll to position [101, 0]
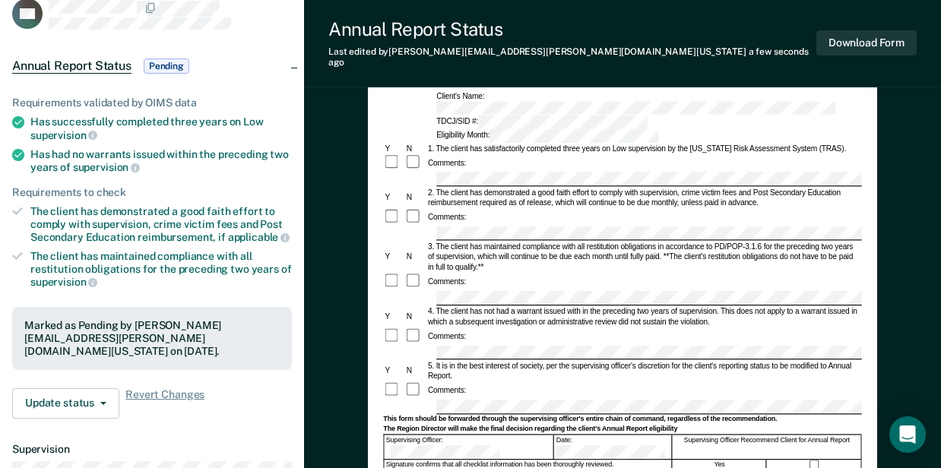
click at [424, 347] on form "Annual Reporting Checklist, Recommendation, and Determination Form Clients who …" at bounding box center [622, 402] width 478 height 700
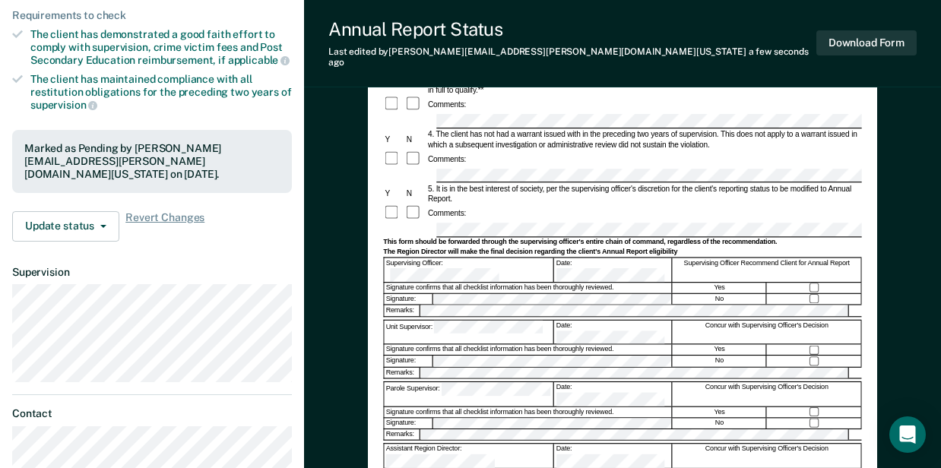
scroll to position [304, 0]
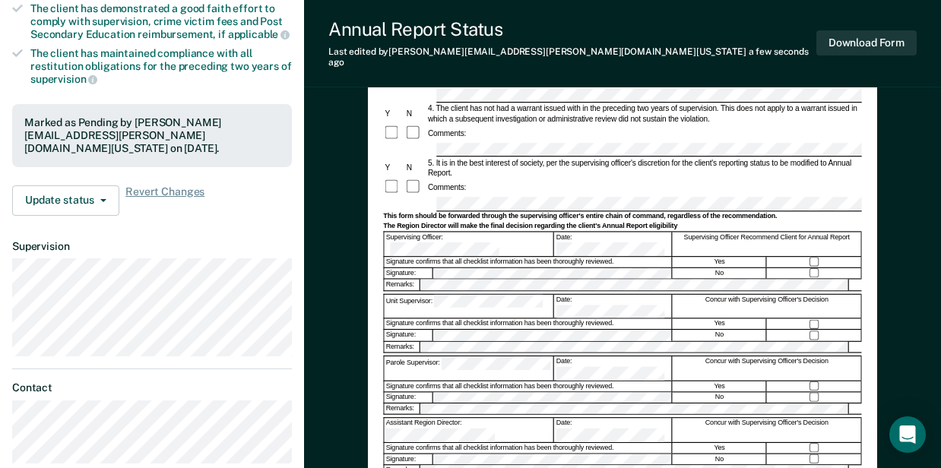
click at [424, 294] on div "Unit Supervisor:" at bounding box center [468, 306] width 169 height 24
click at [415, 356] on div "Parole Supervisor:" at bounding box center [468, 368] width 169 height 24
click at [337, 341] on div "Annual Reporting Checklist, Recommendation, and Determination Form Clients who …" at bounding box center [622, 214] width 637 height 825
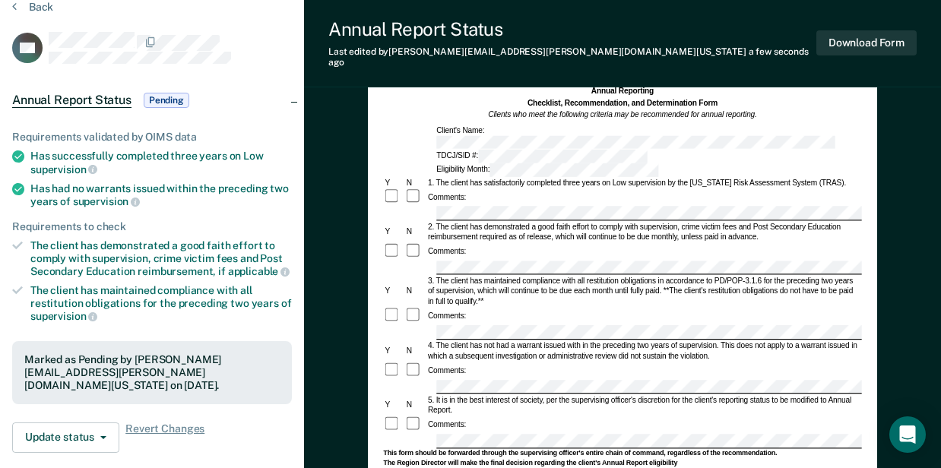
scroll to position [0, 0]
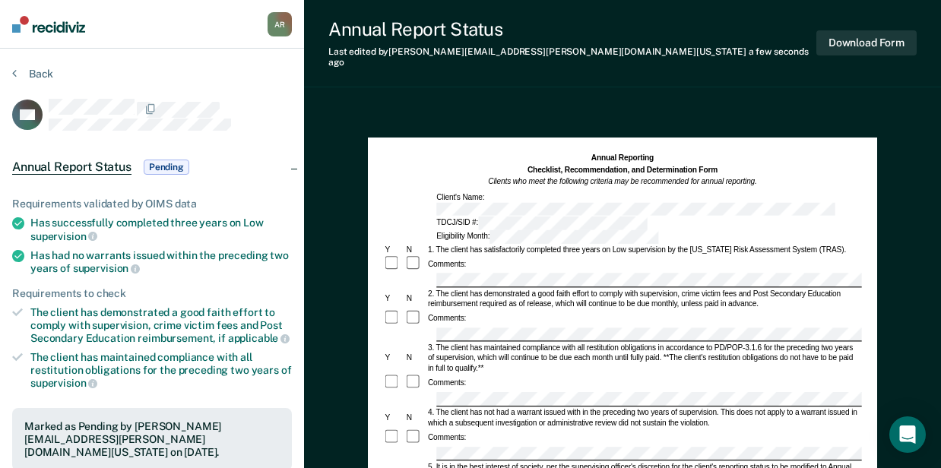
click at [432, 392] on div at bounding box center [622, 399] width 478 height 14
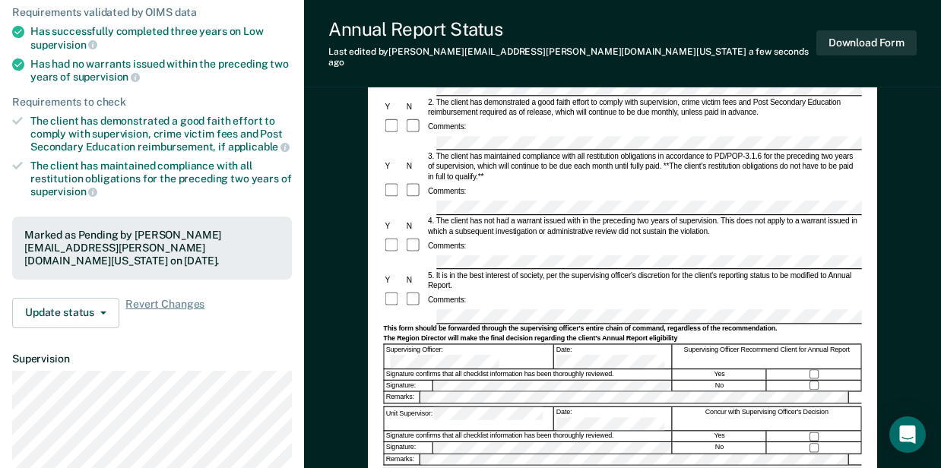
scroll to position [202, 0]
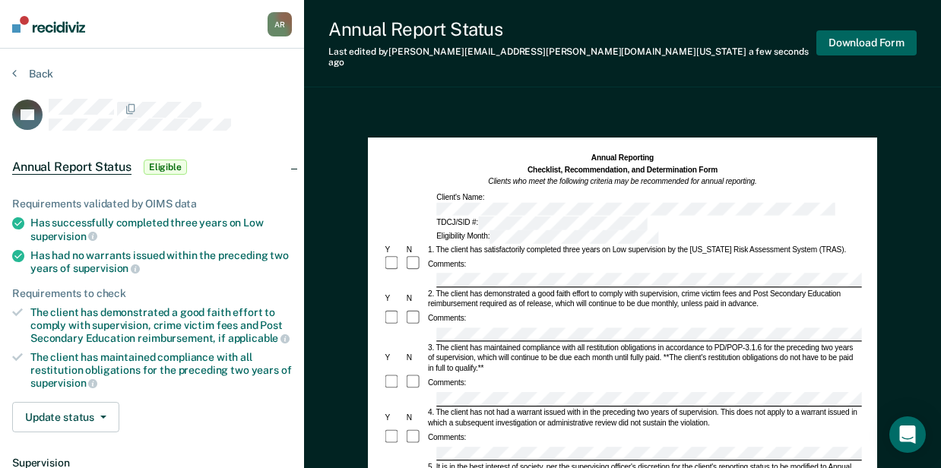
click at [828, 47] on button "Download Form" at bounding box center [866, 42] width 100 height 25
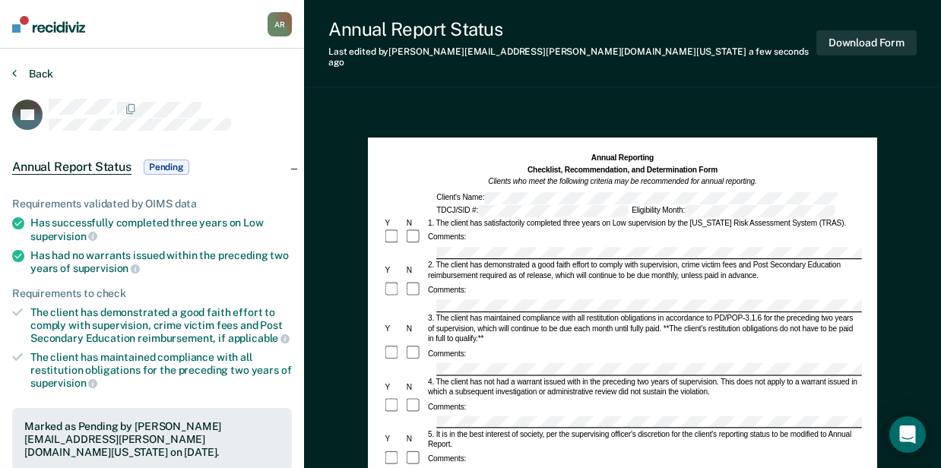
click at [38, 68] on button "Back" at bounding box center [32, 74] width 41 height 14
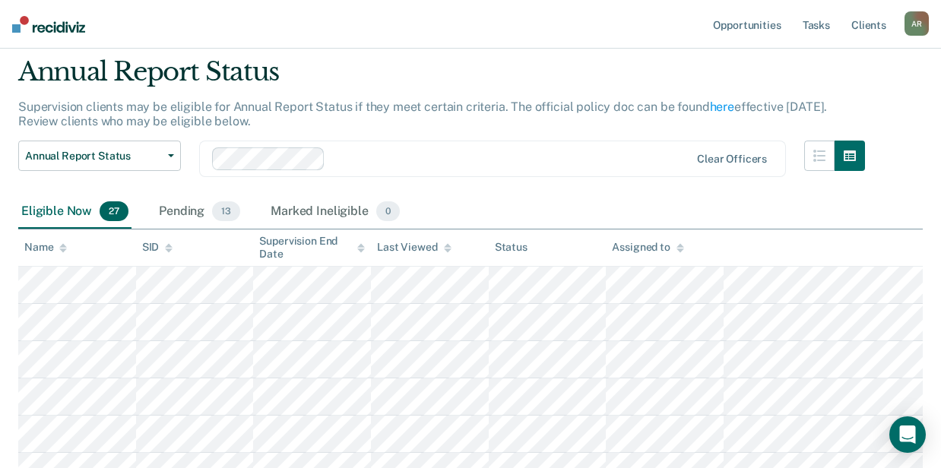
scroll to position [50, 0]
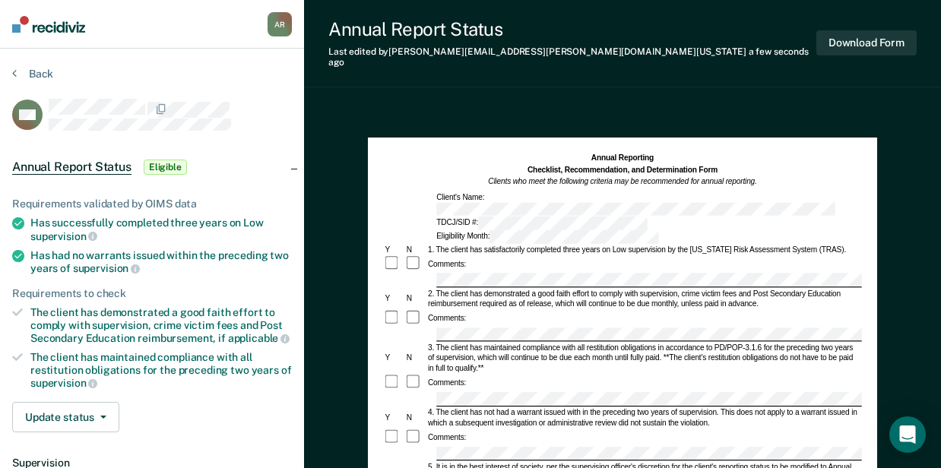
click at [866, 288] on div "Annual Reporting Checklist, Recommendation, and Determination Form Clients who …" at bounding box center [622, 470] width 509 height 664
click at [877, 37] on button "Download Form" at bounding box center [866, 42] width 100 height 25
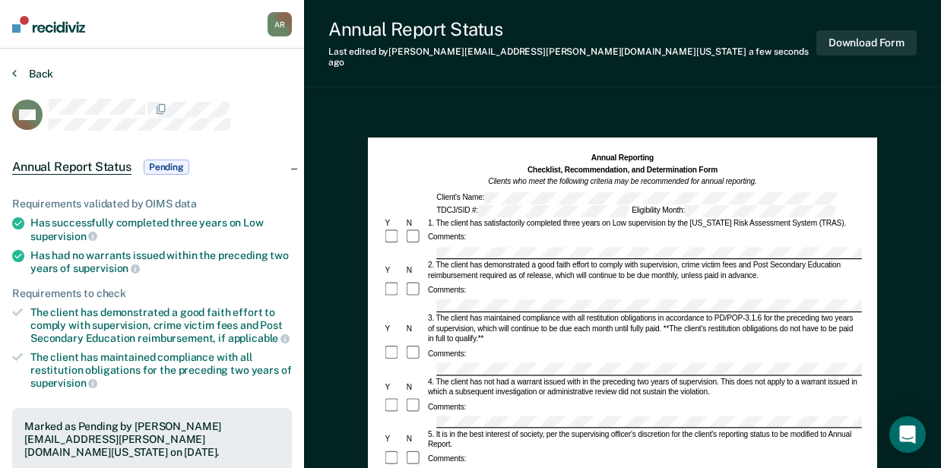
click at [33, 73] on button "Back" at bounding box center [32, 74] width 41 height 14
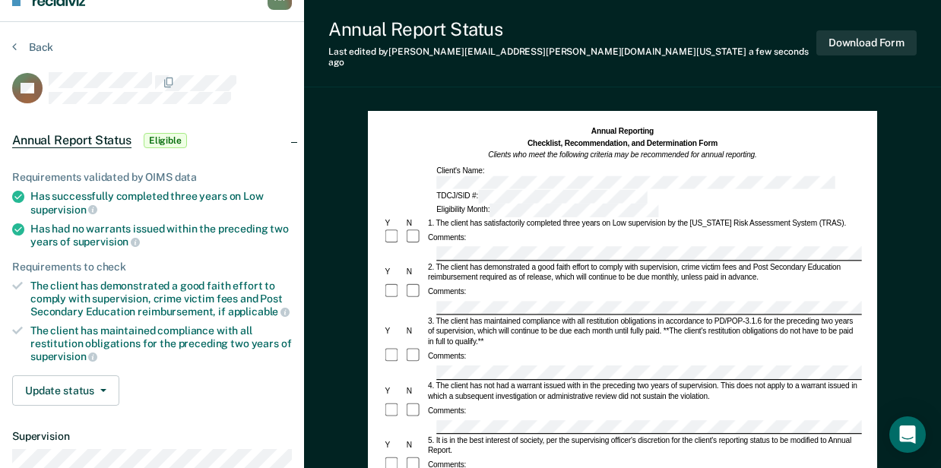
scroll to position [50, 0]
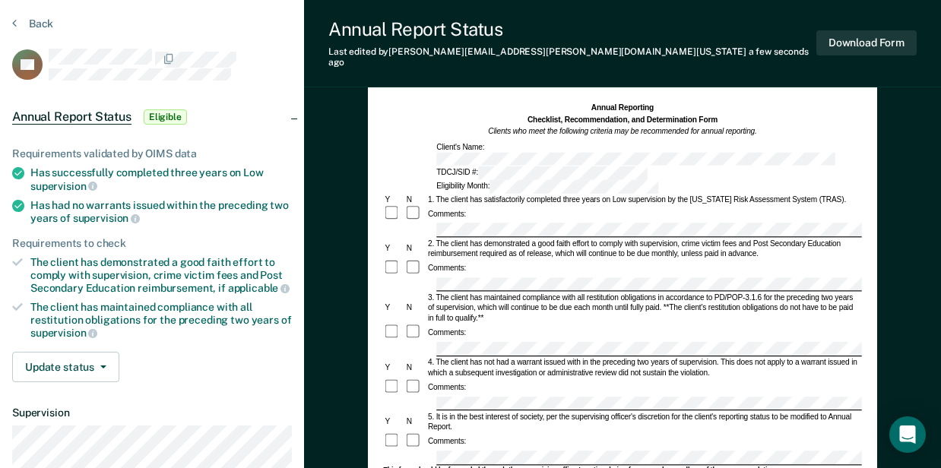
click at [455, 411] on div "5. It is in the best interest of society, per the supervising officer's discret…" at bounding box center [644, 421] width 436 height 21
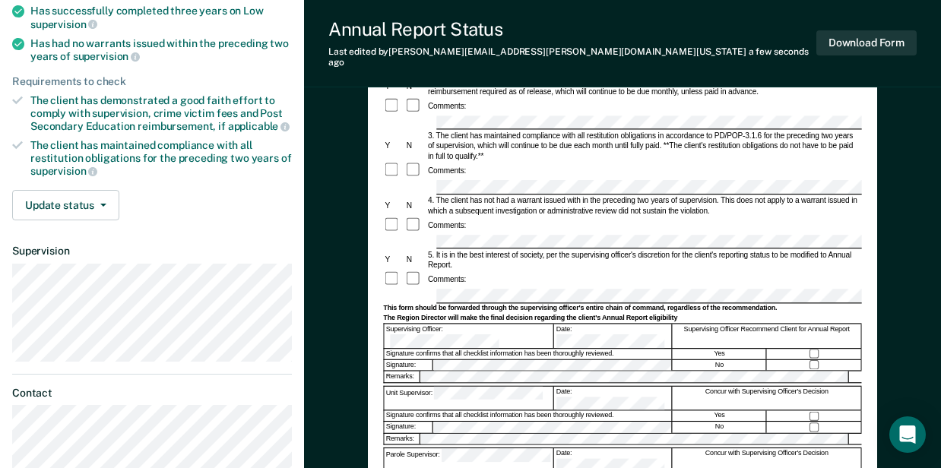
scroll to position [304, 0]
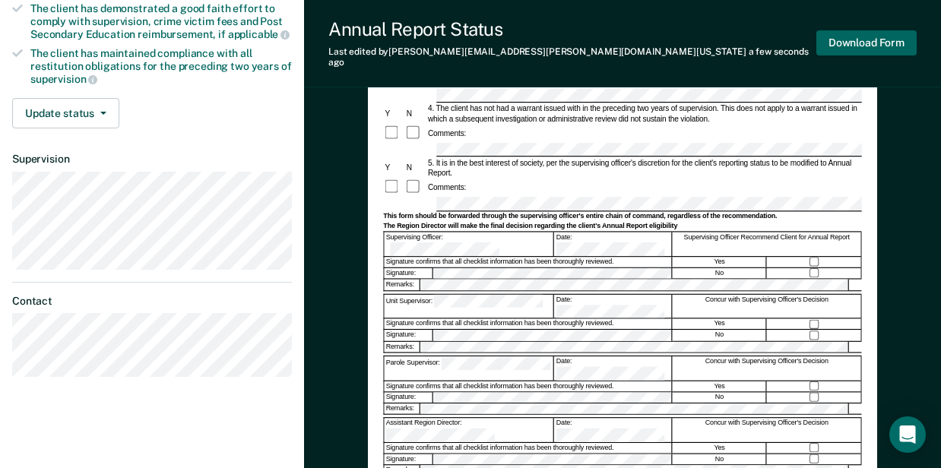
click at [856, 35] on button "Download Form" at bounding box center [866, 42] width 100 height 25
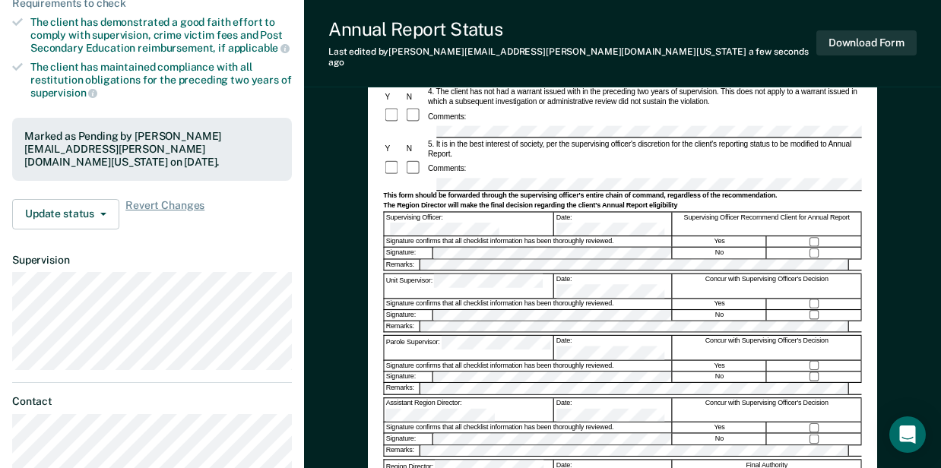
scroll to position [0, 0]
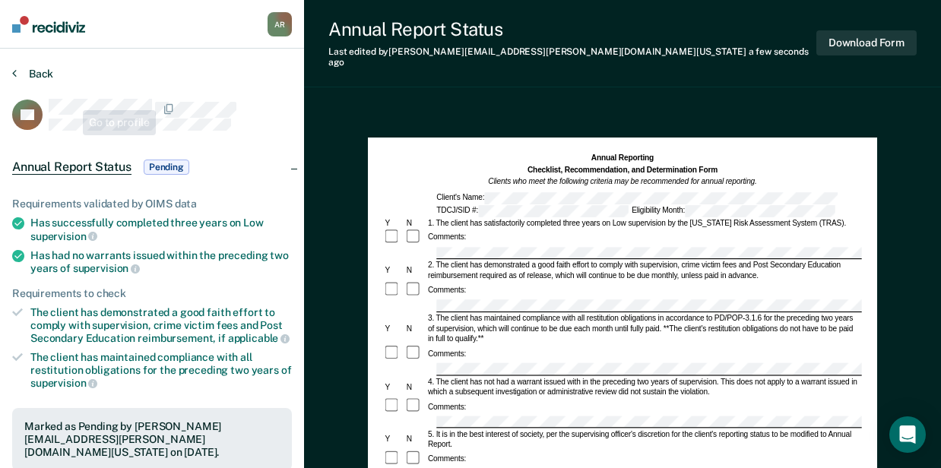
click at [52, 74] on button "Back" at bounding box center [32, 74] width 41 height 14
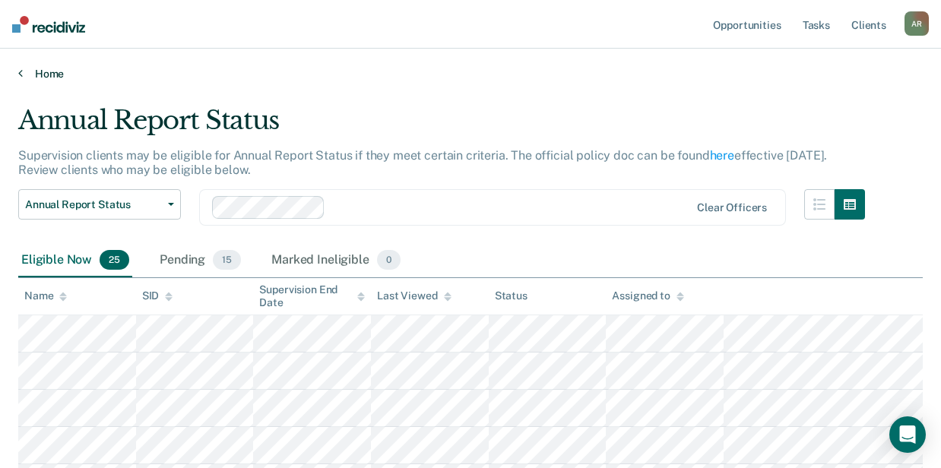
click at [389, 74] on link "Home" at bounding box center [470, 74] width 904 height 14
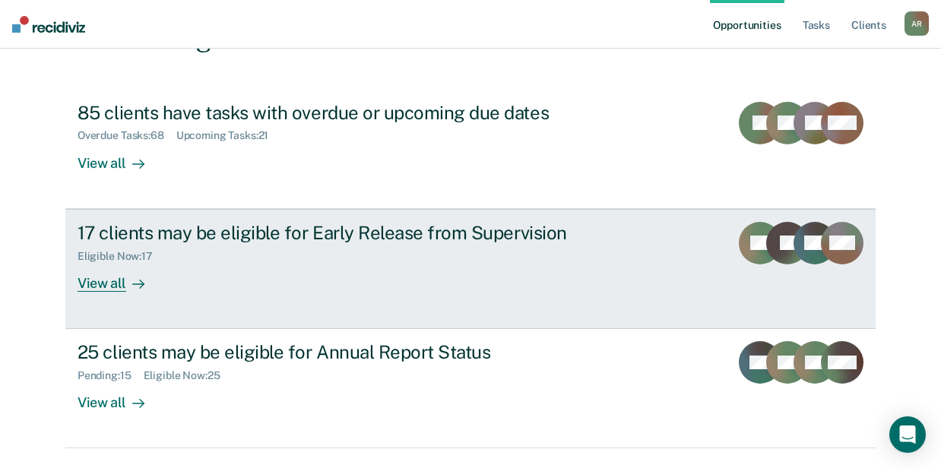
scroll to position [176, 0]
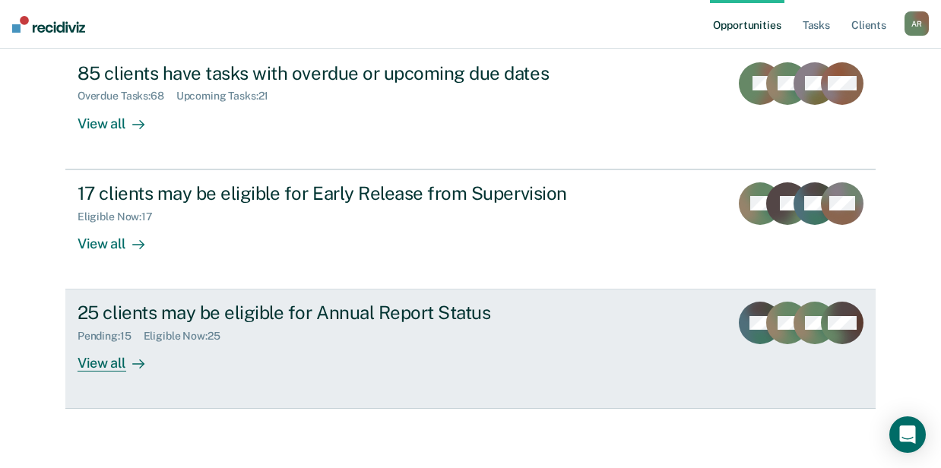
click at [279, 337] on div "Pending : 15 Eligible Now : 25" at bounding box center [345, 333] width 534 height 19
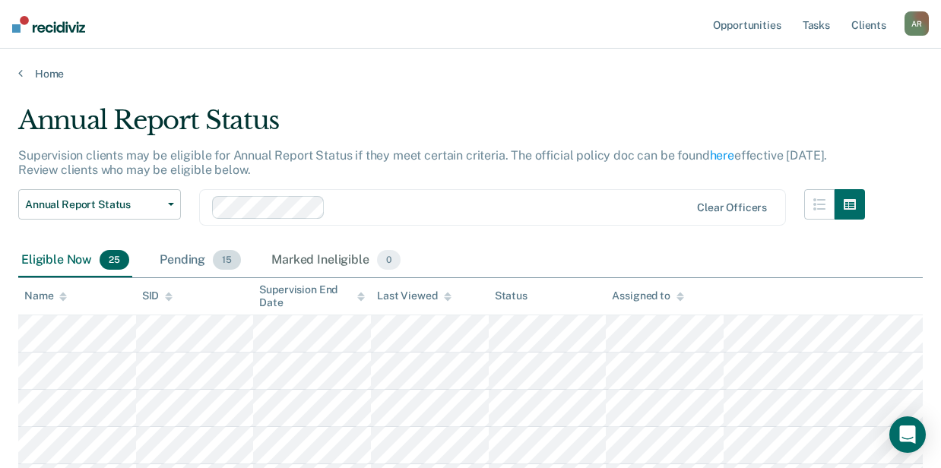
click at [194, 261] on div "Pending 15" at bounding box center [200, 260] width 87 height 33
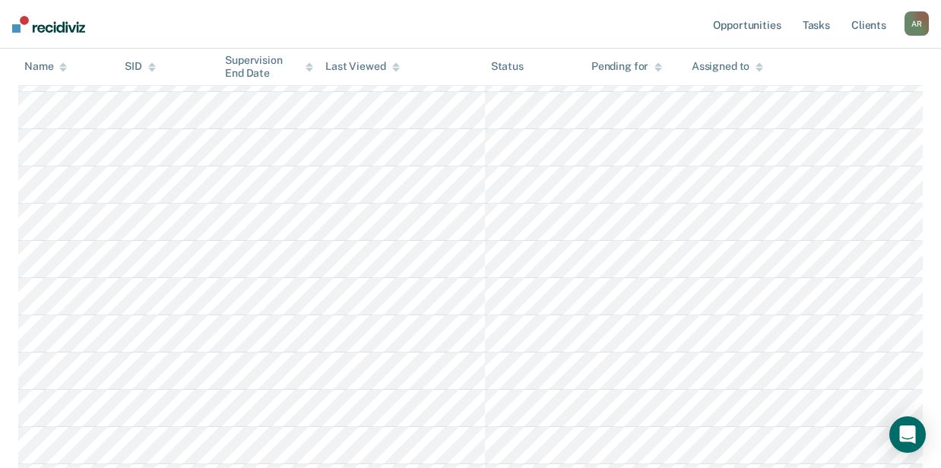
scroll to position [405, 0]
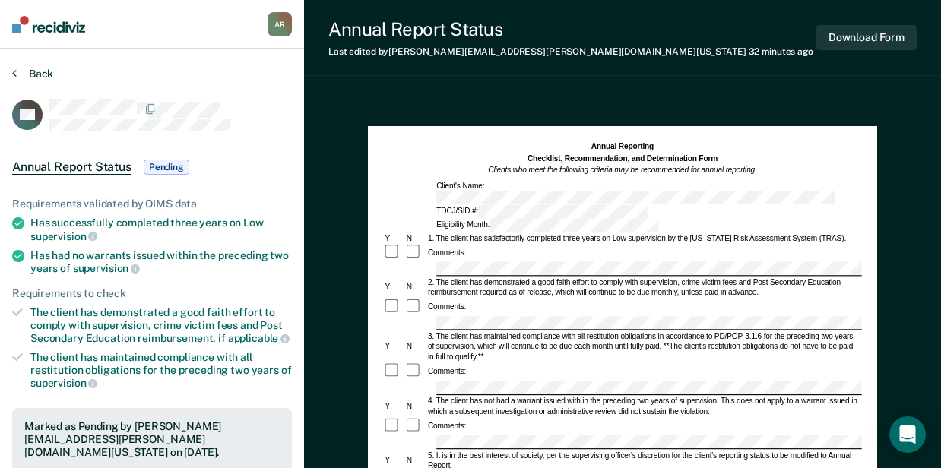
click at [22, 74] on button "Back" at bounding box center [32, 74] width 41 height 14
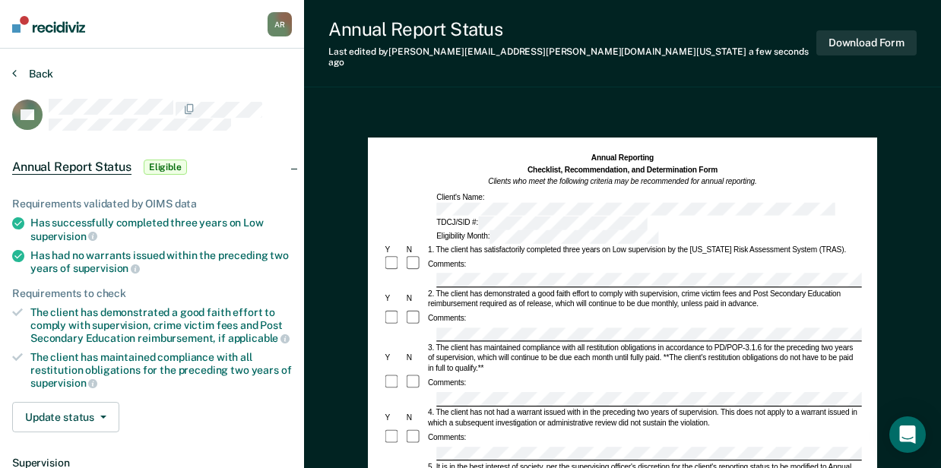
click at [39, 76] on button "Back" at bounding box center [32, 74] width 41 height 14
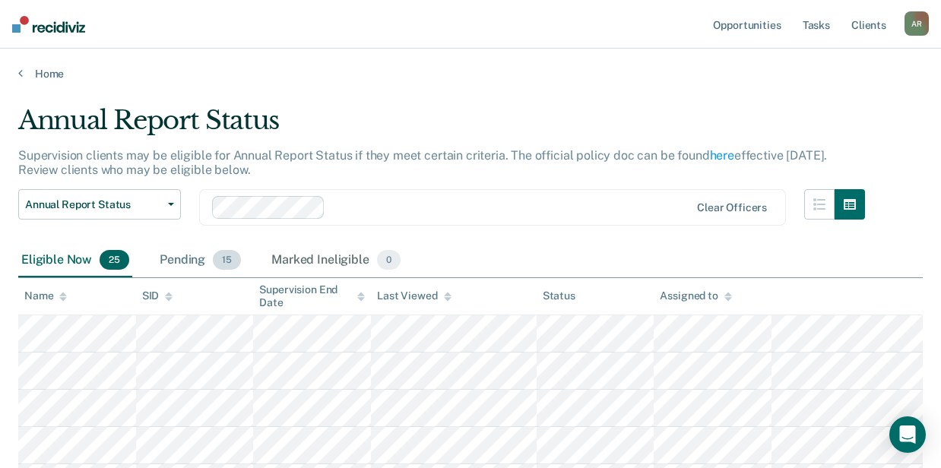
click at [182, 258] on div "Pending 15" at bounding box center [200, 260] width 87 height 33
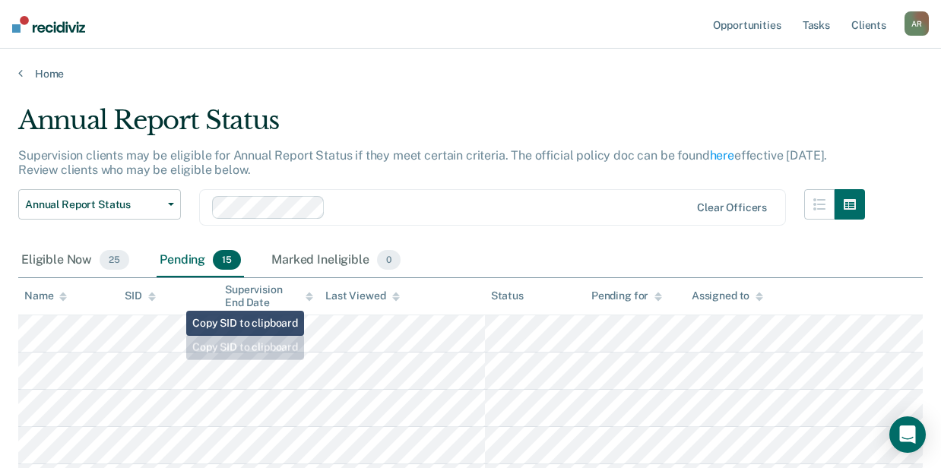
scroll to position [354, 0]
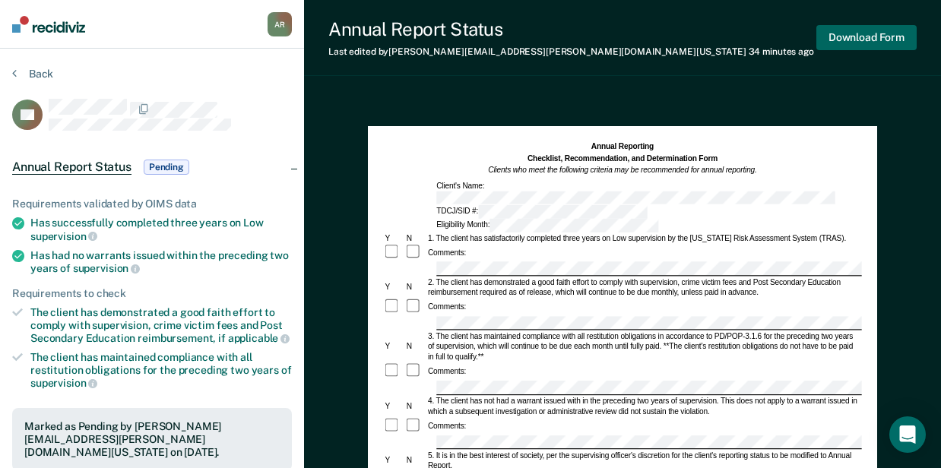
click at [869, 36] on button "Download Form" at bounding box center [866, 37] width 100 height 25
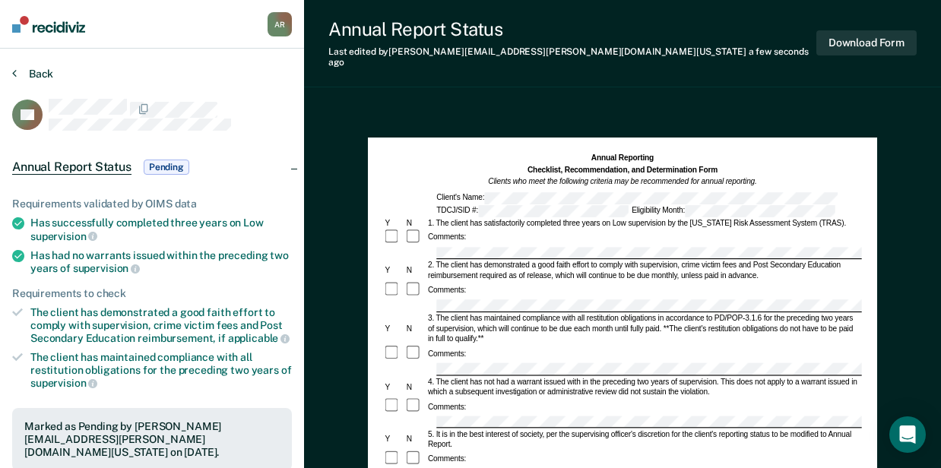
click at [20, 71] on button "Back" at bounding box center [32, 74] width 41 height 14
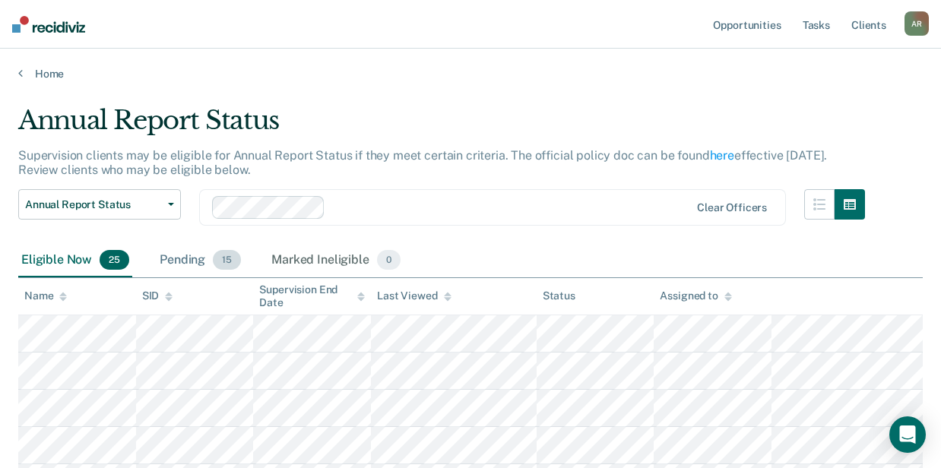
click at [186, 255] on div "Pending 15" at bounding box center [200, 260] width 87 height 33
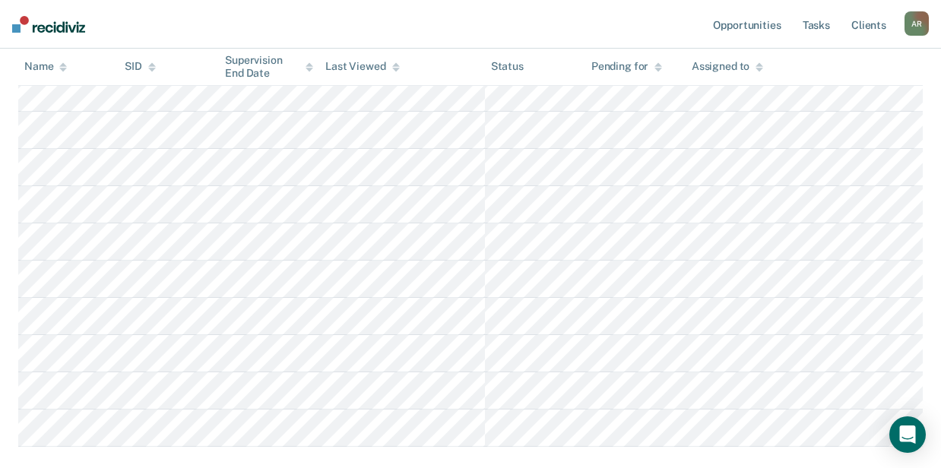
scroll to position [506, 0]
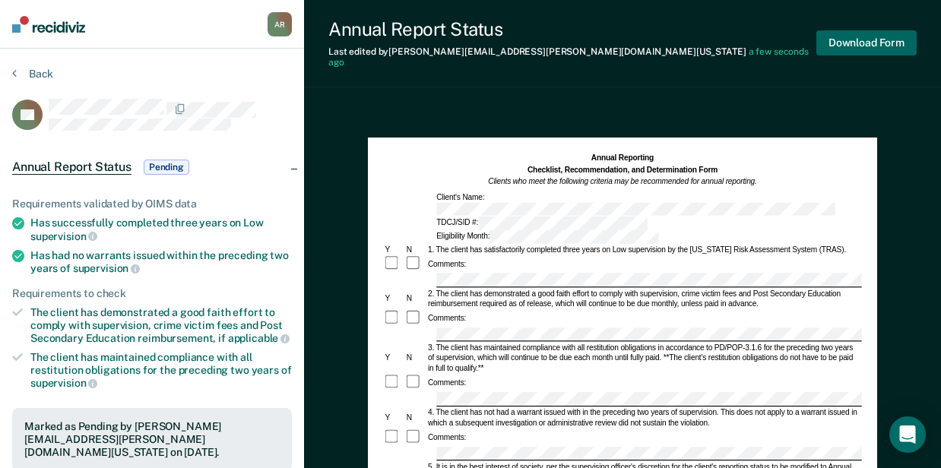
click at [847, 39] on button "Download Form" at bounding box center [866, 42] width 100 height 25
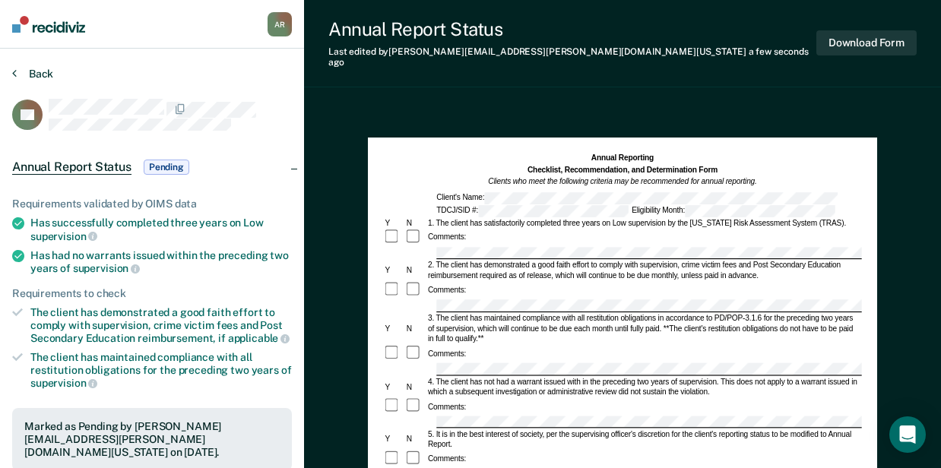
click at [36, 68] on button "Back" at bounding box center [32, 74] width 41 height 14
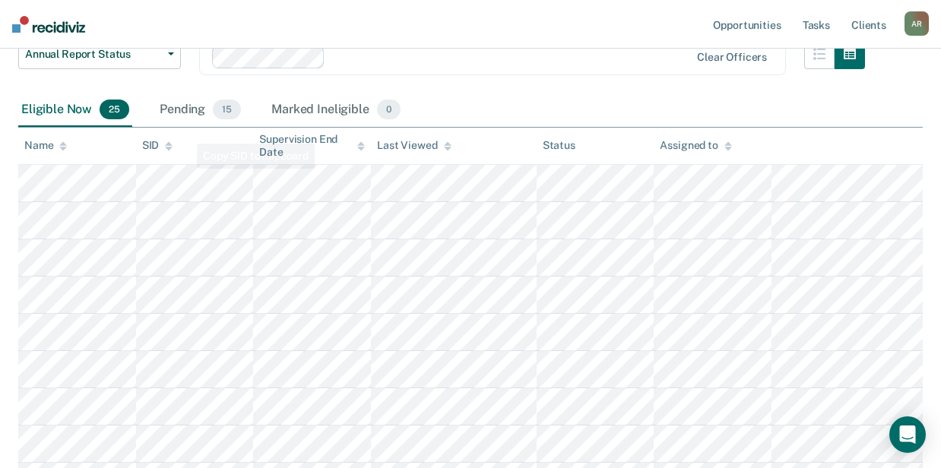
scroll to position [101, 0]
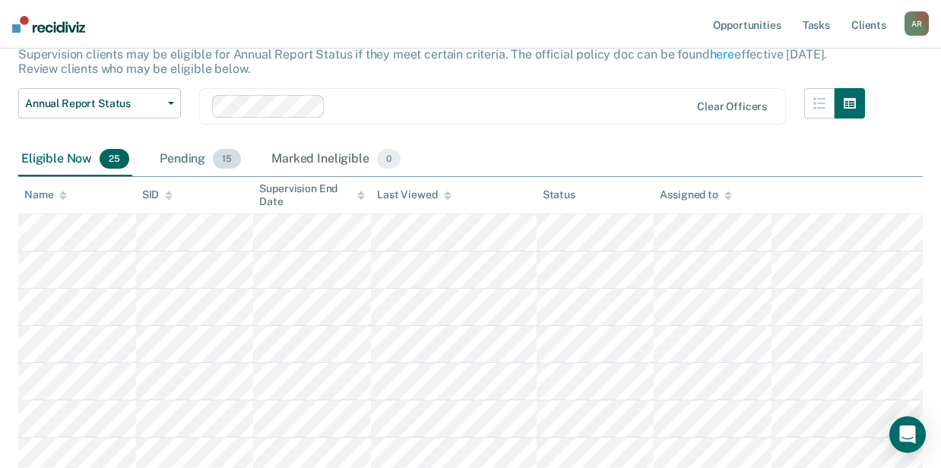
click at [180, 163] on div "Pending 15" at bounding box center [200, 159] width 87 height 33
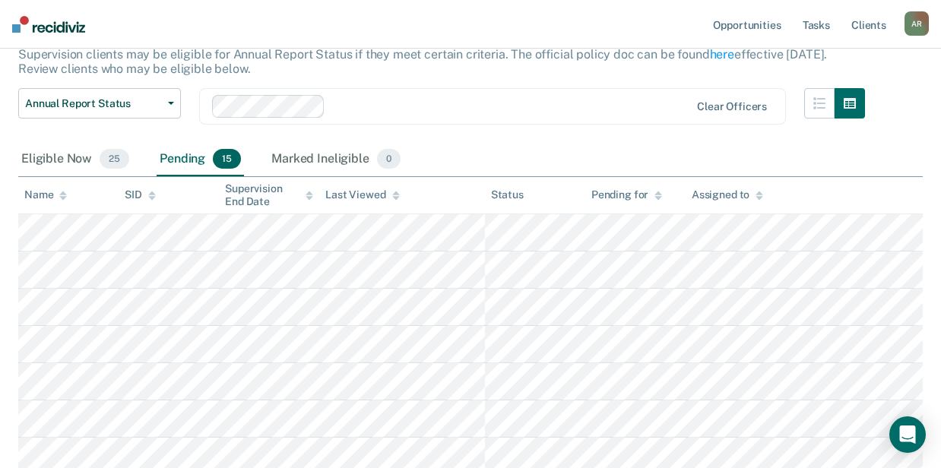
scroll to position [354, 0]
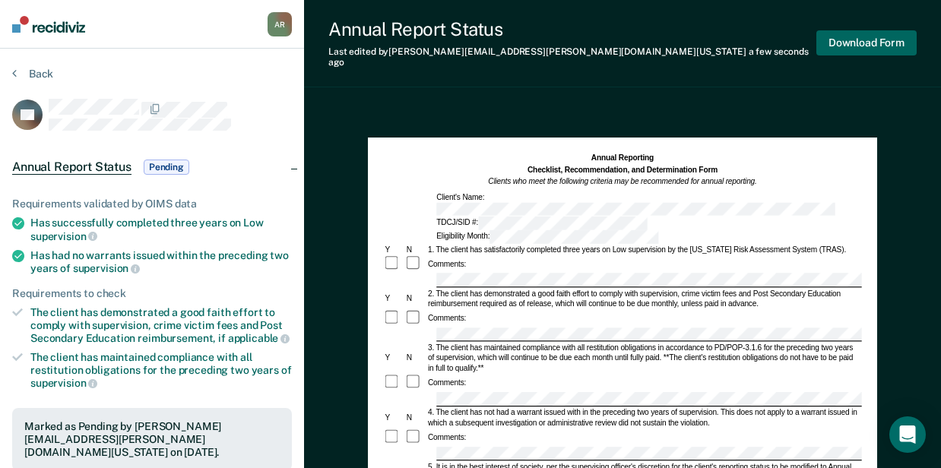
click at [865, 40] on button "Download Form" at bounding box center [866, 42] width 100 height 25
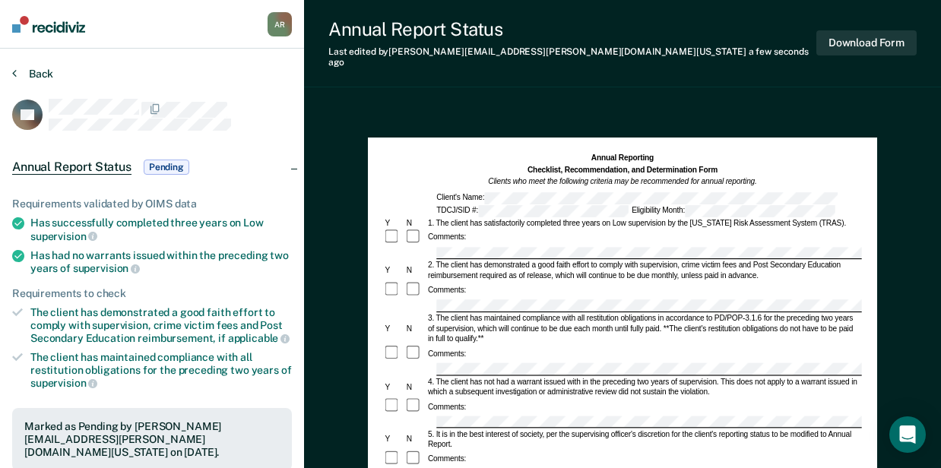
click at [38, 76] on button "Back" at bounding box center [32, 74] width 41 height 14
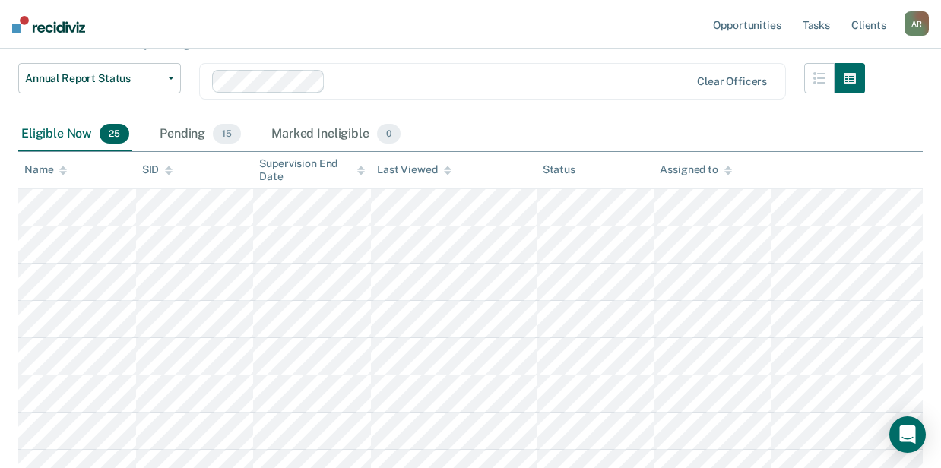
scroll to position [101, 0]
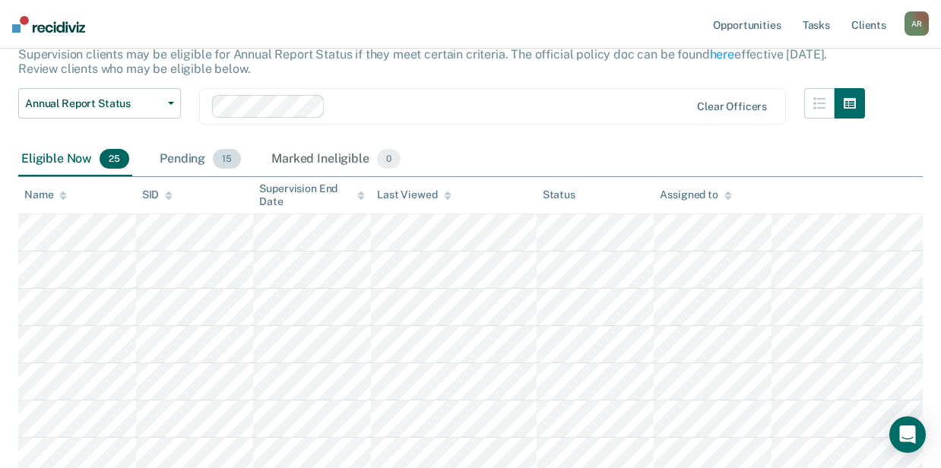
click at [188, 164] on div "Pending 15" at bounding box center [200, 159] width 87 height 33
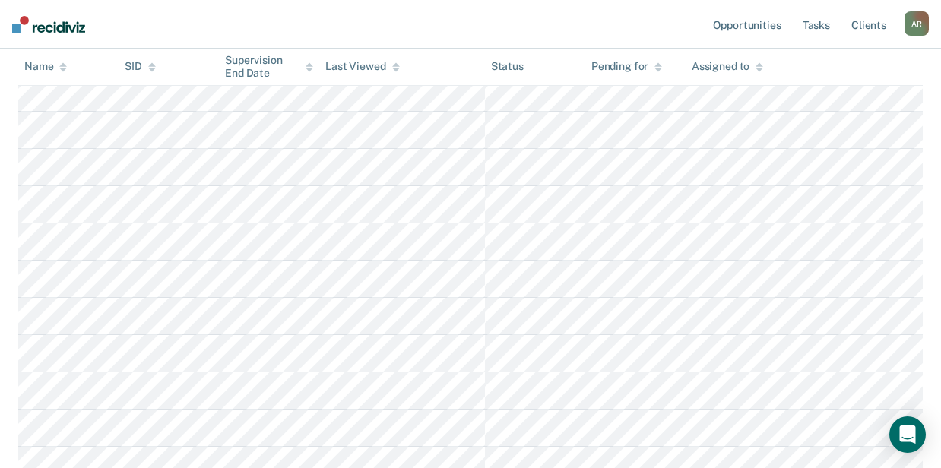
scroll to position [405, 0]
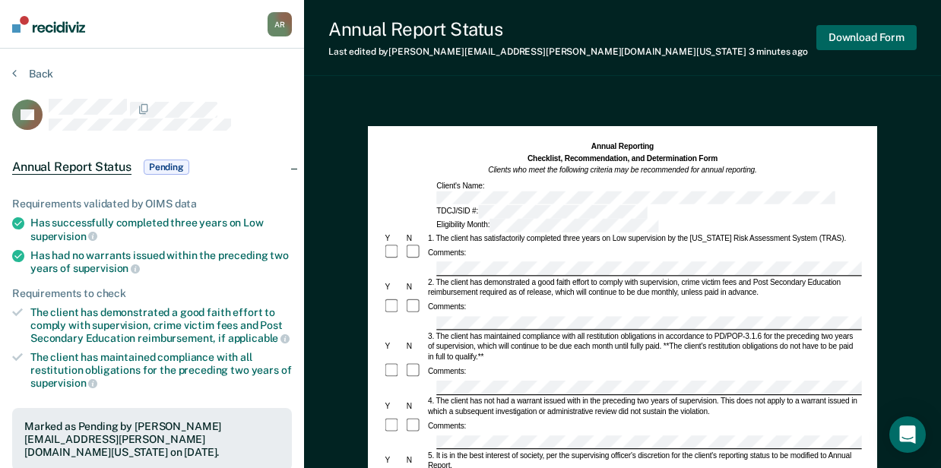
click at [839, 38] on button "Download Form" at bounding box center [866, 37] width 100 height 25
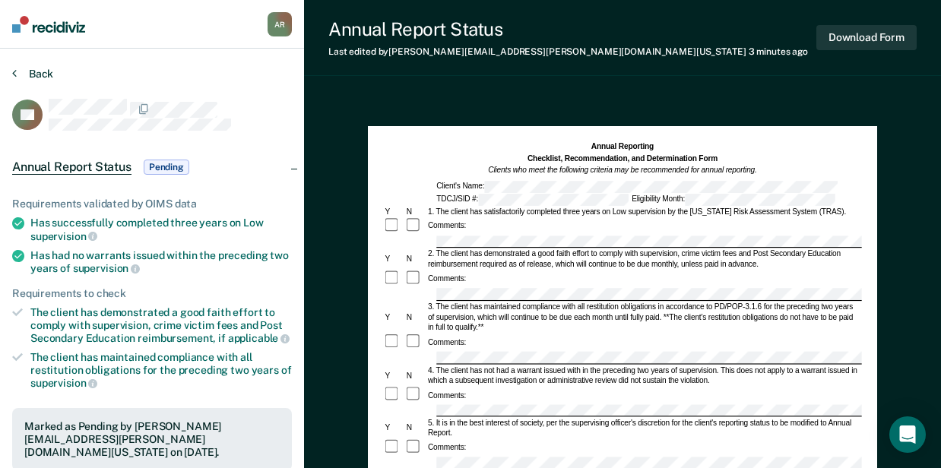
click at [35, 71] on button "Back" at bounding box center [32, 74] width 41 height 14
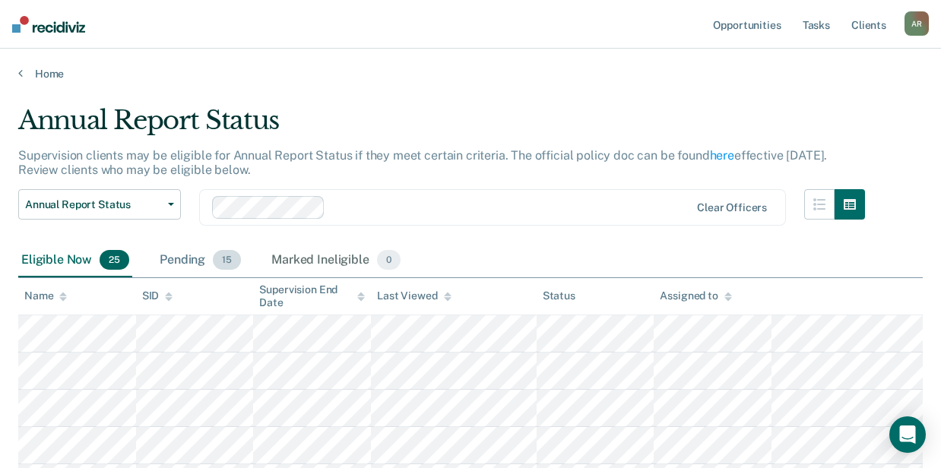
click at [198, 261] on div "Pending 15" at bounding box center [200, 260] width 87 height 33
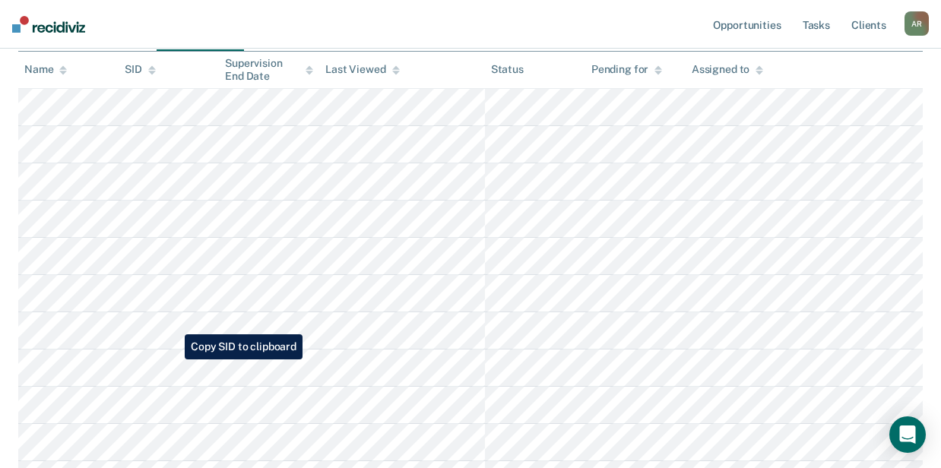
scroll to position [304, 0]
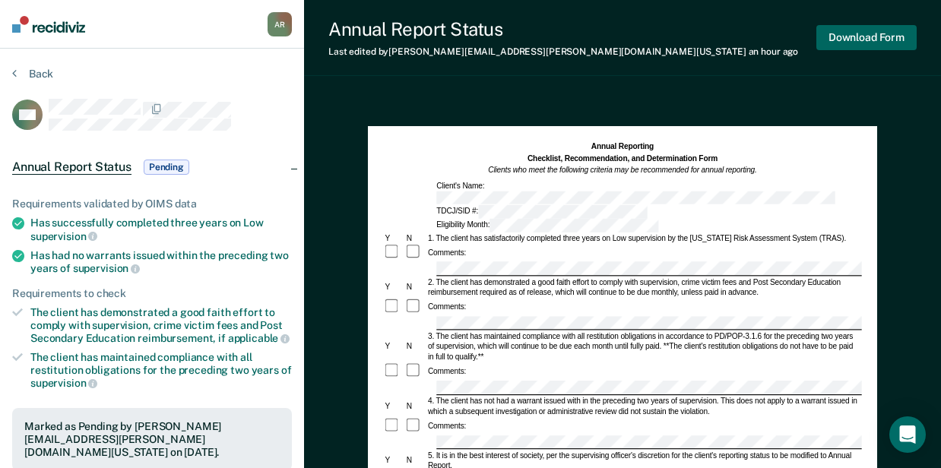
click at [859, 39] on button "Download Form" at bounding box center [866, 37] width 100 height 25
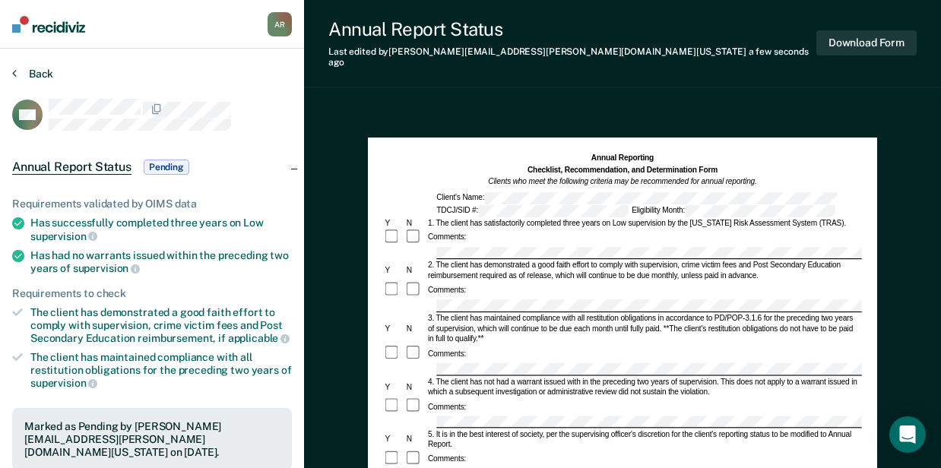
click at [40, 74] on button "Back" at bounding box center [32, 74] width 41 height 14
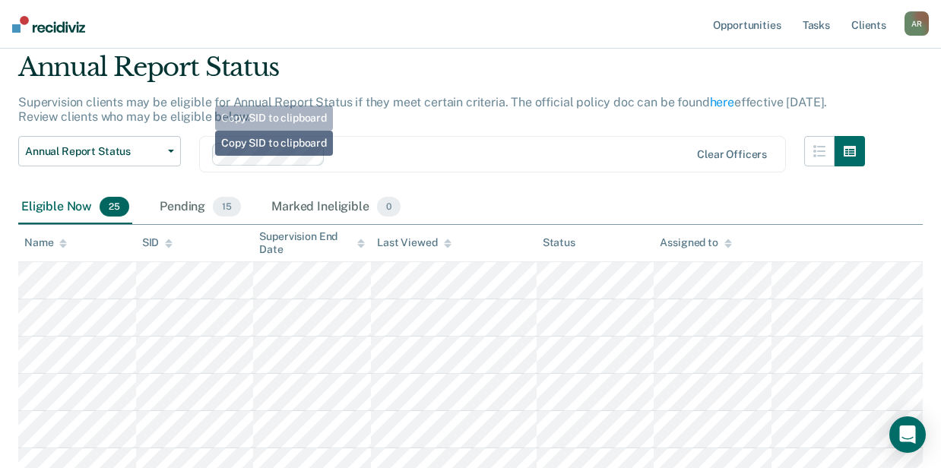
scroll to position [50, 0]
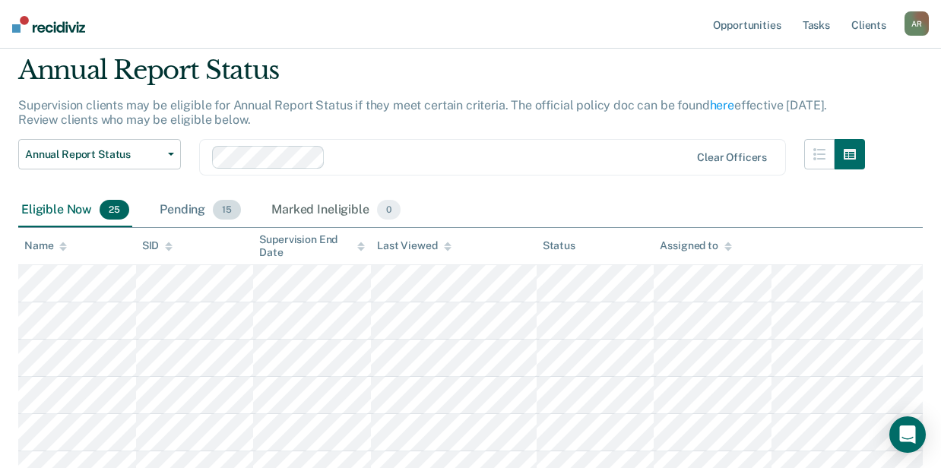
click at [195, 211] on div "Pending 15" at bounding box center [200, 210] width 87 height 33
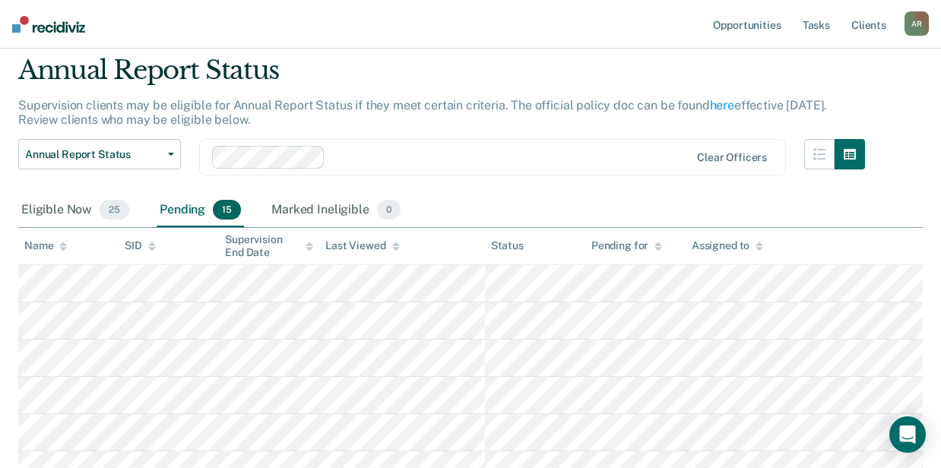
scroll to position [304, 0]
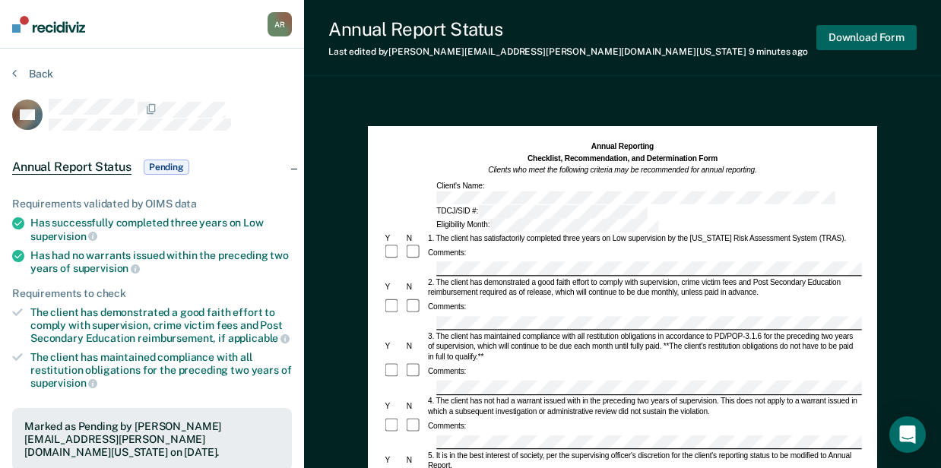
click at [860, 34] on button "Download Form" at bounding box center [866, 37] width 100 height 25
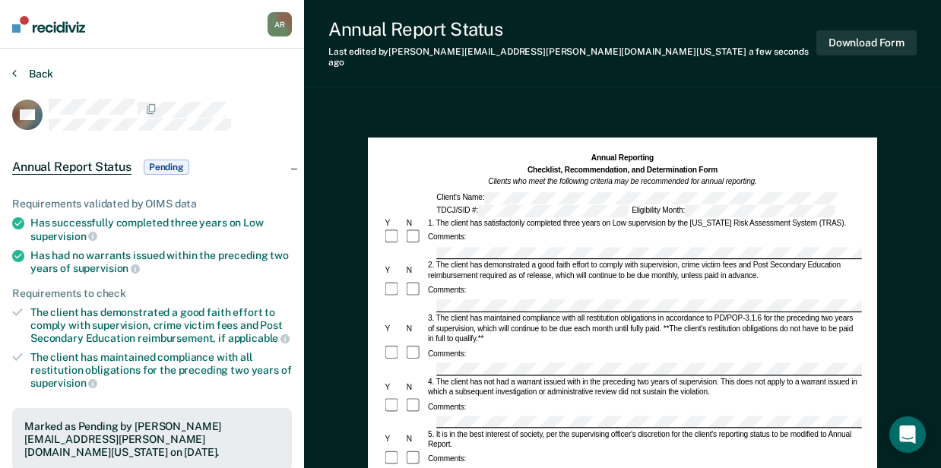
click at [40, 73] on button "Back" at bounding box center [32, 74] width 41 height 14
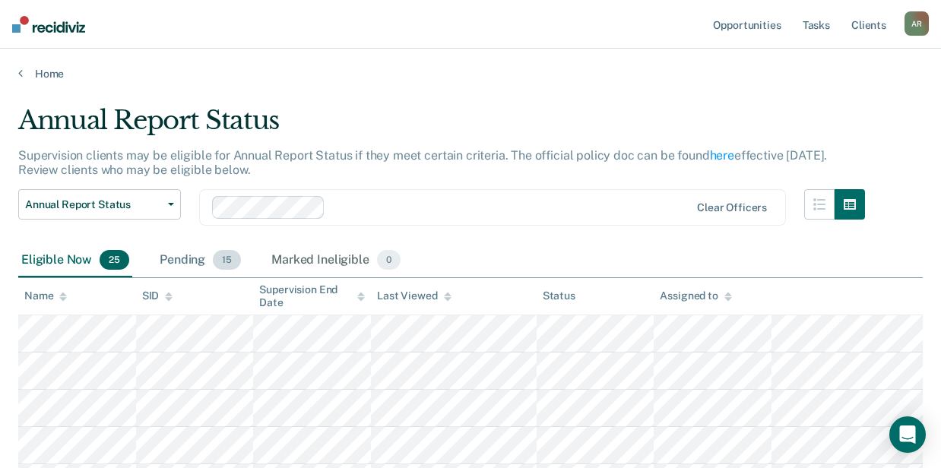
click at [217, 261] on span "15" at bounding box center [227, 260] width 28 height 20
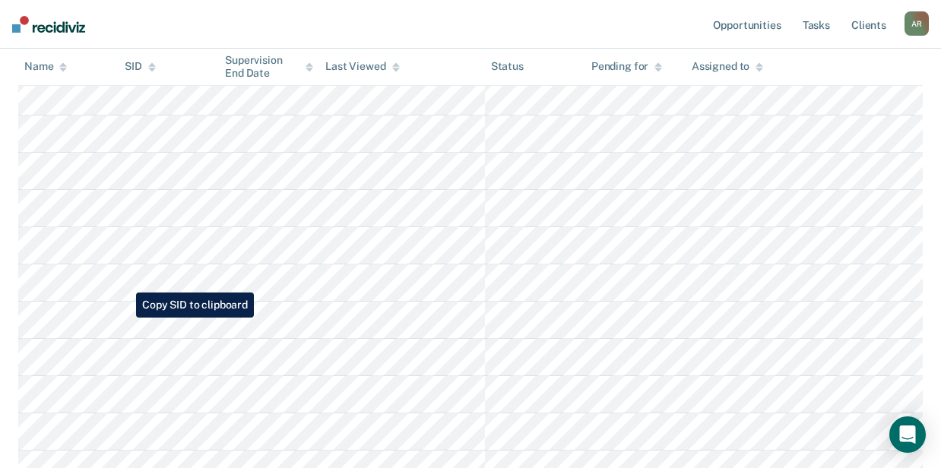
scroll to position [8, 0]
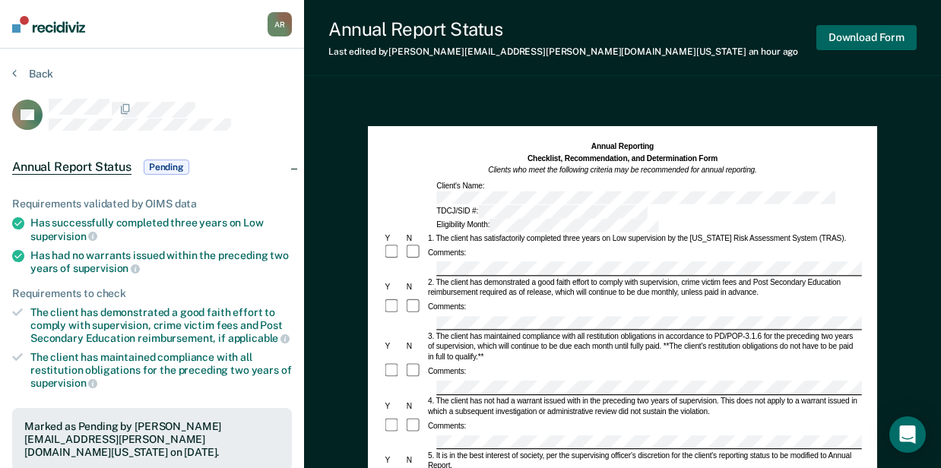
click at [874, 44] on button "Download Form" at bounding box center [866, 37] width 100 height 25
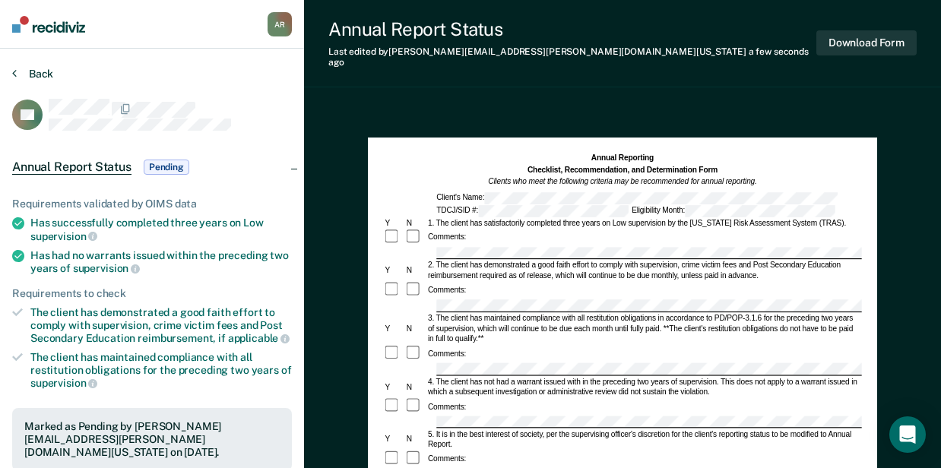
click at [30, 70] on button "Back" at bounding box center [32, 74] width 41 height 14
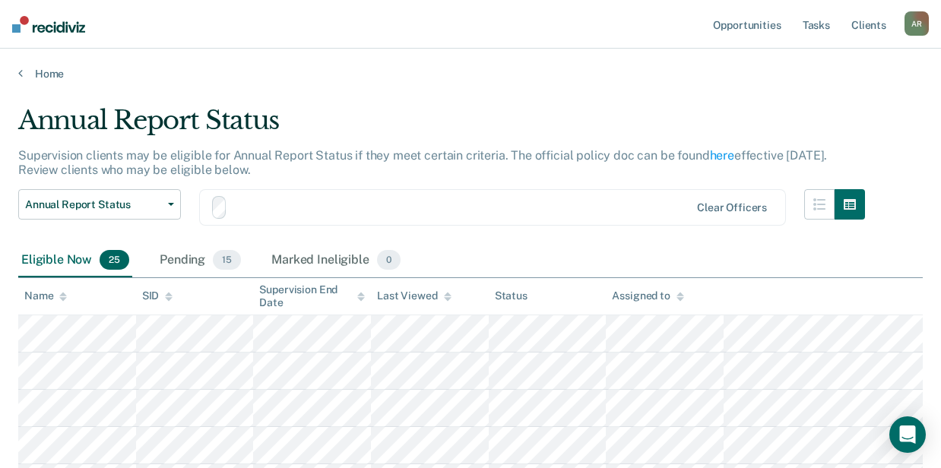
scroll to position [8, 0]
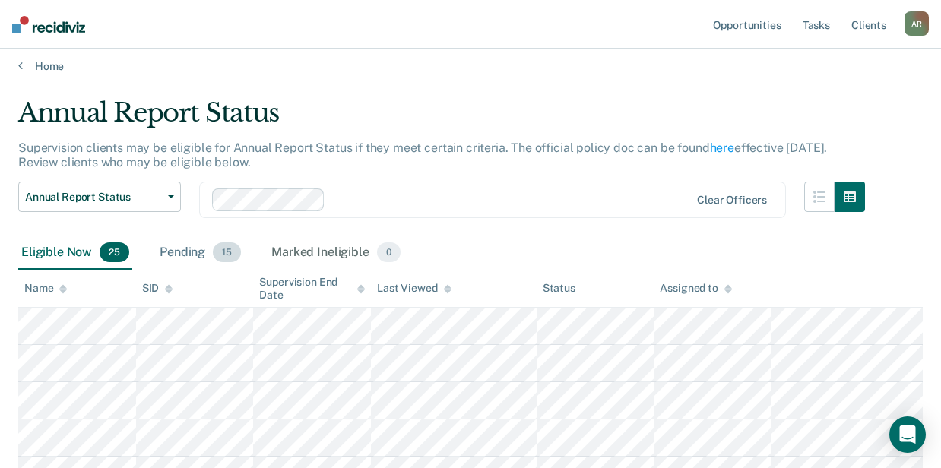
click at [185, 242] on div "Pending 15" at bounding box center [200, 252] width 87 height 33
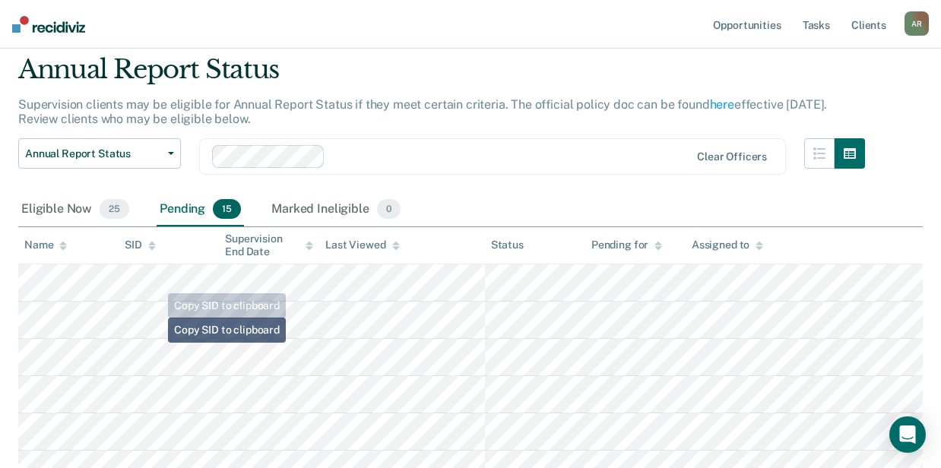
scroll to position [109, 0]
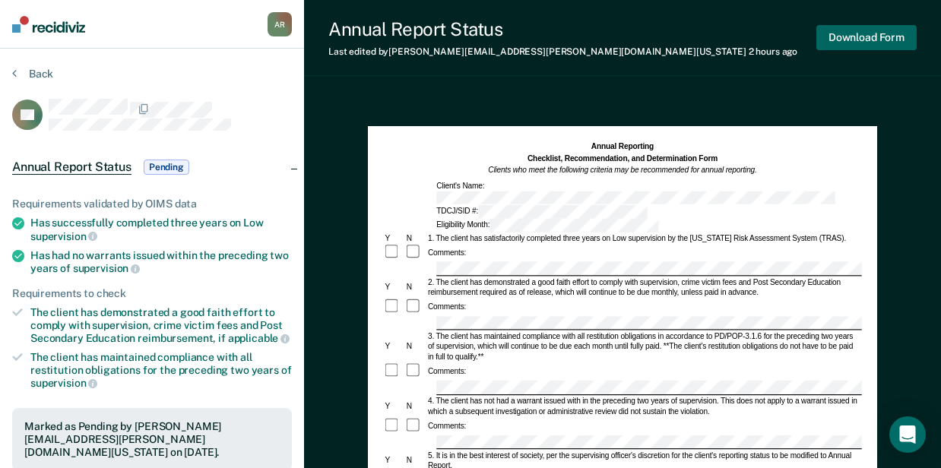
click at [857, 40] on button "Download Form" at bounding box center [866, 37] width 100 height 25
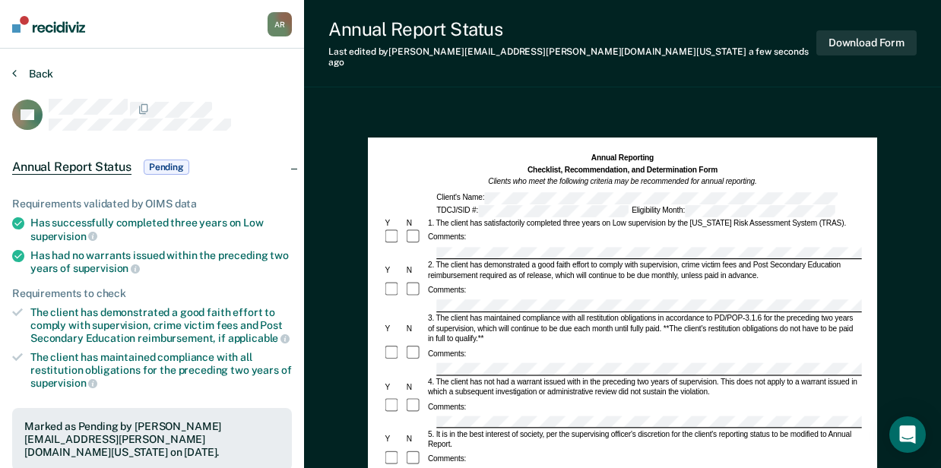
click at [27, 68] on button "Back" at bounding box center [32, 74] width 41 height 14
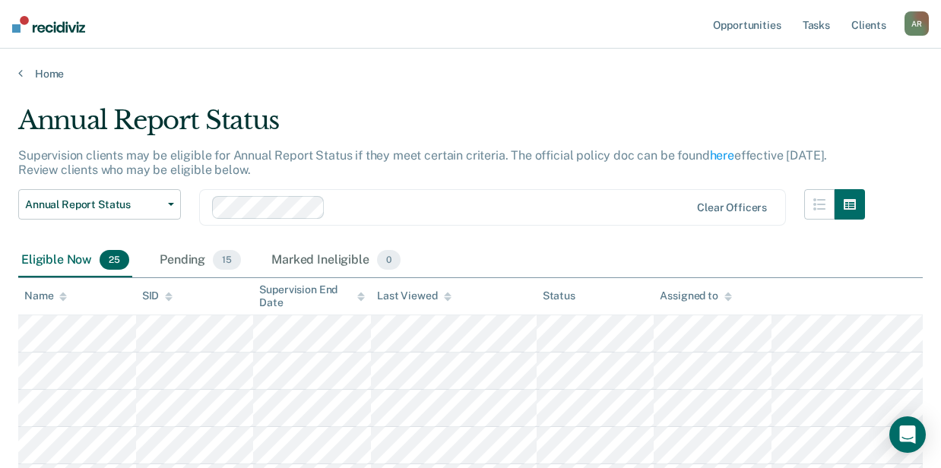
scroll to position [109, 0]
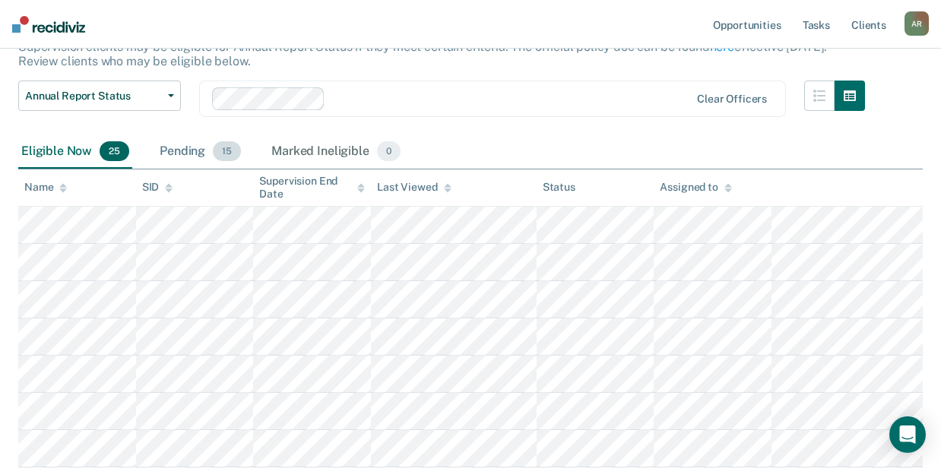
click at [191, 147] on div "Pending 15" at bounding box center [200, 151] width 87 height 33
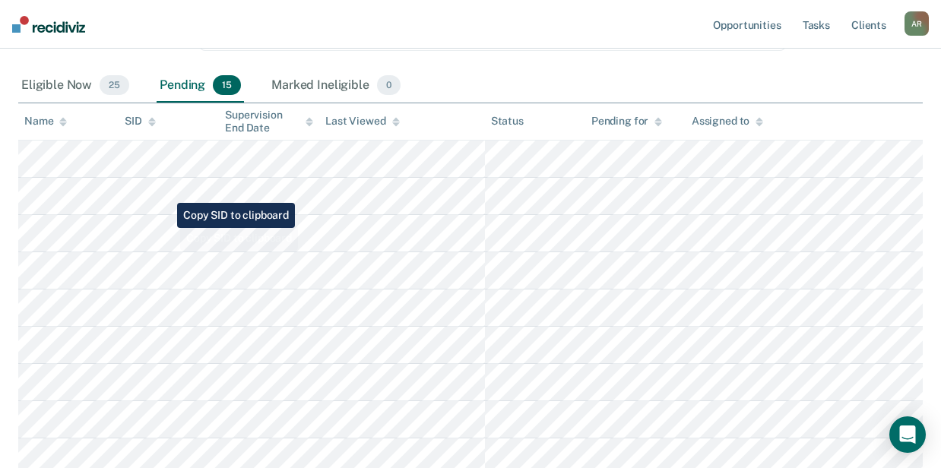
scroll to position [160, 0]
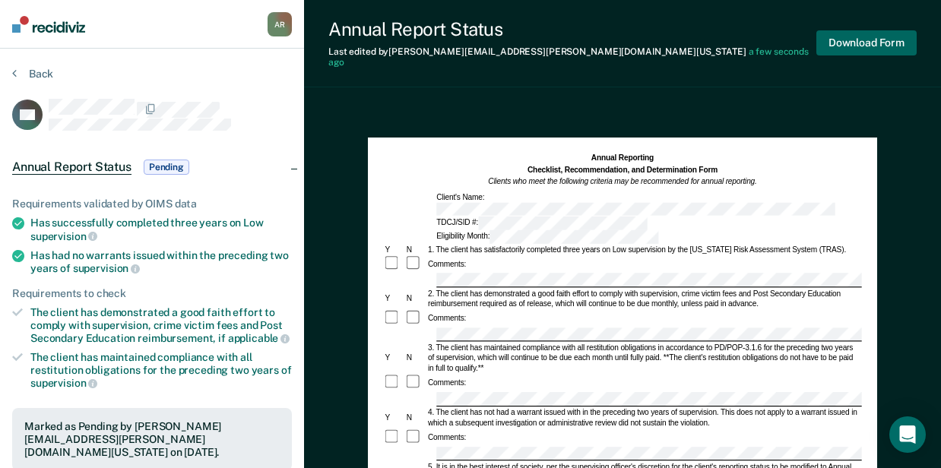
click at [854, 40] on button "Download Form" at bounding box center [866, 42] width 100 height 25
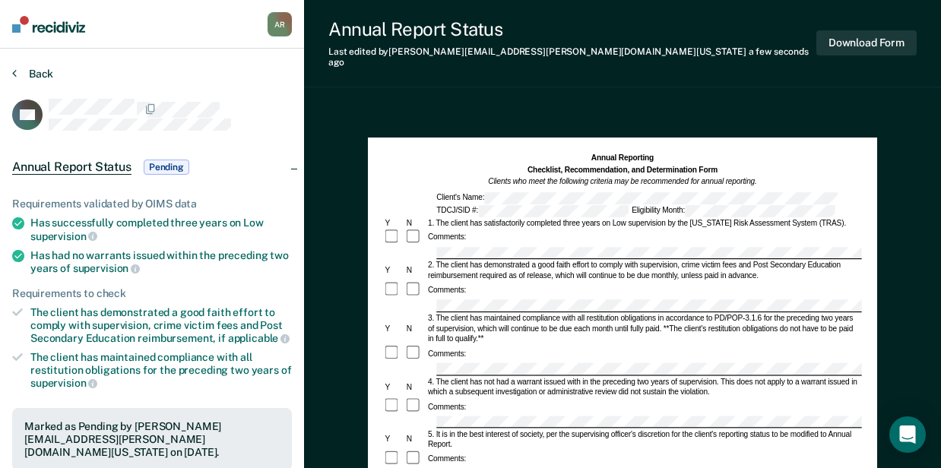
click at [41, 70] on button "Back" at bounding box center [32, 74] width 41 height 14
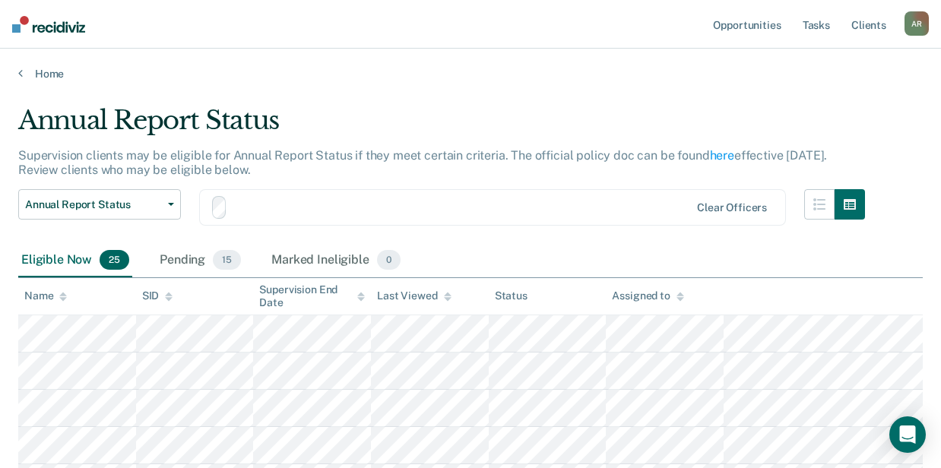
scroll to position [160, 0]
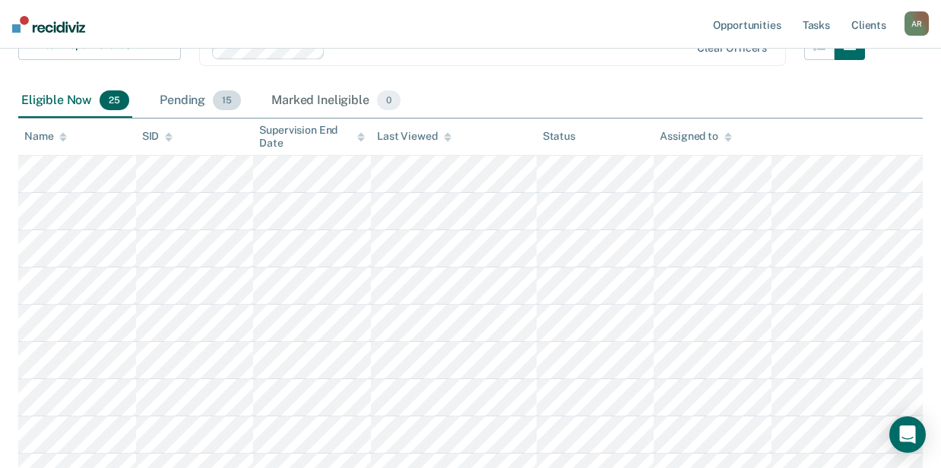
click at [195, 84] on div "Pending 15" at bounding box center [200, 100] width 87 height 33
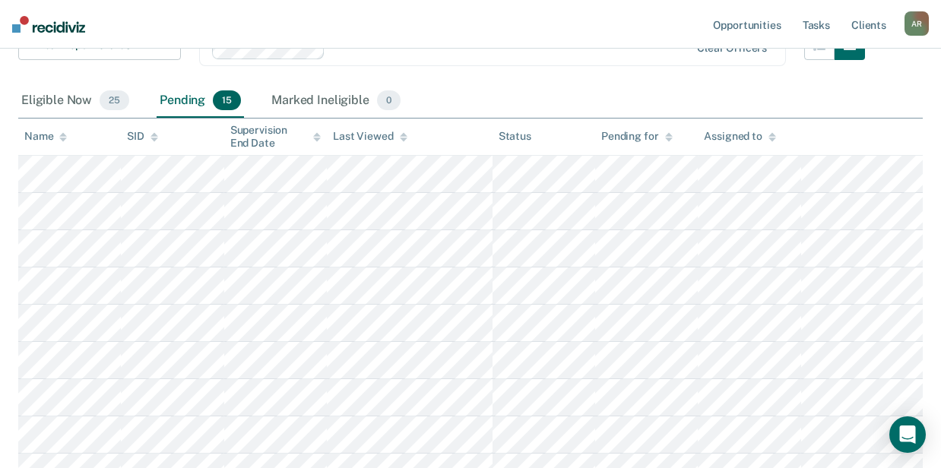
click at [188, 97] on div "Pending 15" at bounding box center [200, 100] width 87 height 33
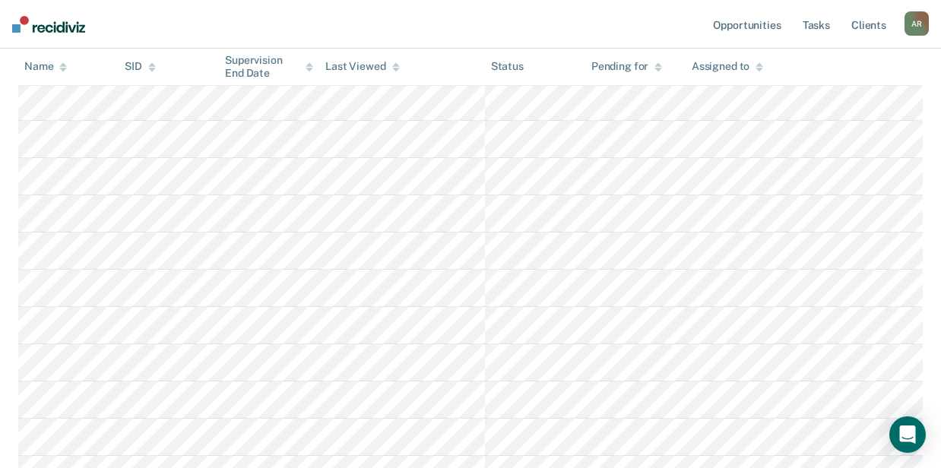
scroll to position [413, 0]
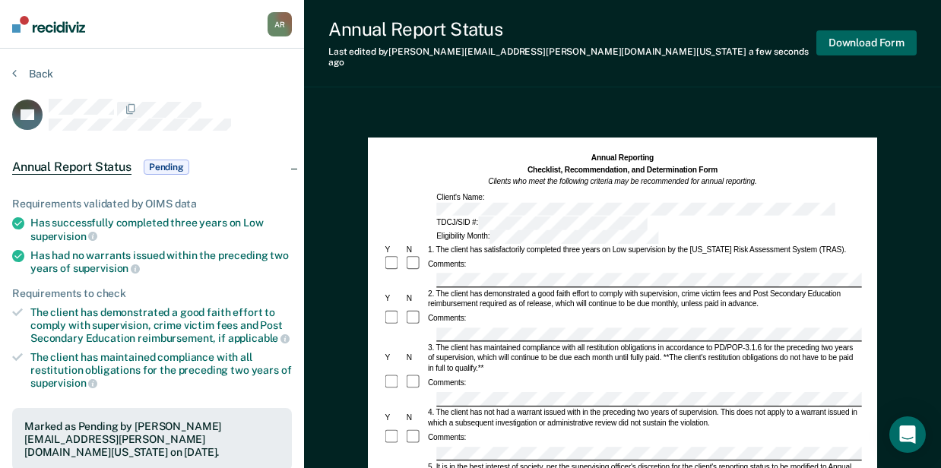
click at [866, 38] on button "Download Form" at bounding box center [866, 42] width 100 height 25
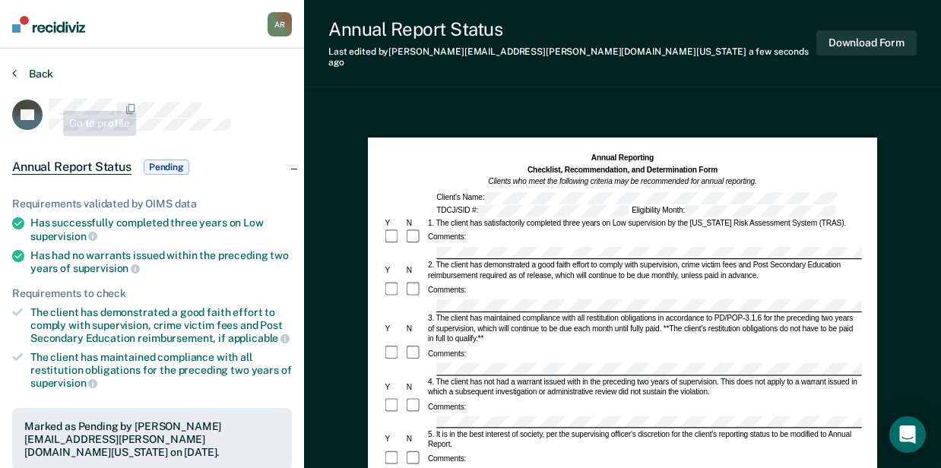
click at [40, 73] on button "Back" at bounding box center [32, 74] width 41 height 14
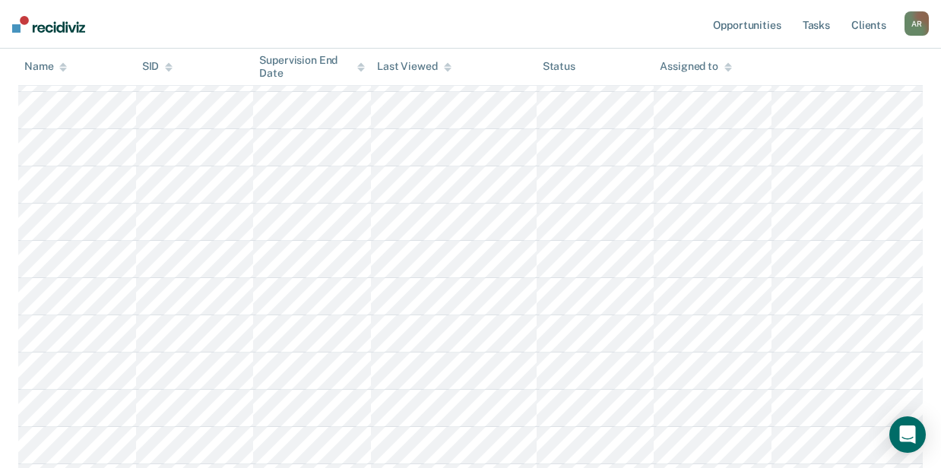
scroll to position [160, 0]
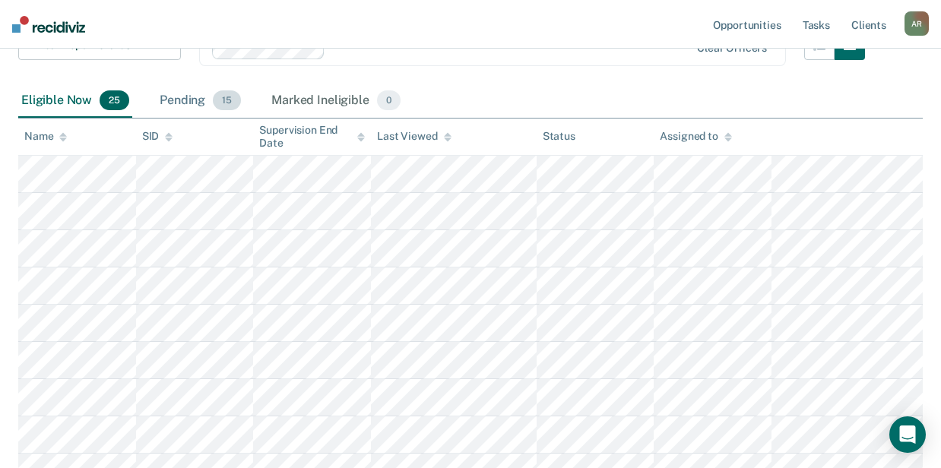
click at [199, 95] on div "Pending 15" at bounding box center [200, 100] width 87 height 33
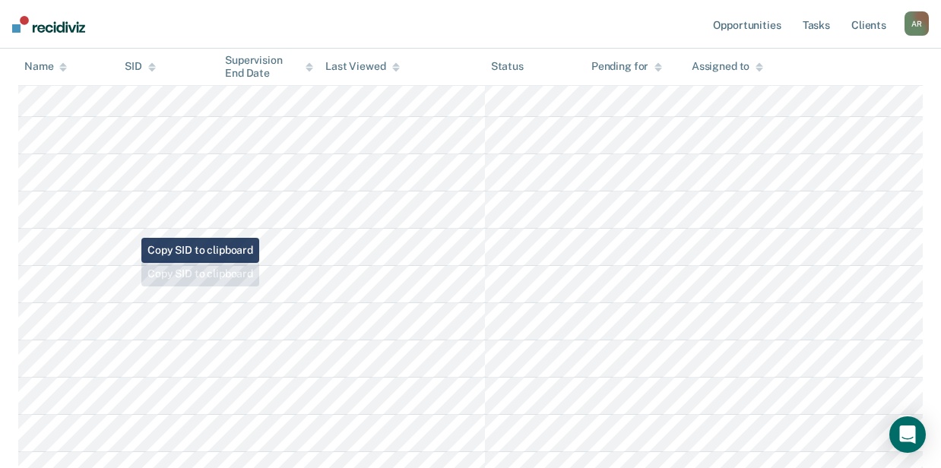
scroll to position [312, 0]
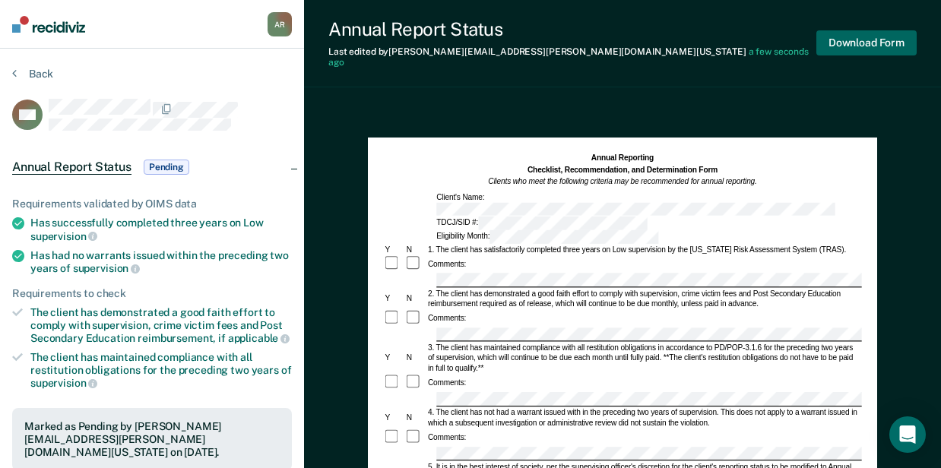
click at [868, 42] on button "Download Form" at bounding box center [866, 42] width 100 height 25
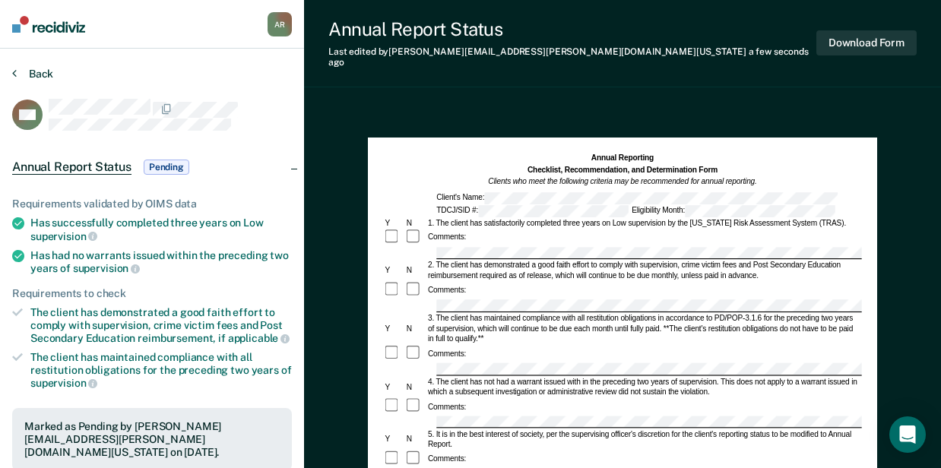
click at [31, 73] on button "Back" at bounding box center [32, 74] width 41 height 14
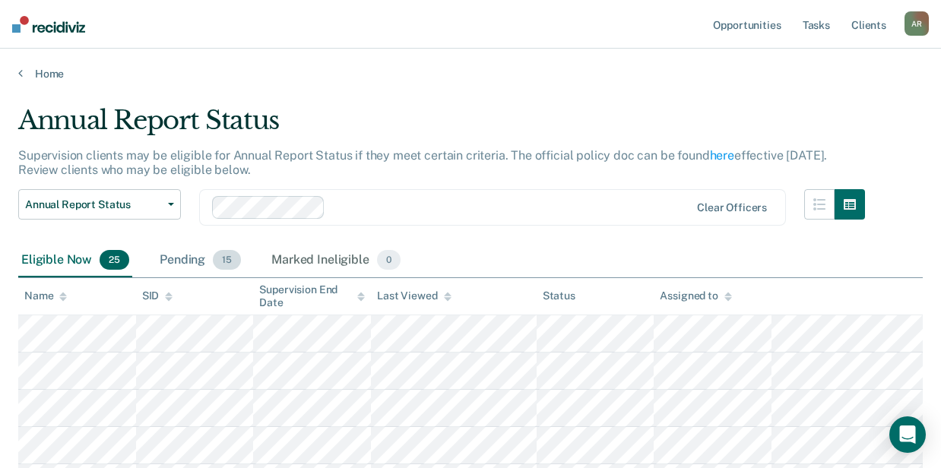
click at [198, 258] on div "Pending 15" at bounding box center [200, 260] width 87 height 33
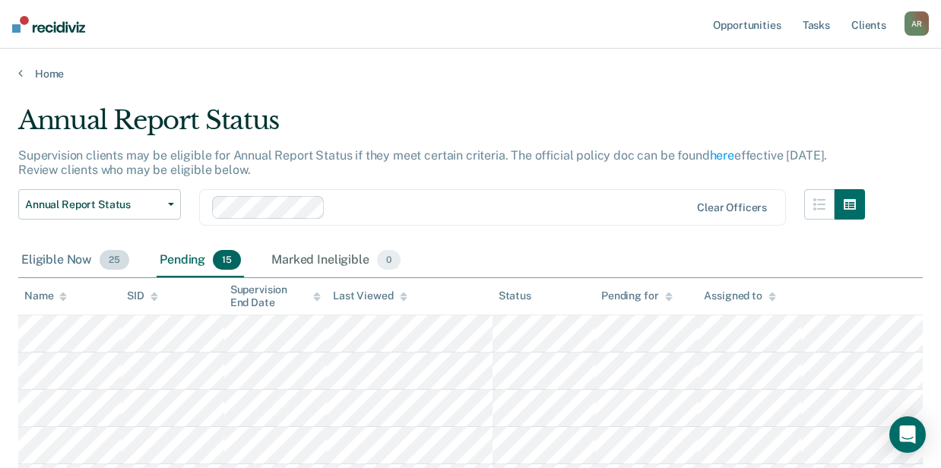
drag, startPoint x: 83, startPoint y: 263, endPoint x: 89, endPoint y: 258, distance: 8.1
click at [83, 263] on div "Eligible Now 25" at bounding box center [75, 260] width 114 height 33
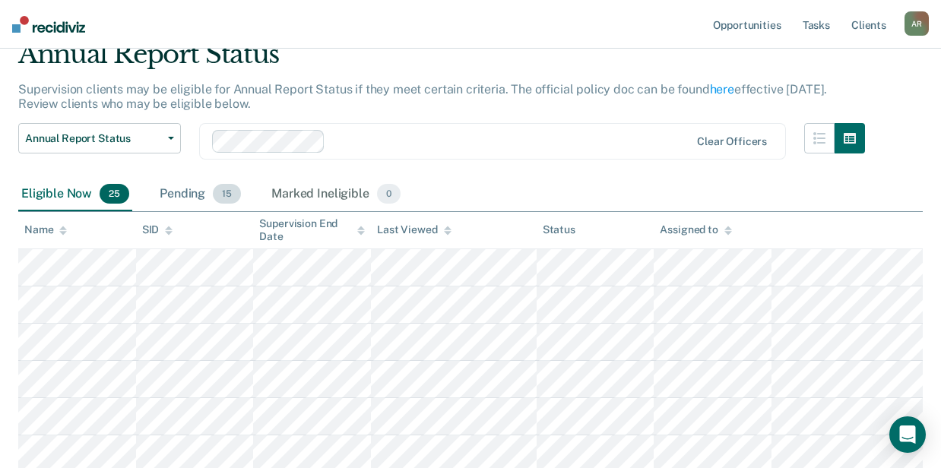
scroll to position [202, 0]
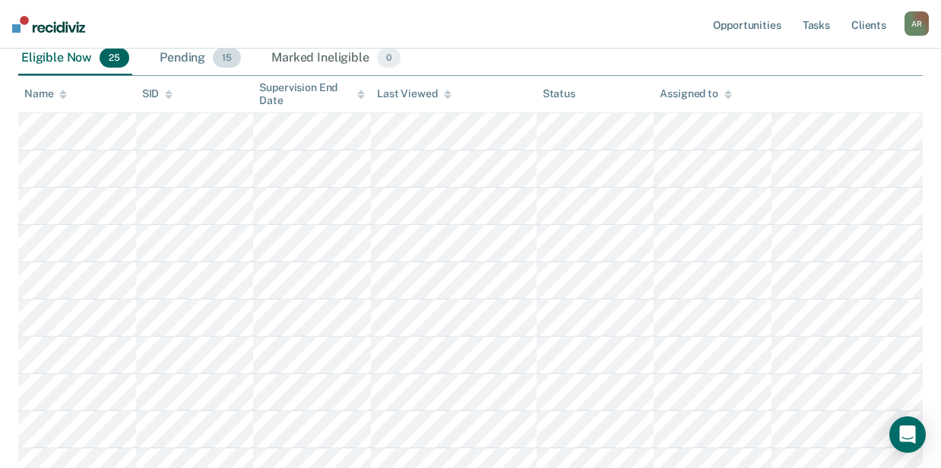
click at [196, 60] on div "Pending 15" at bounding box center [200, 58] width 87 height 33
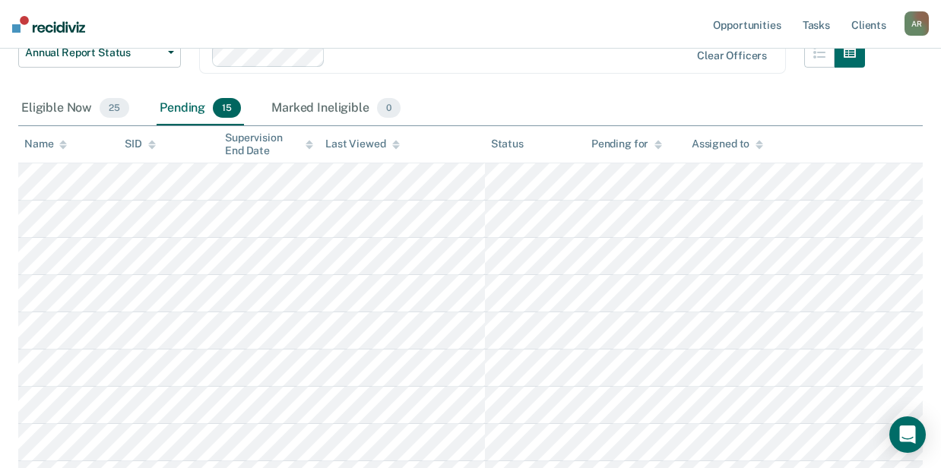
scroll to position [0, 0]
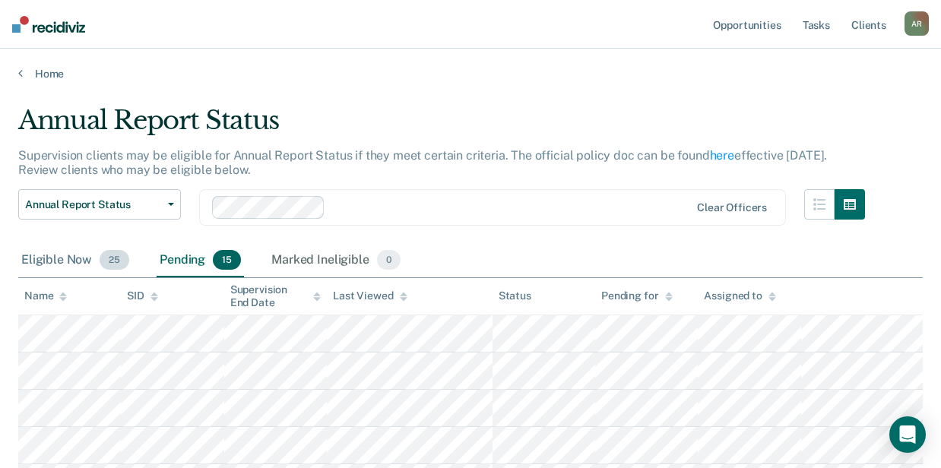
click at [71, 258] on div "Eligible Now 25" at bounding box center [75, 260] width 114 height 33
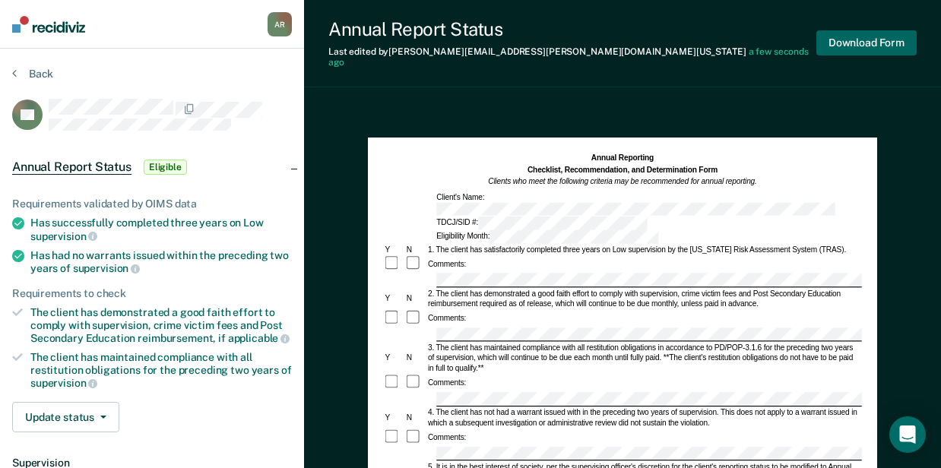
click at [847, 40] on button "Download Form" at bounding box center [866, 42] width 100 height 25
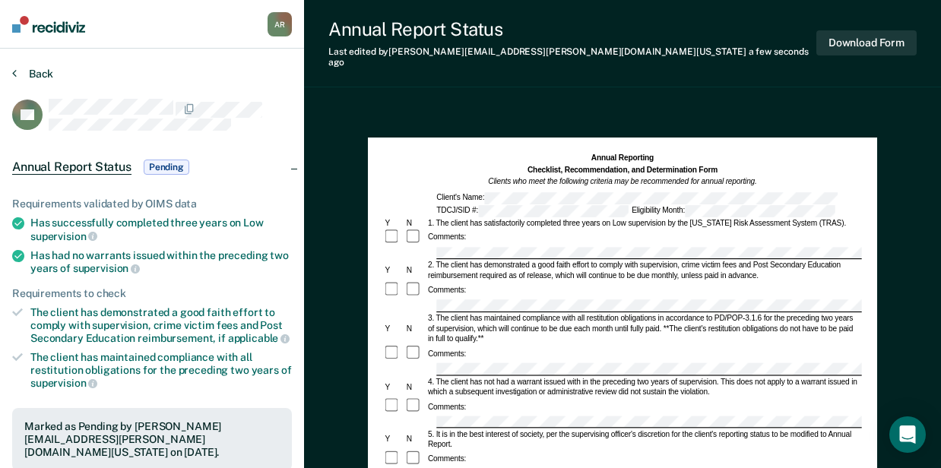
click at [38, 71] on button "Back" at bounding box center [32, 74] width 41 height 14
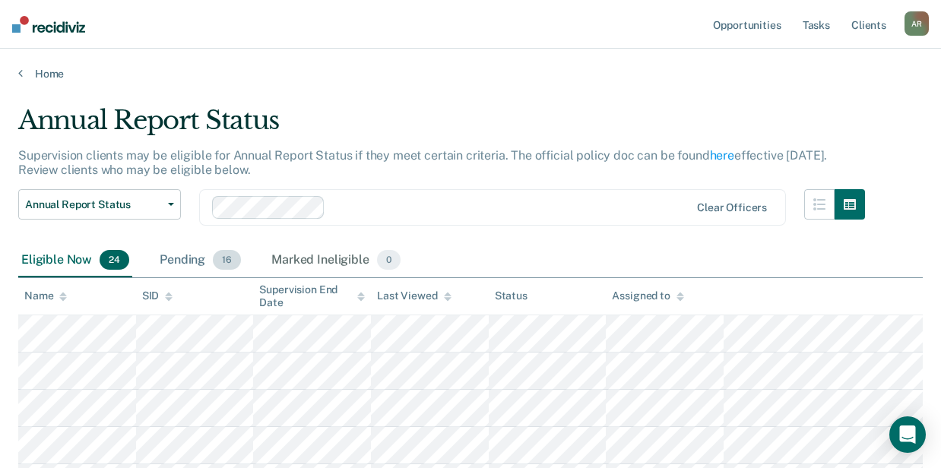
click at [163, 266] on div "Pending 16" at bounding box center [200, 260] width 87 height 33
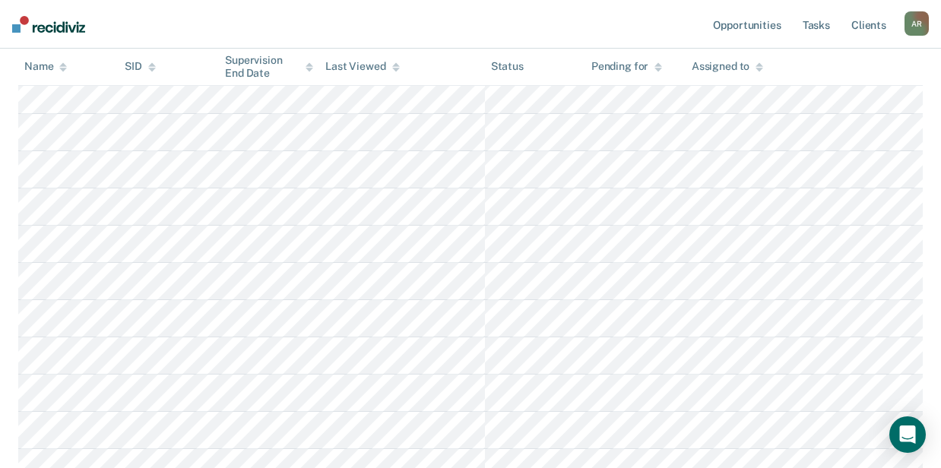
scroll to position [405, 0]
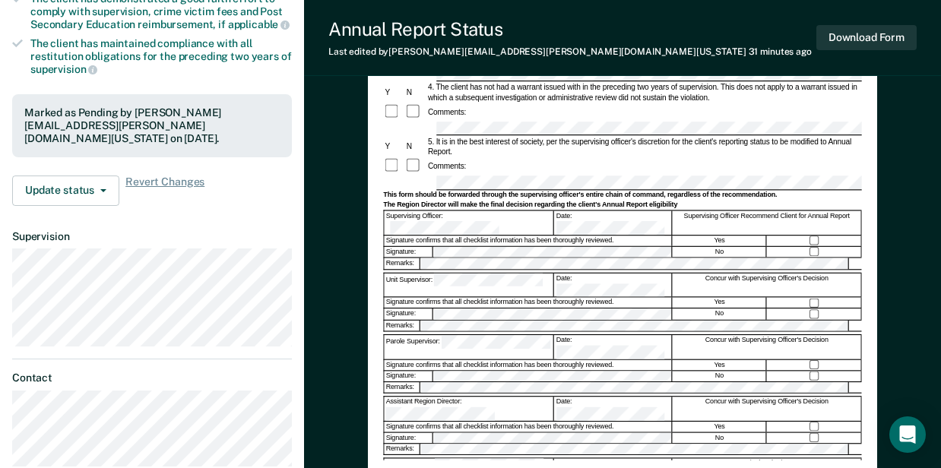
scroll to position [354, 0]
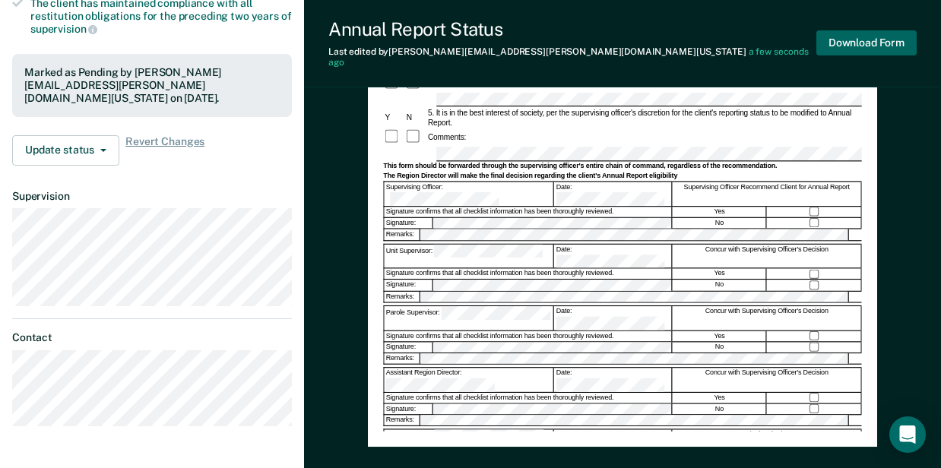
click at [880, 36] on button "Download Form" at bounding box center [866, 42] width 100 height 25
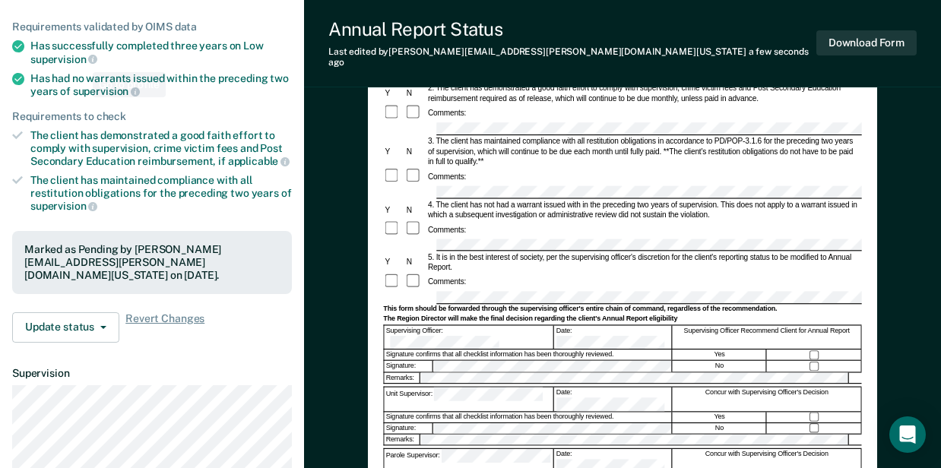
scroll to position [50, 0]
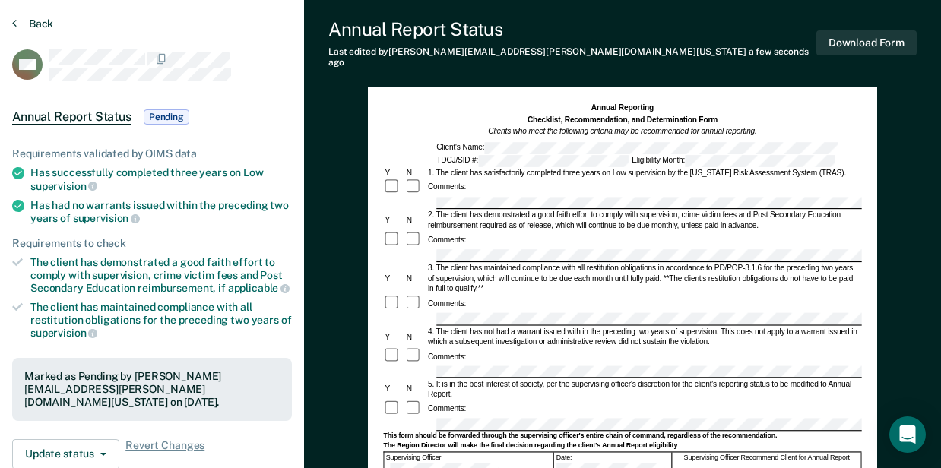
click at [14, 21] on icon at bounding box center [14, 23] width 5 height 12
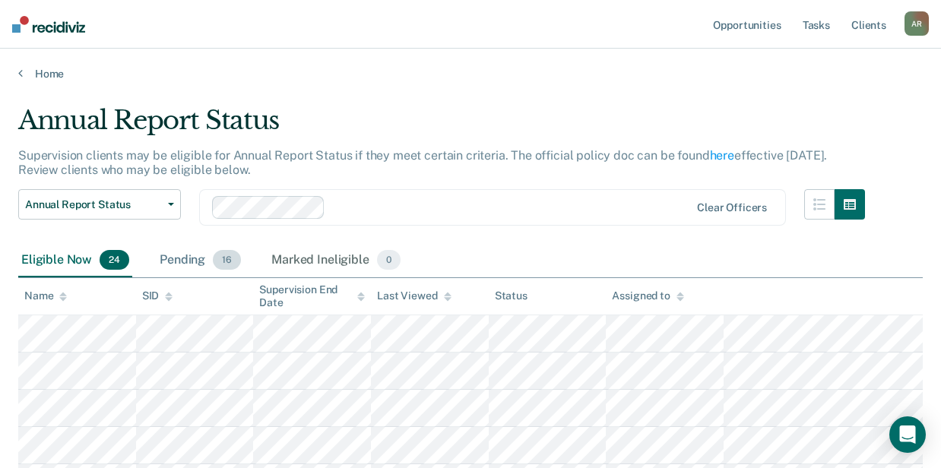
click at [187, 264] on div "Pending 16" at bounding box center [200, 260] width 87 height 33
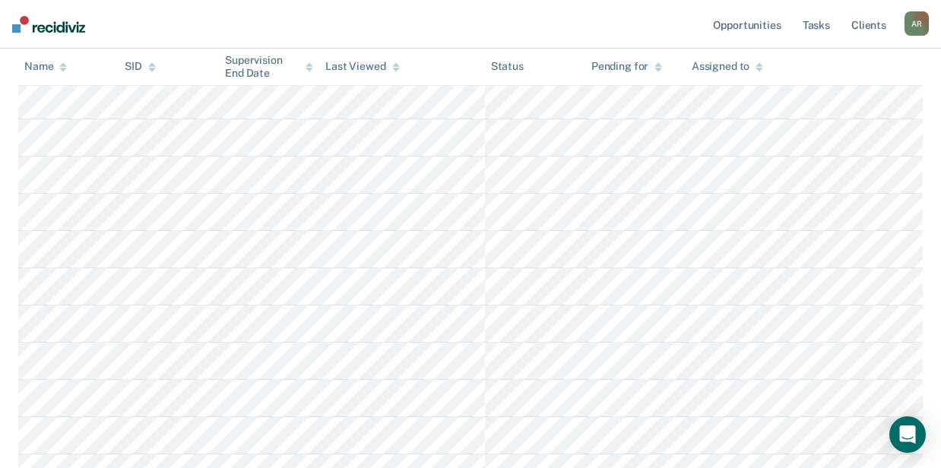
scroll to position [552, 0]
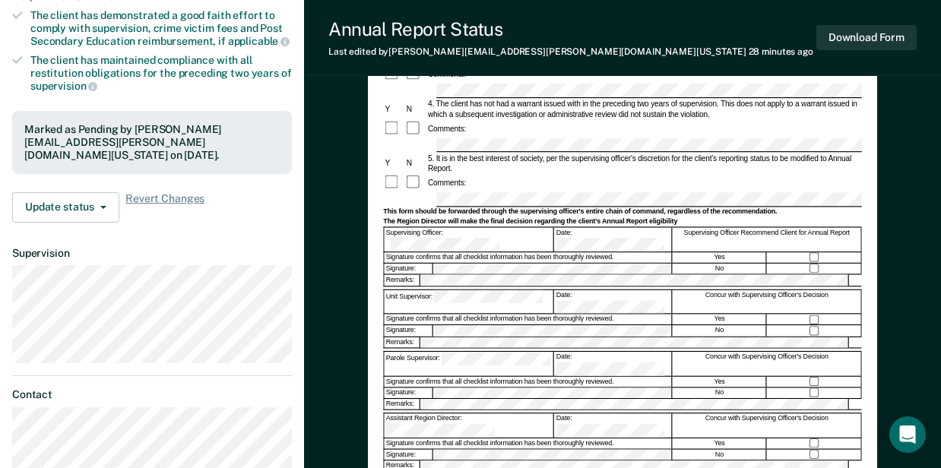
scroll to position [354, 0]
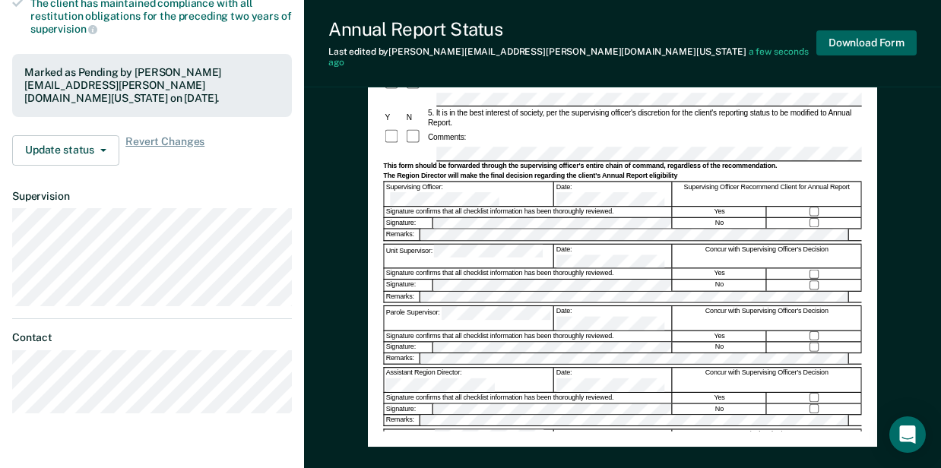
click at [866, 46] on button "Download Form" at bounding box center [866, 42] width 100 height 25
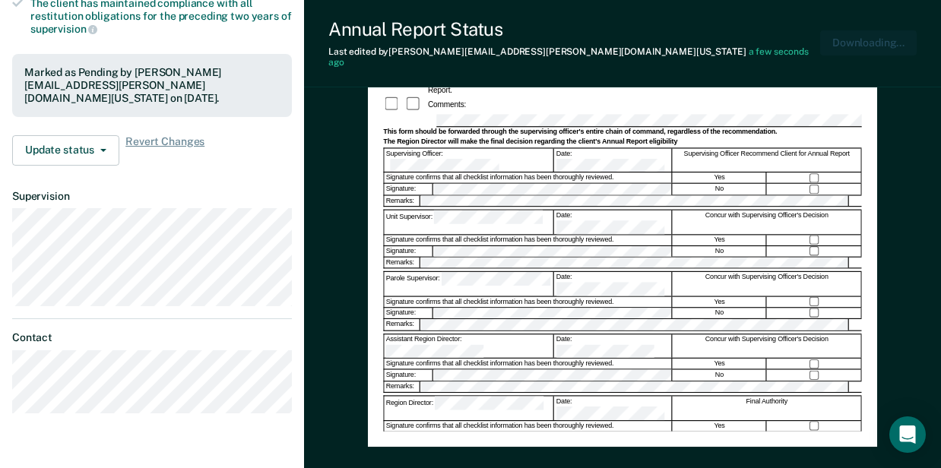
scroll to position [0, 0]
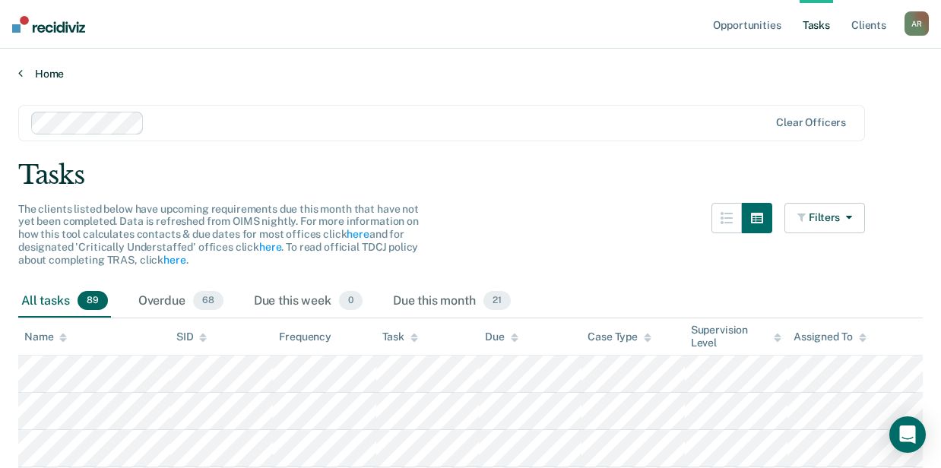
click at [232, 70] on link "Home" at bounding box center [470, 74] width 904 height 14
